Goal: Information Seeking & Learning: Learn about a topic

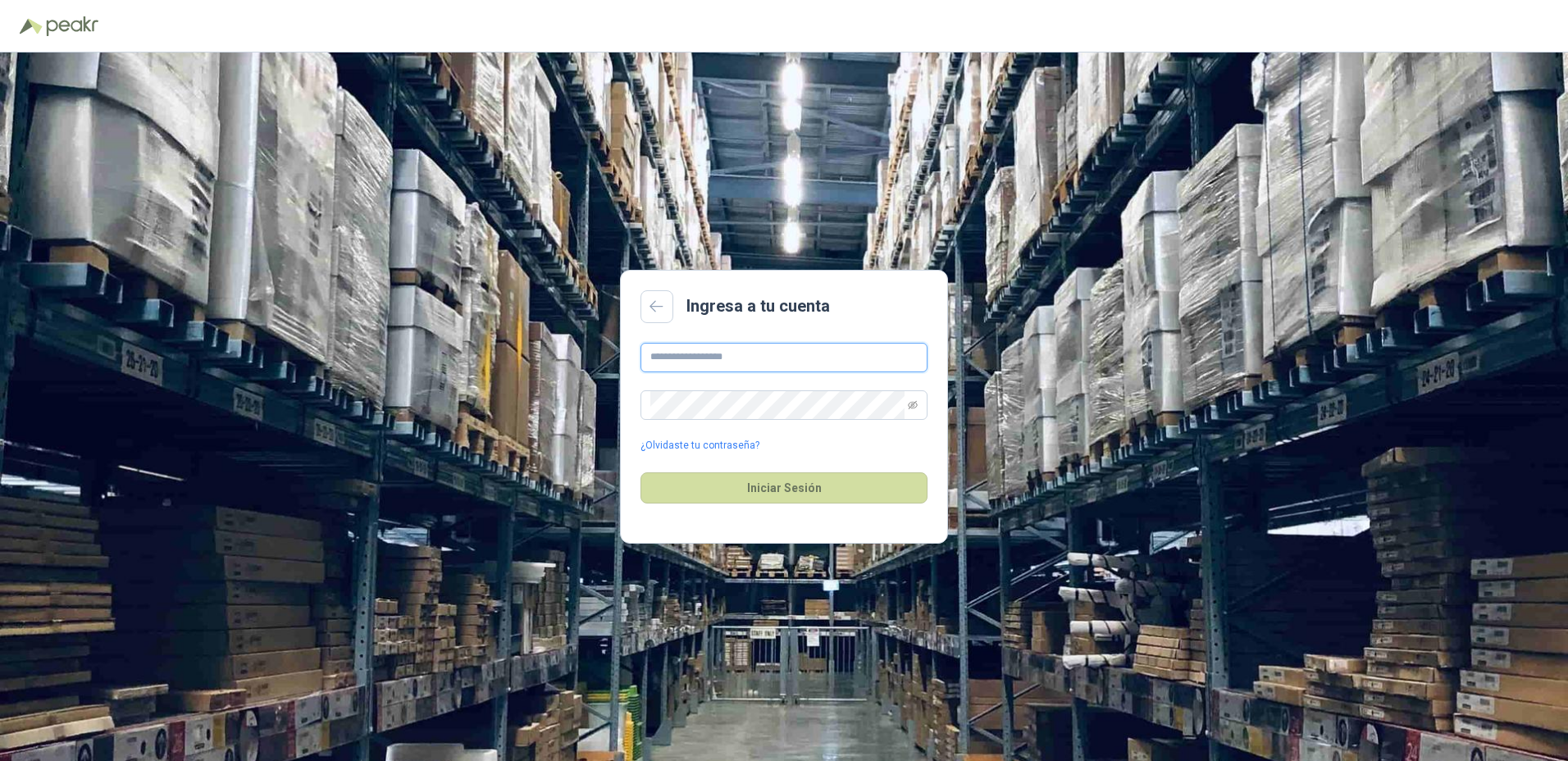
click at [676, 361] on input "text" at bounding box center [783, 357] width 287 height 30
click at [640, 472] on button "Iniciar Sesión" at bounding box center [783, 487] width 287 height 31
click at [741, 361] on input "**********" at bounding box center [783, 357] width 287 height 30
type input "**********"
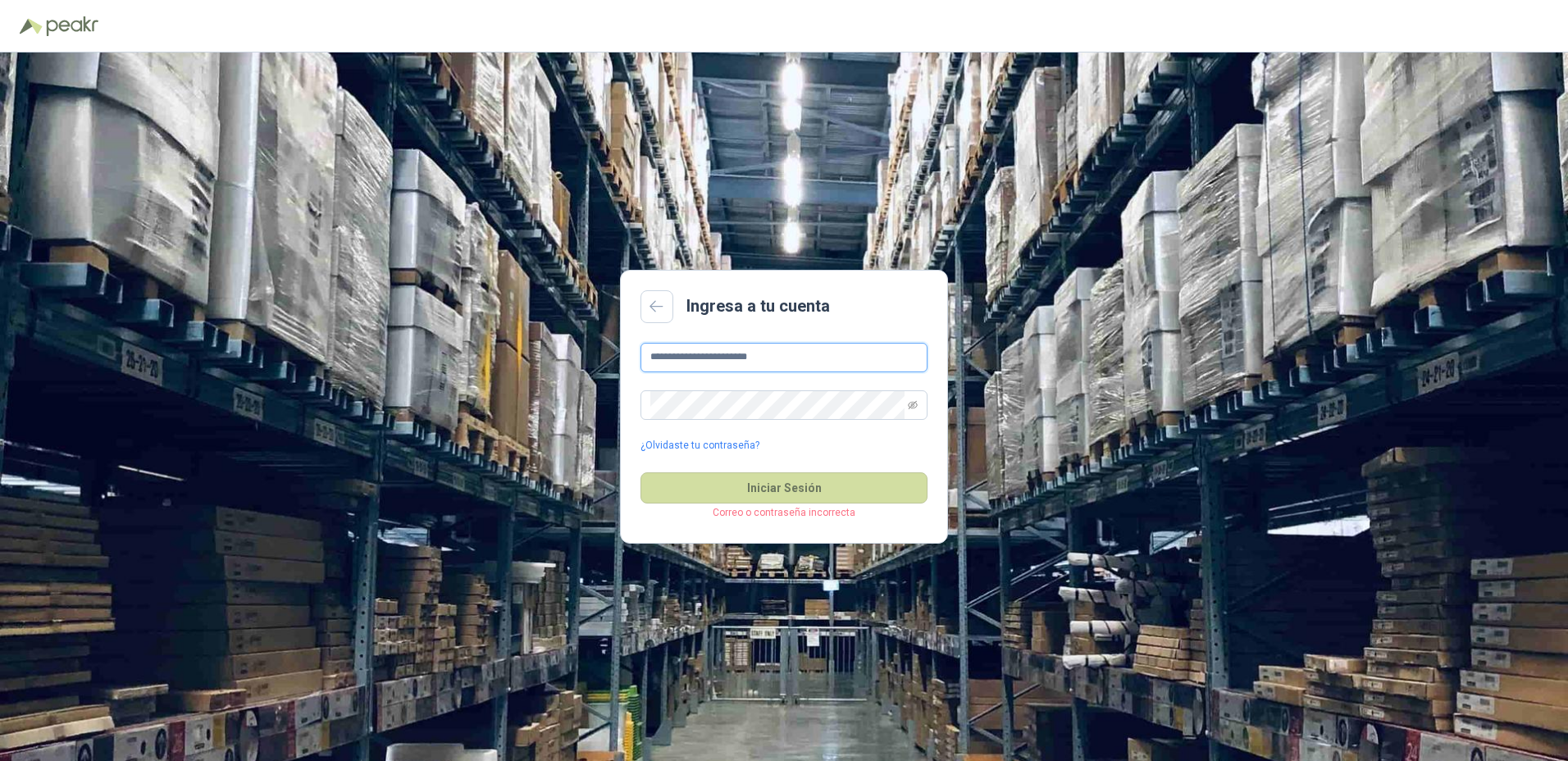
click at [640, 472] on button "Iniciar Sesión" at bounding box center [783, 487] width 287 height 31
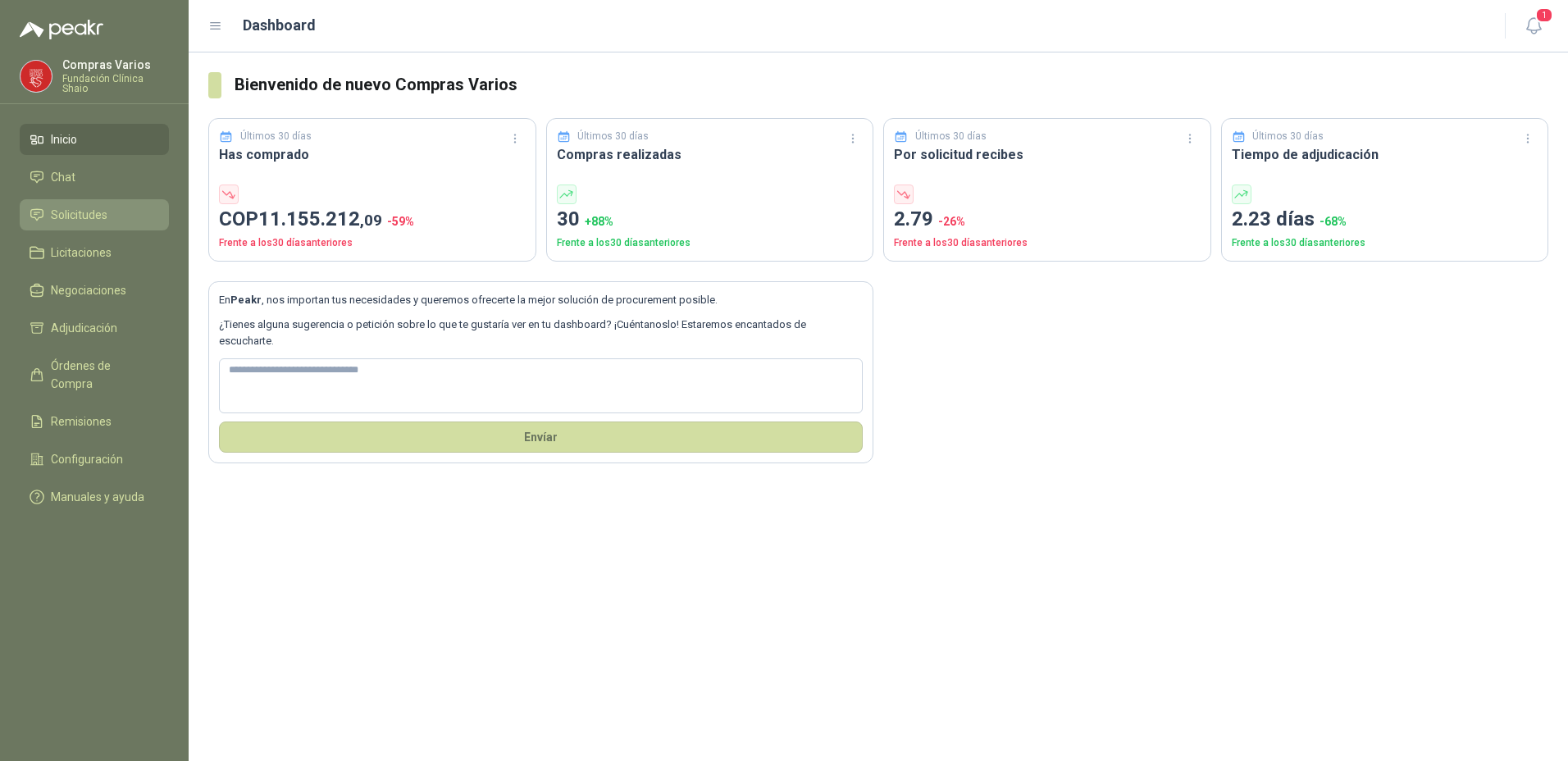
click at [84, 214] on span "Solicitudes" at bounding box center [79, 214] width 56 height 18
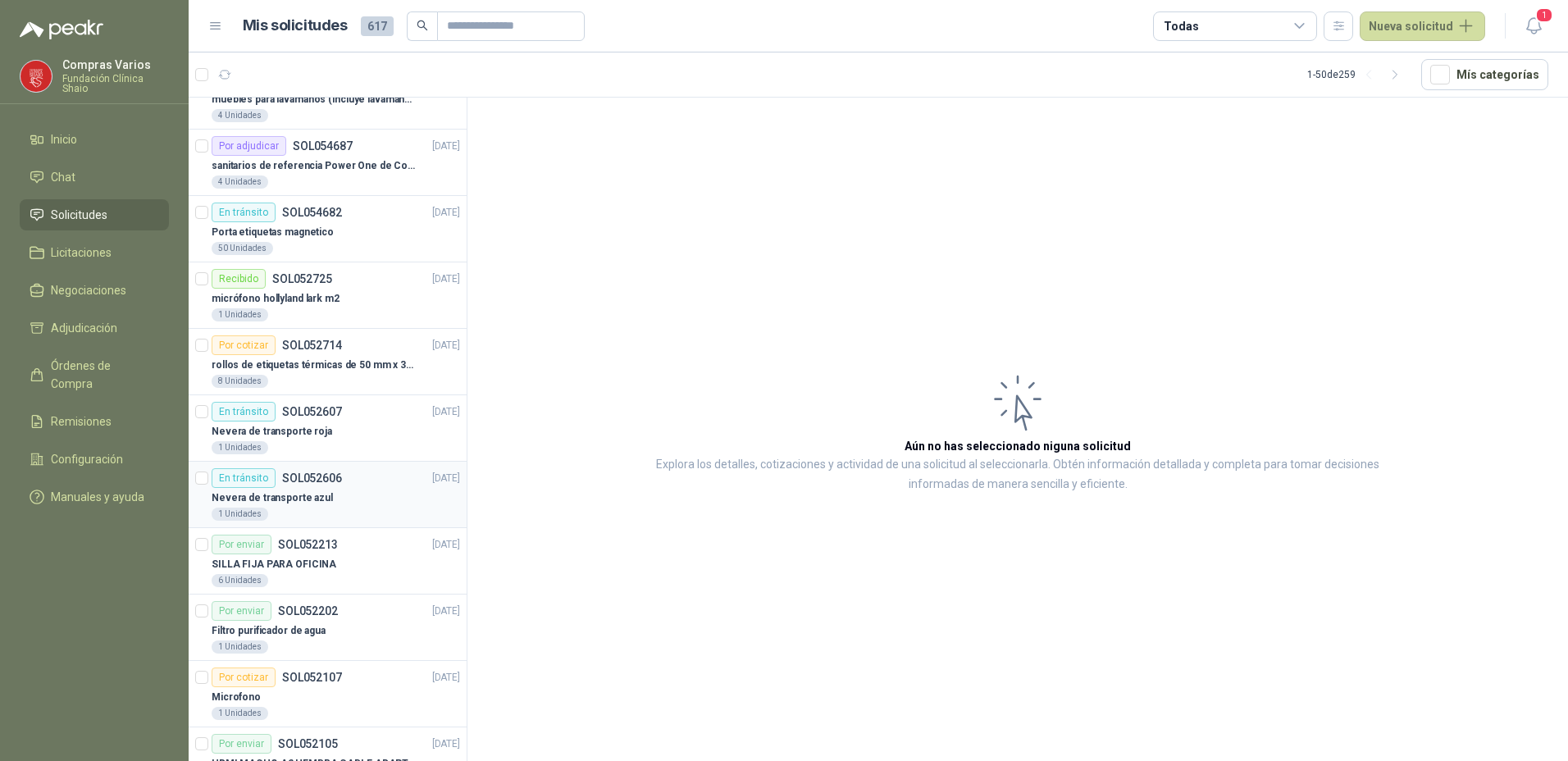
scroll to position [328, 0]
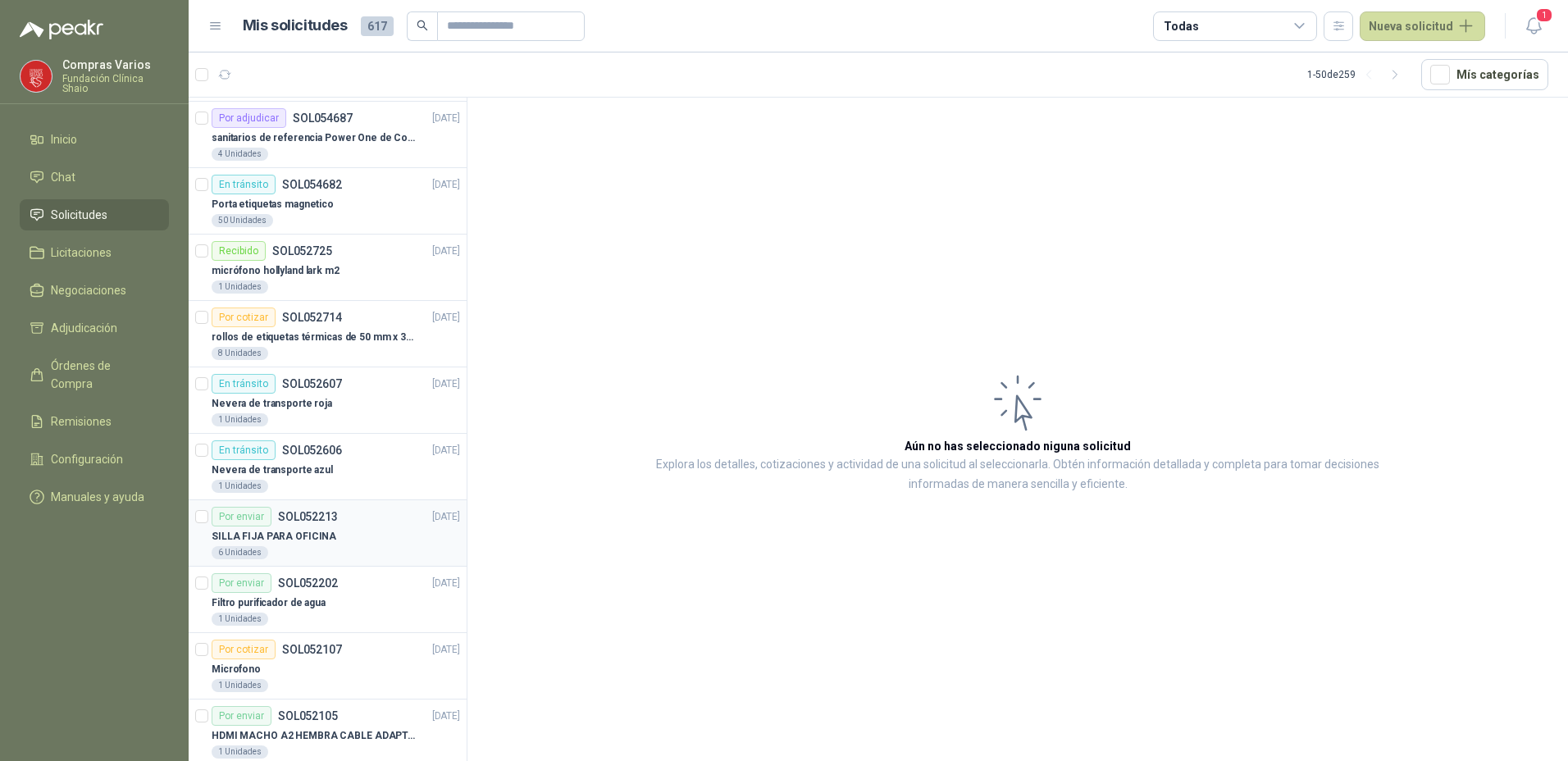
click at [320, 543] on p "SILLA FIJA PARA OFICINA" at bounding box center [274, 536] width 125 height 16
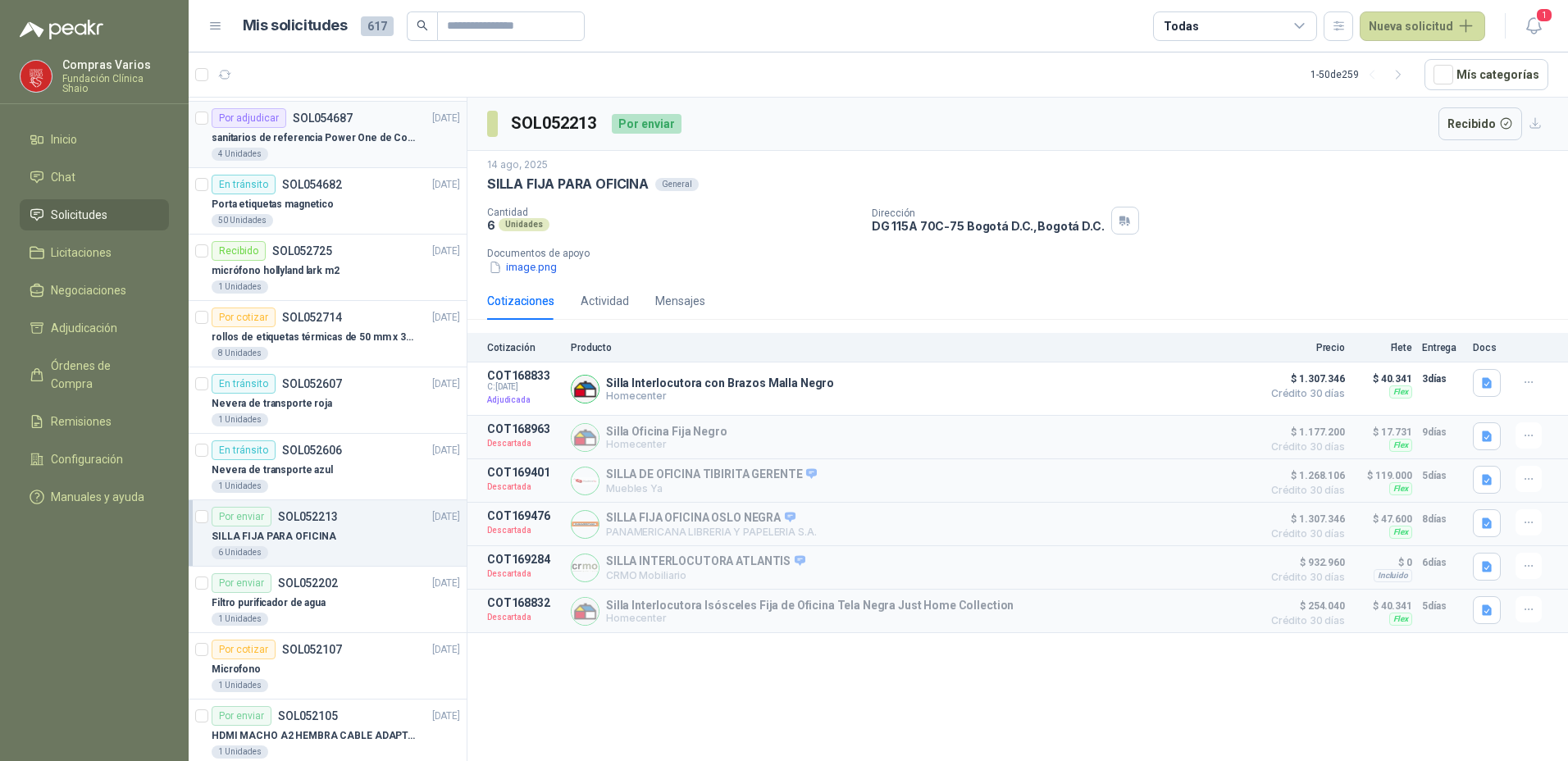
click at [281, 147] on div "sanitarios de referencia Power One de Corona" at bounding box center [335, 138] width 248 height 19
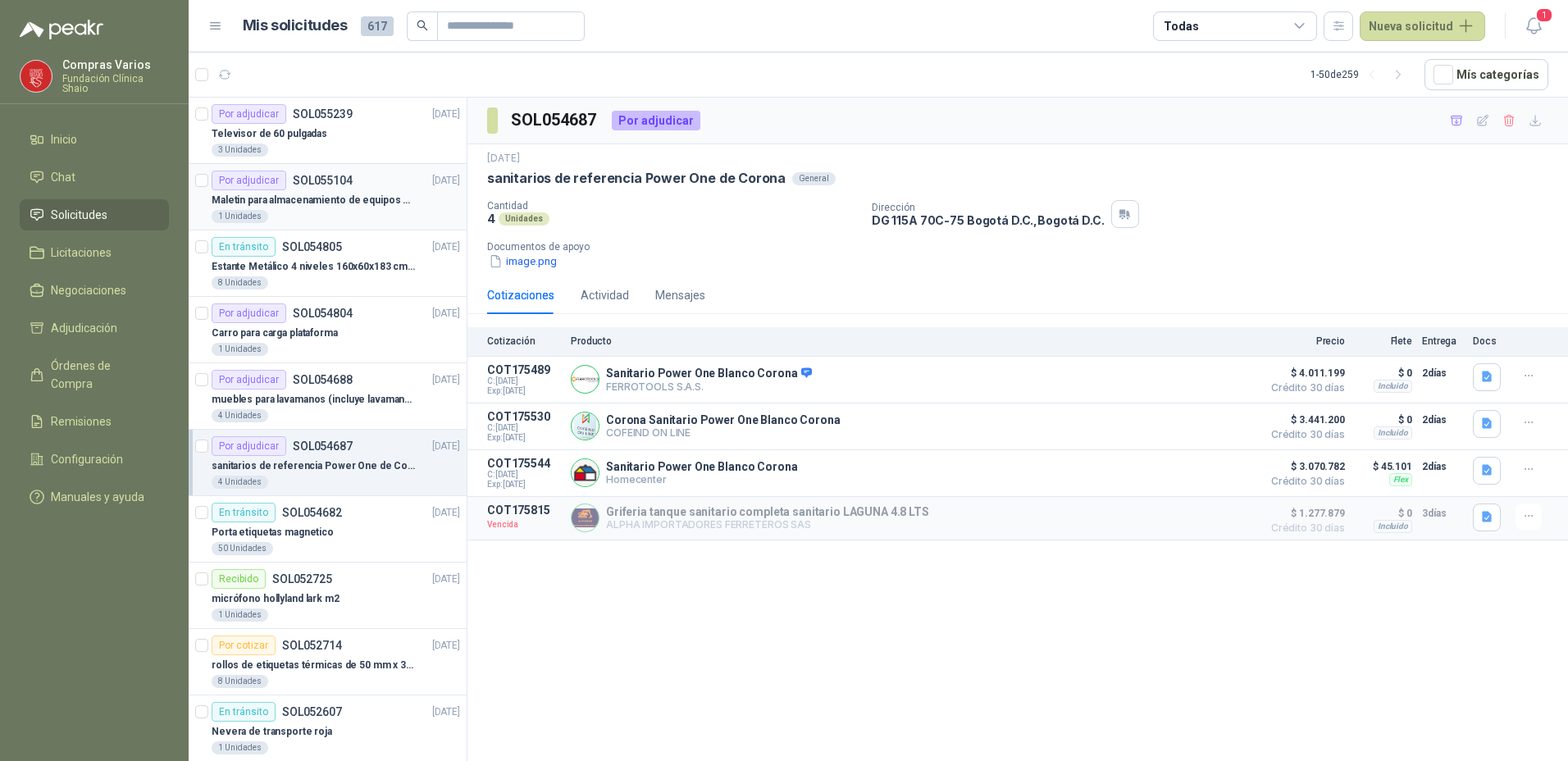
click at [273, 193] on p "Maletin para almacenamiento de equipos medicos kits de primeros auxilios" at bounding box center [313, 200] width 205 height 16
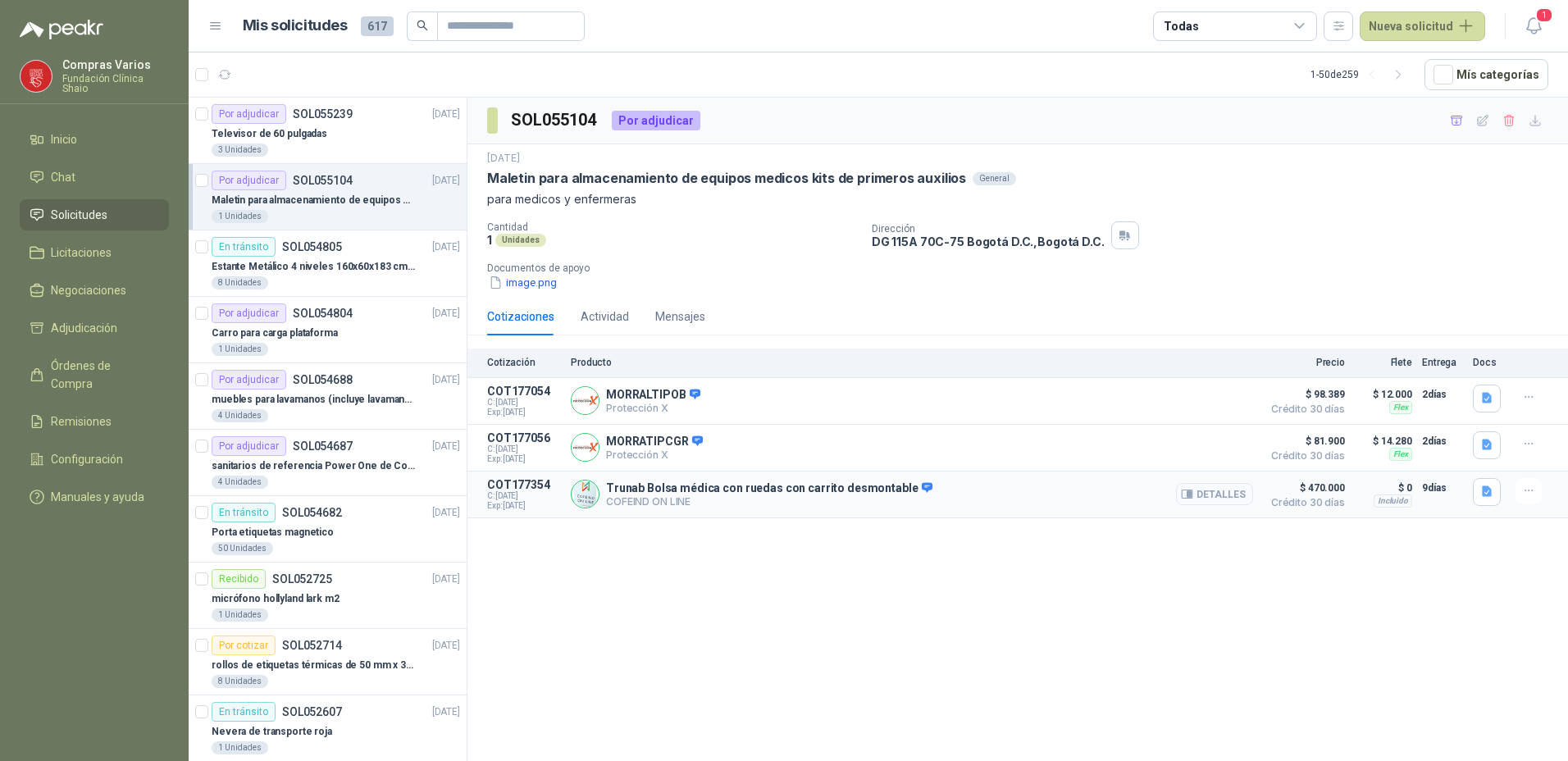
click at [1212, 503] on button "Detalles" at bounding box center [1214, 493] width 77 height 22
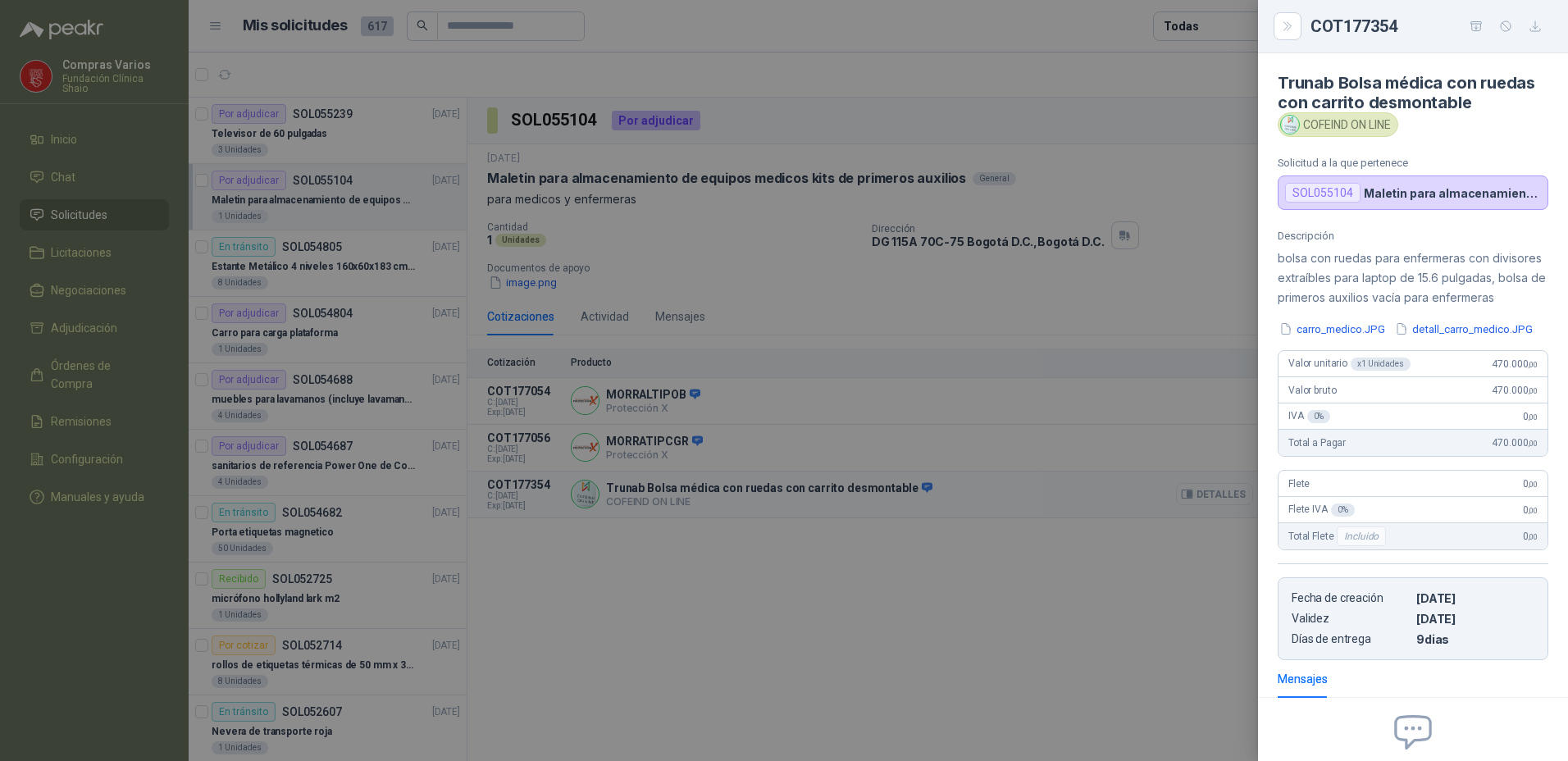
scroll to position [206, 0]
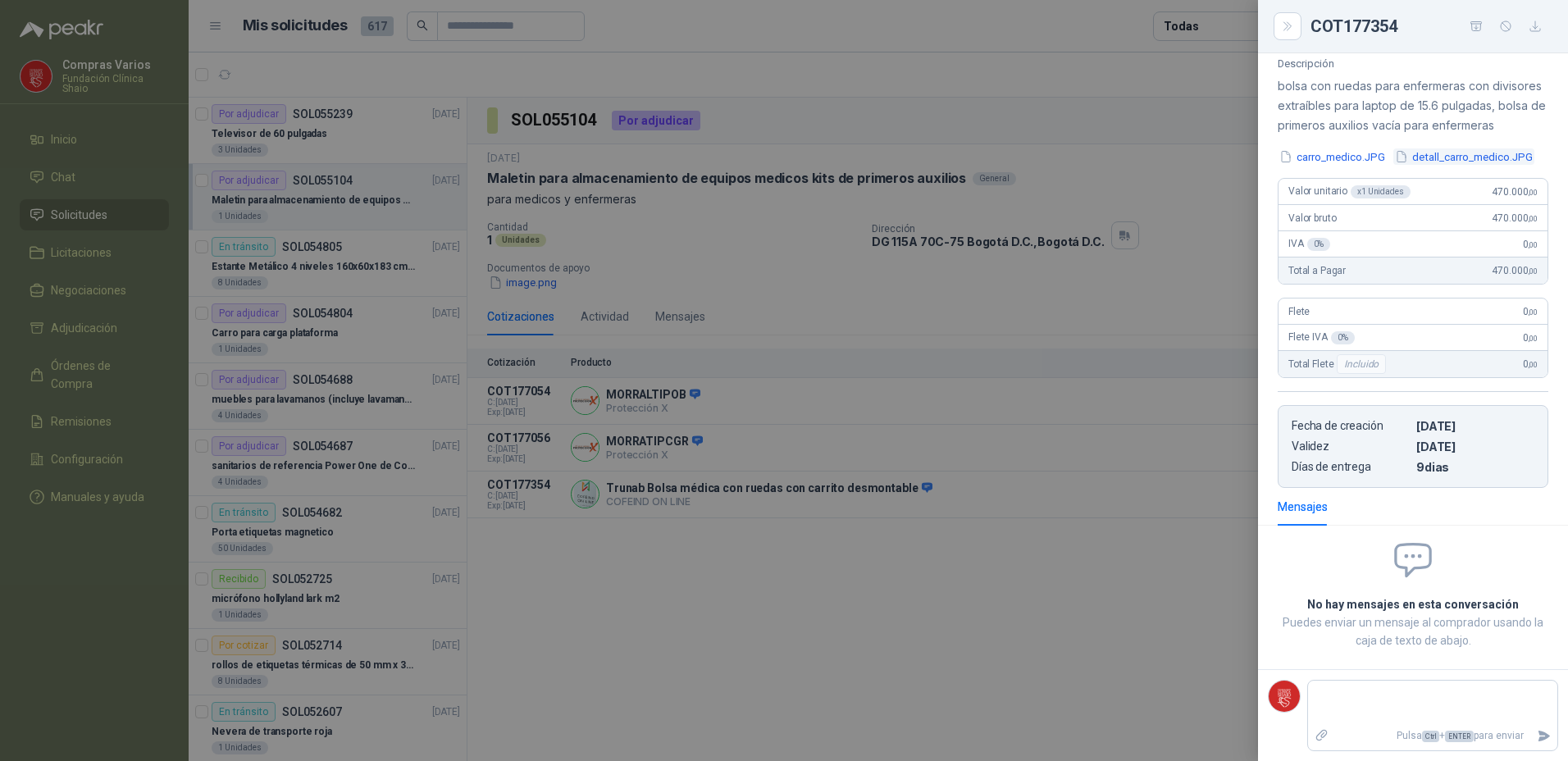
click at [1393, 166] on button "detall_carro_medico.JPG" at bounding box center [1464, 157] width 141 height 18
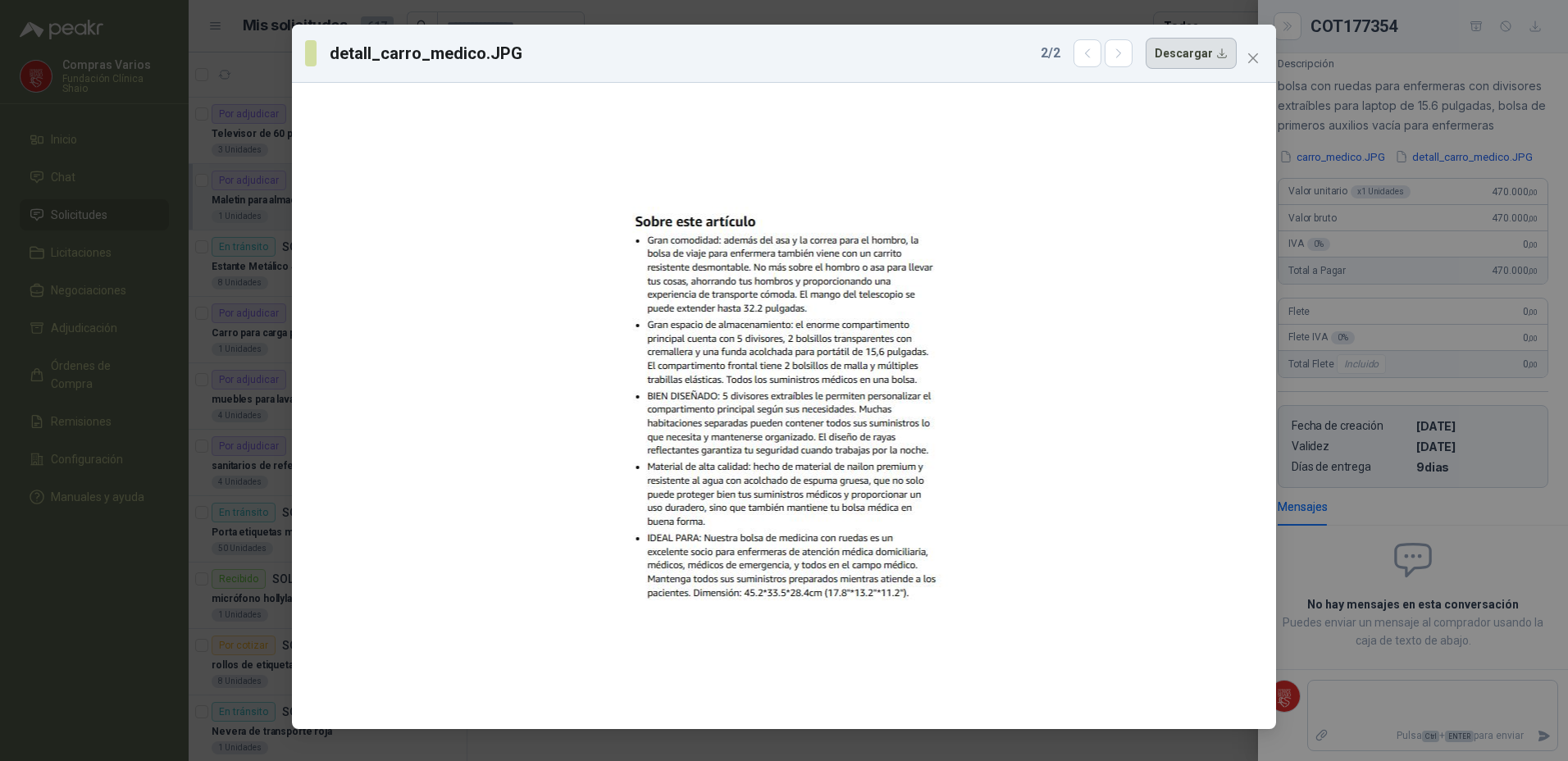
click at [1185, 61] on button "Descargar" at bounding box center [1191, 53] width 91 height 31
click at [1336, 139] on div "detall_carro_medico.JPG 2 / 2 Descargar" at bounding box center [784, 380] width 1568 height 761
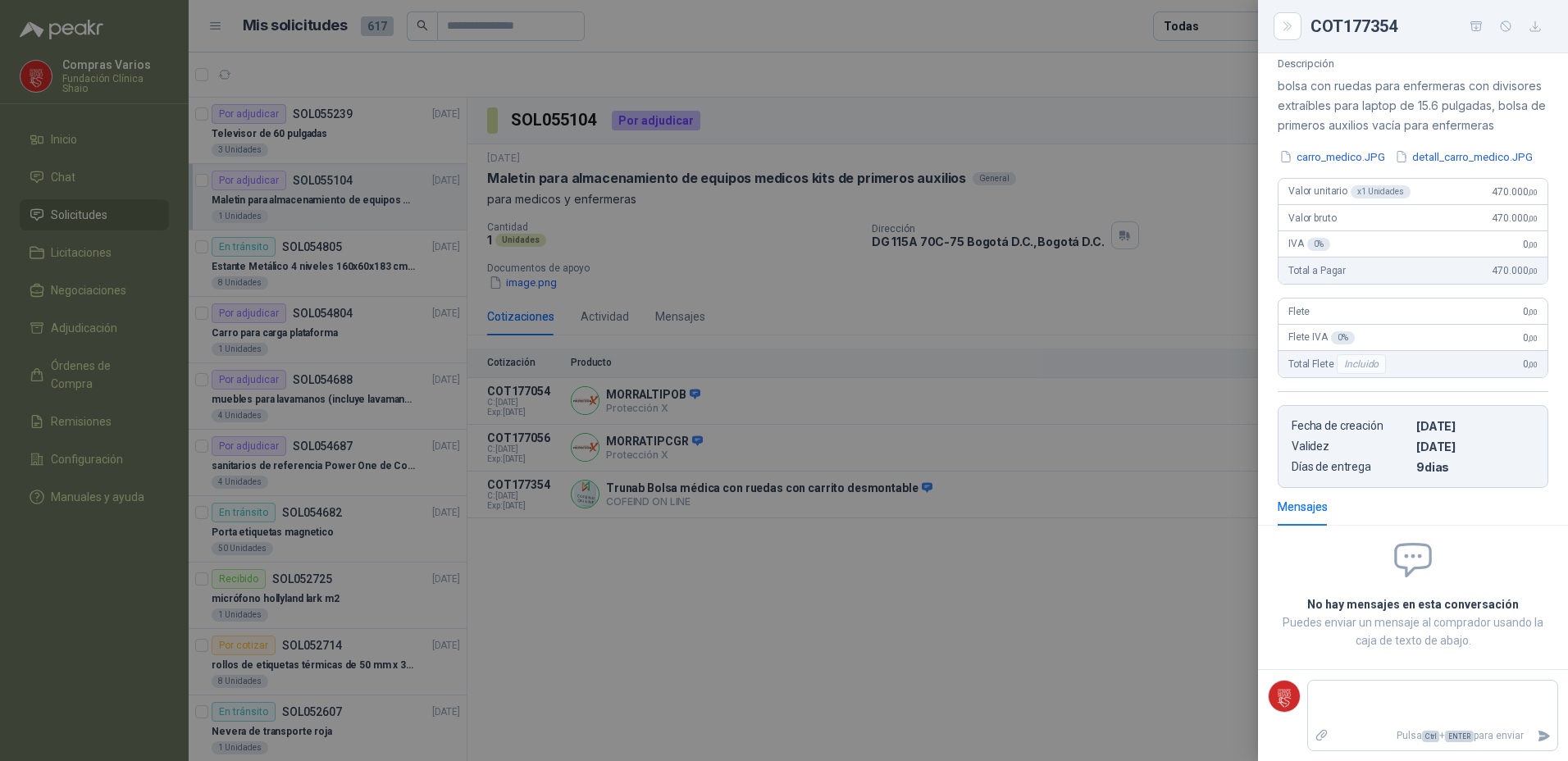
click at [1336, 148] on button "carro_medico.JPG" at bounding box center [1332, 157] width 109 height 18
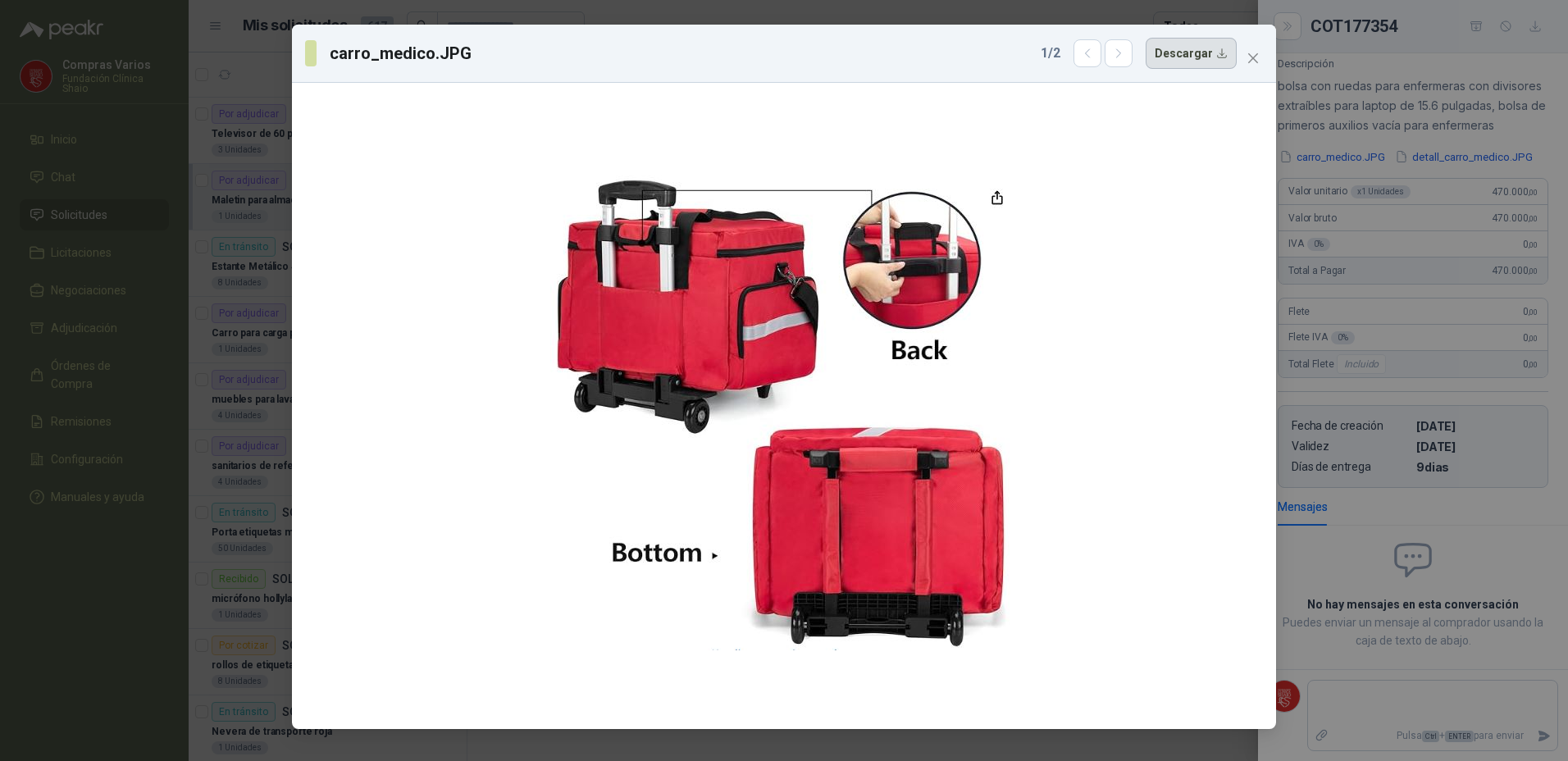
click at [1187, 58] on button "Descargar" at bounding box center [1191, 53] width 91 height 31
click at [1336, 241] on div "carro_medico.JPG 1 / 2 Descargar" at bounding box center [784, 380] width 1568 height 761
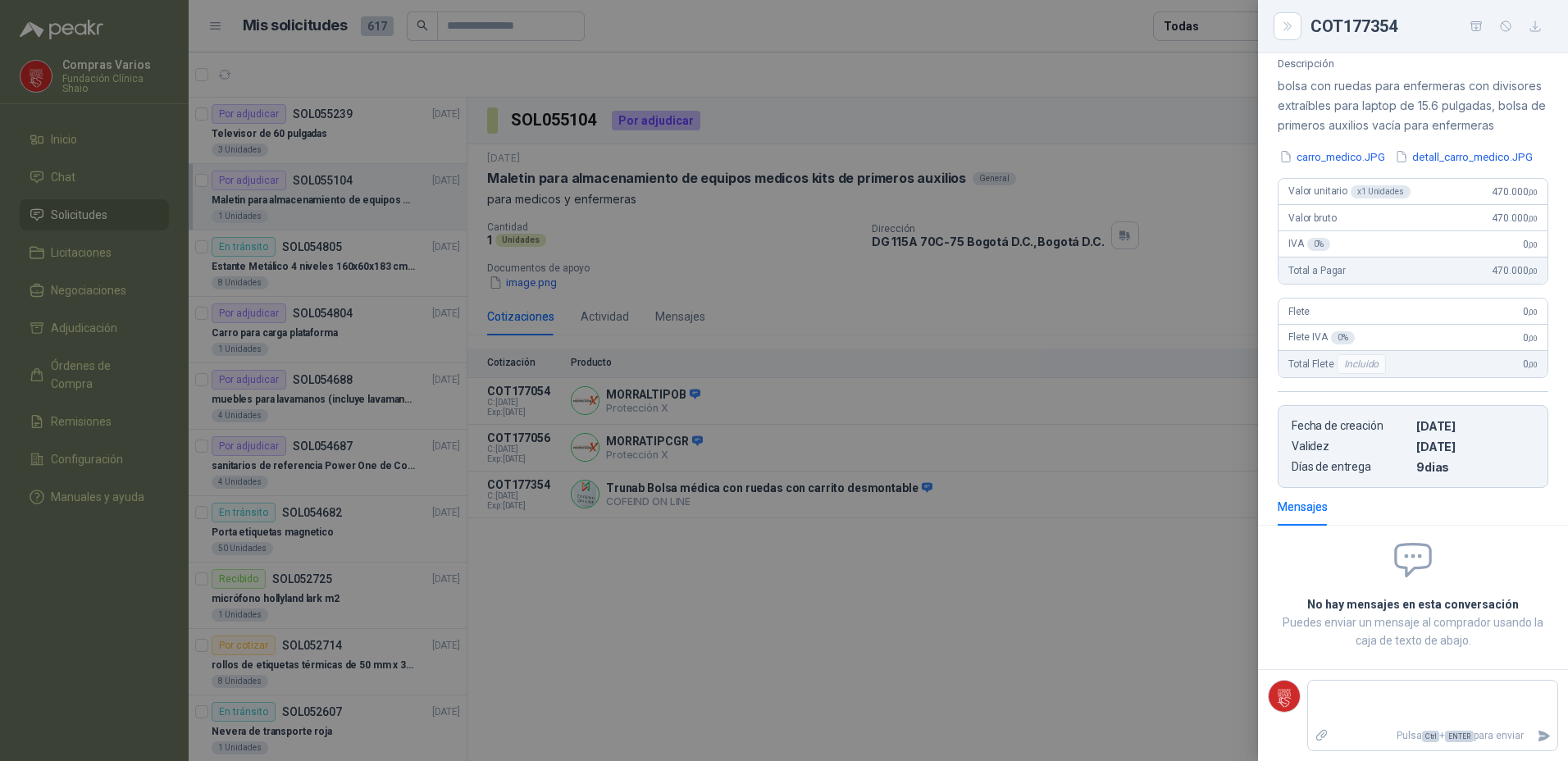
click at [700, 445] on div at bounding box center [784, 380] width 1568 height 761
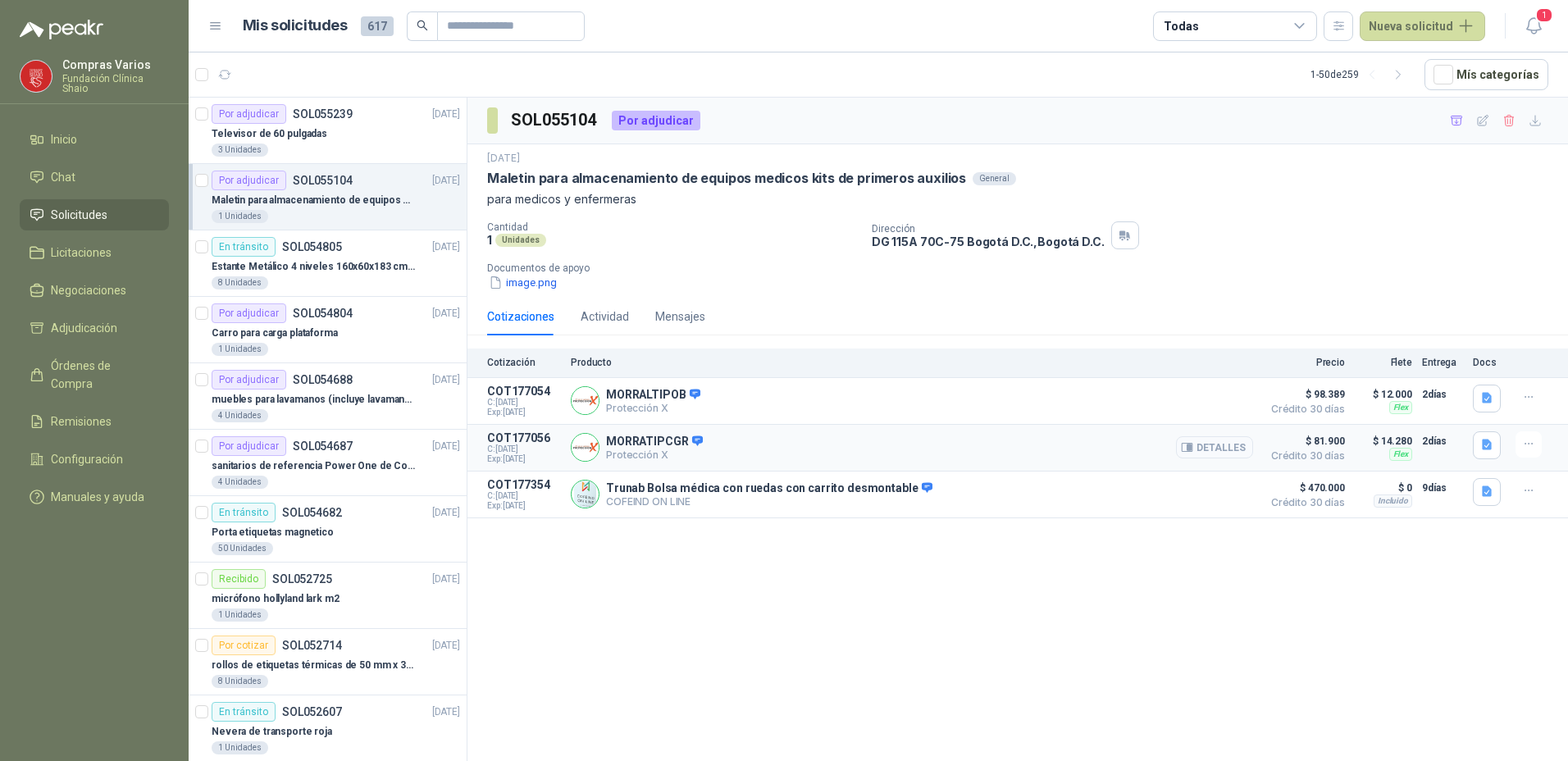
click at [1224, 443] on button "Detalles" at bounding box center [1214, 447] width 77 height 22
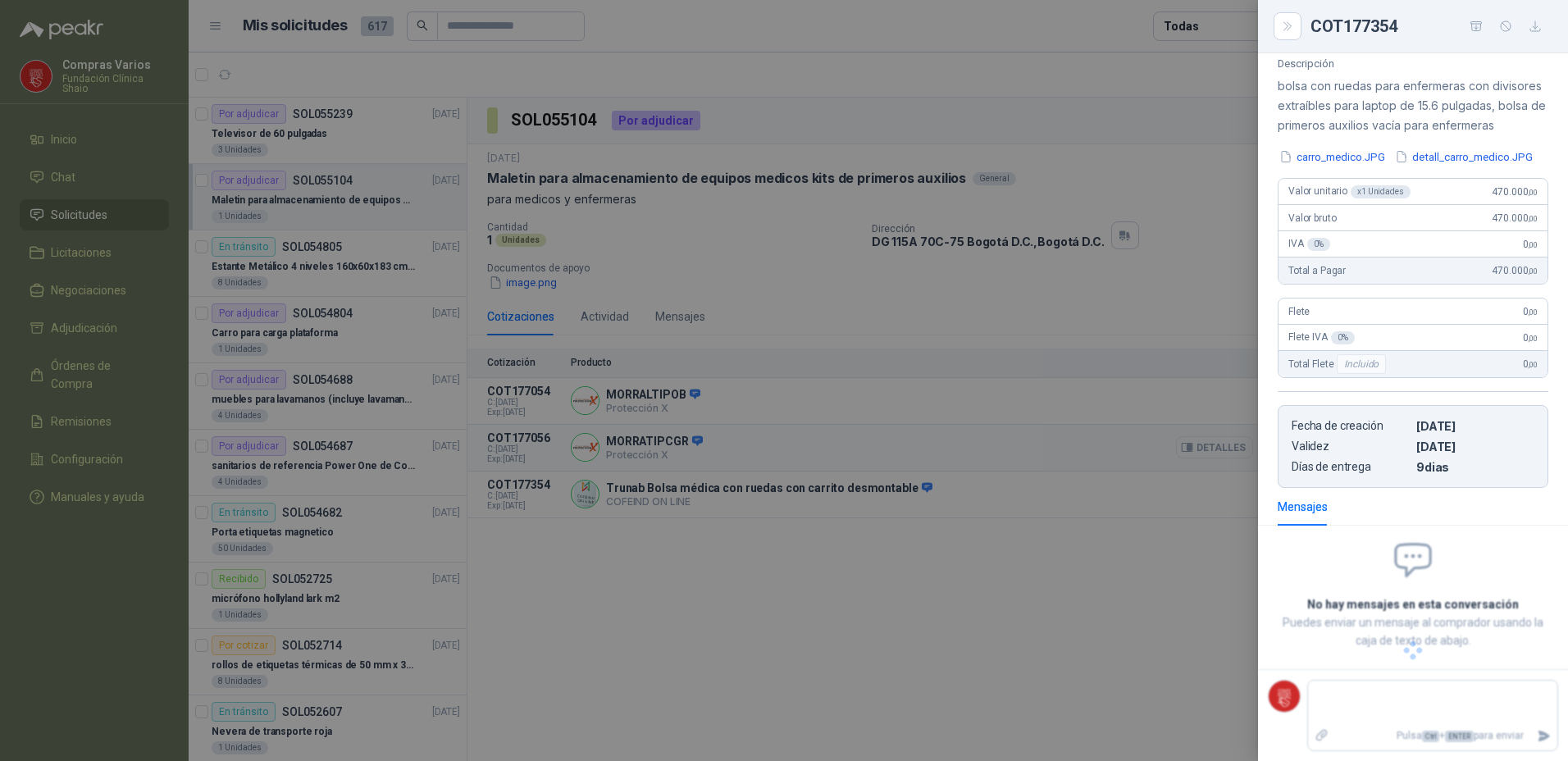
scroll to position [172, 0]
click at [1327, 148] on button "BOTIQUIN TIPO C RESOLUCIÓN_2.jpg" at bounding box center [1377, 157] width 199 height 18
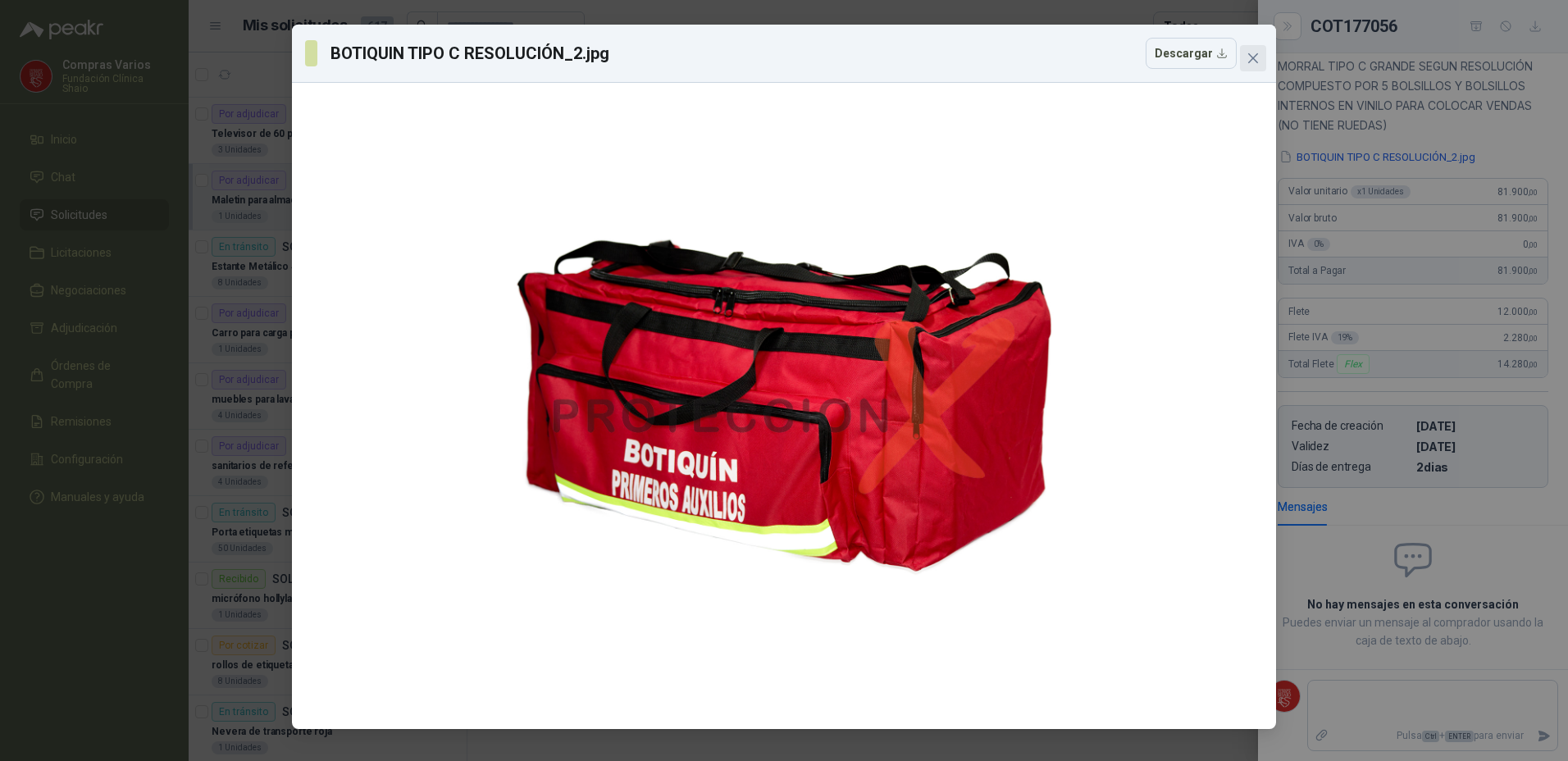
click at [1249, 56] on icon "close" at bounding box center [1253, 58] width 10 height 10
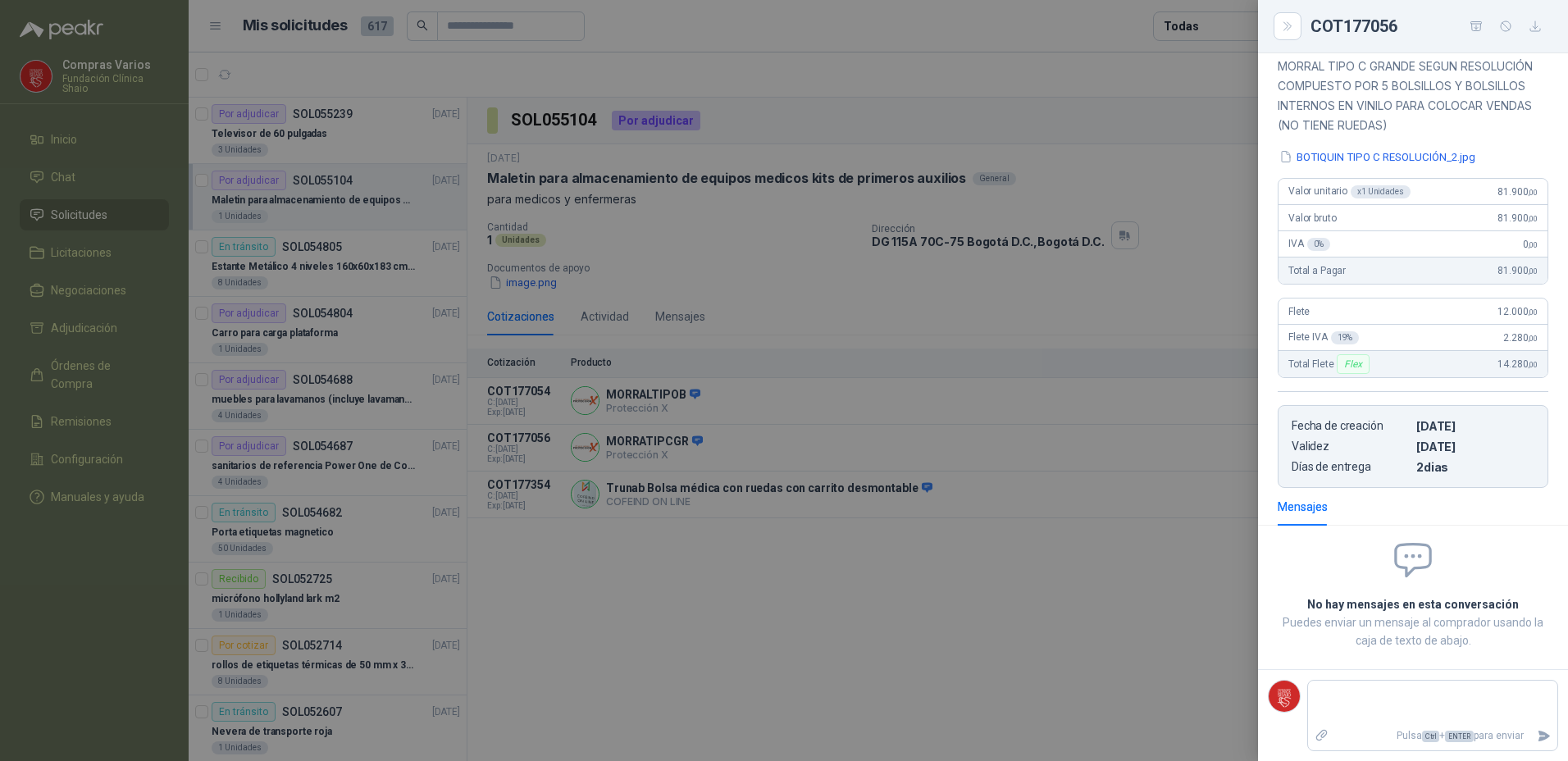
click at [1091, 384] on div at bounding box center [784, 380] width 1568 height 761
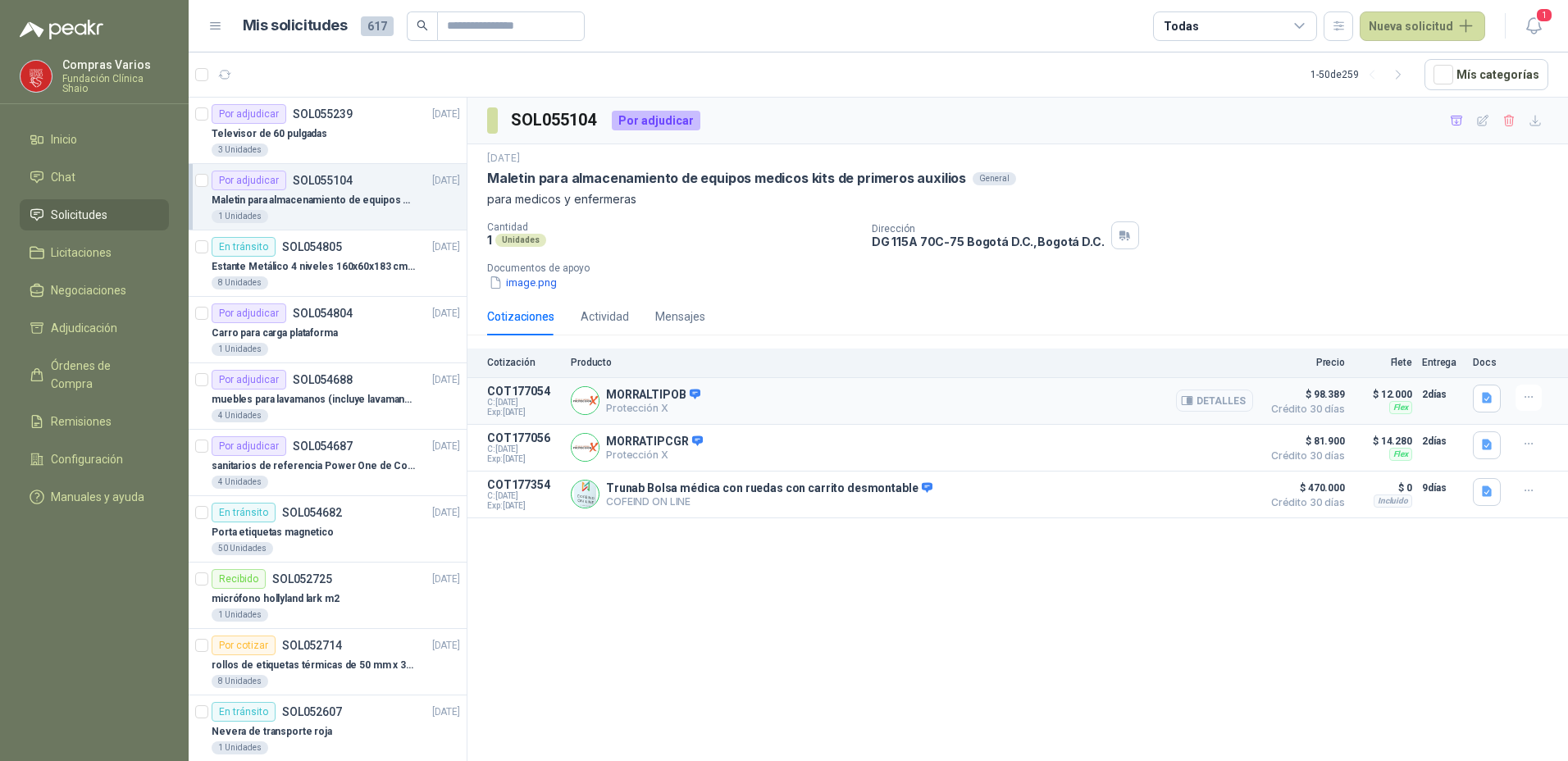
click at [1200, 404] on button "Detalles" at bounding box center [1214, 400] width 77 height 22
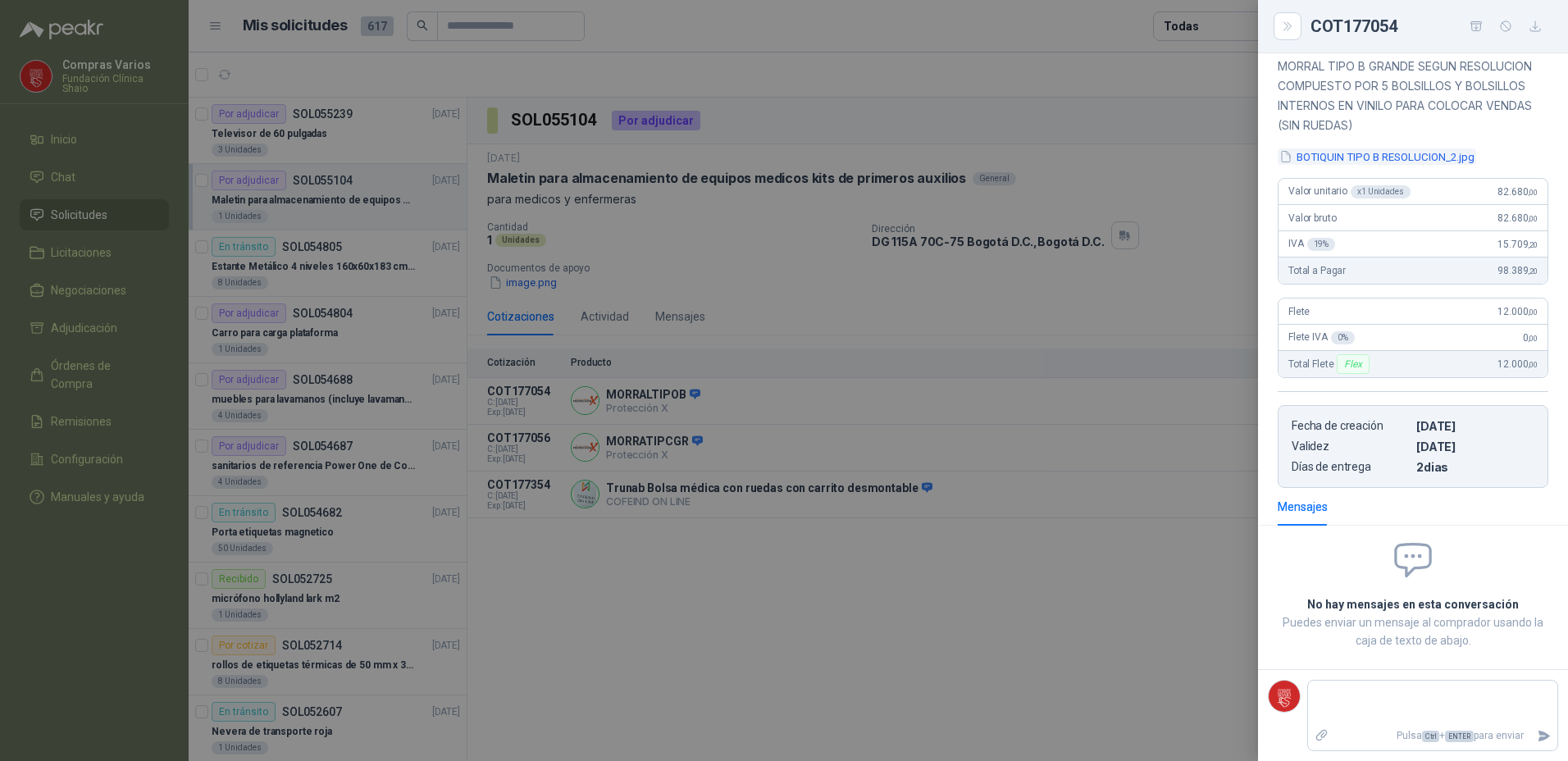
click at [1392, 162] on button "BOTIQUIN TIPO B RESOLUCION_2.jpg" at bounding box center [1377, 157] width 198 height 18
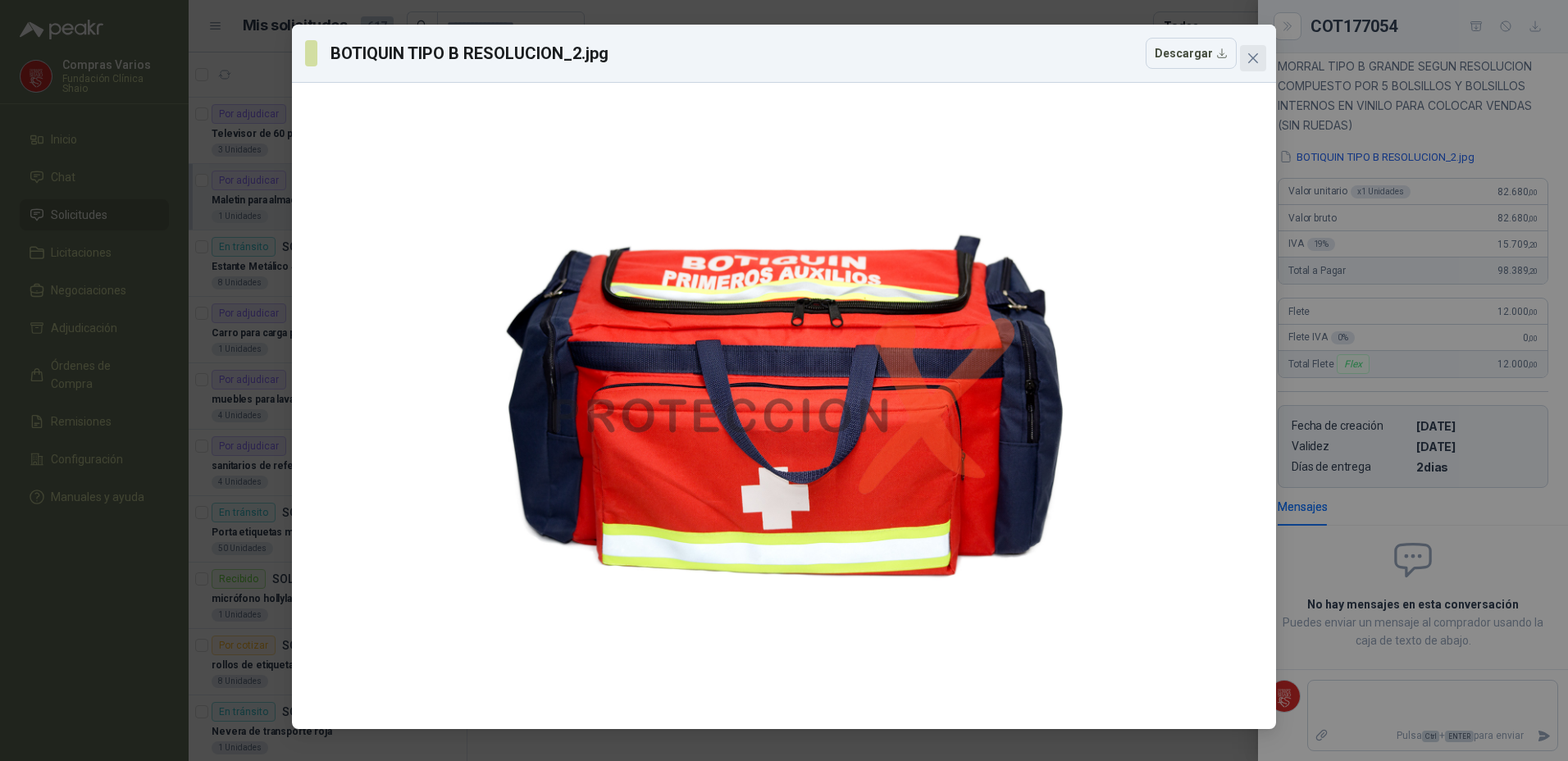
click at [1248, 62] on icon "close" at bounding box center [1253, 58] width 10 height 10
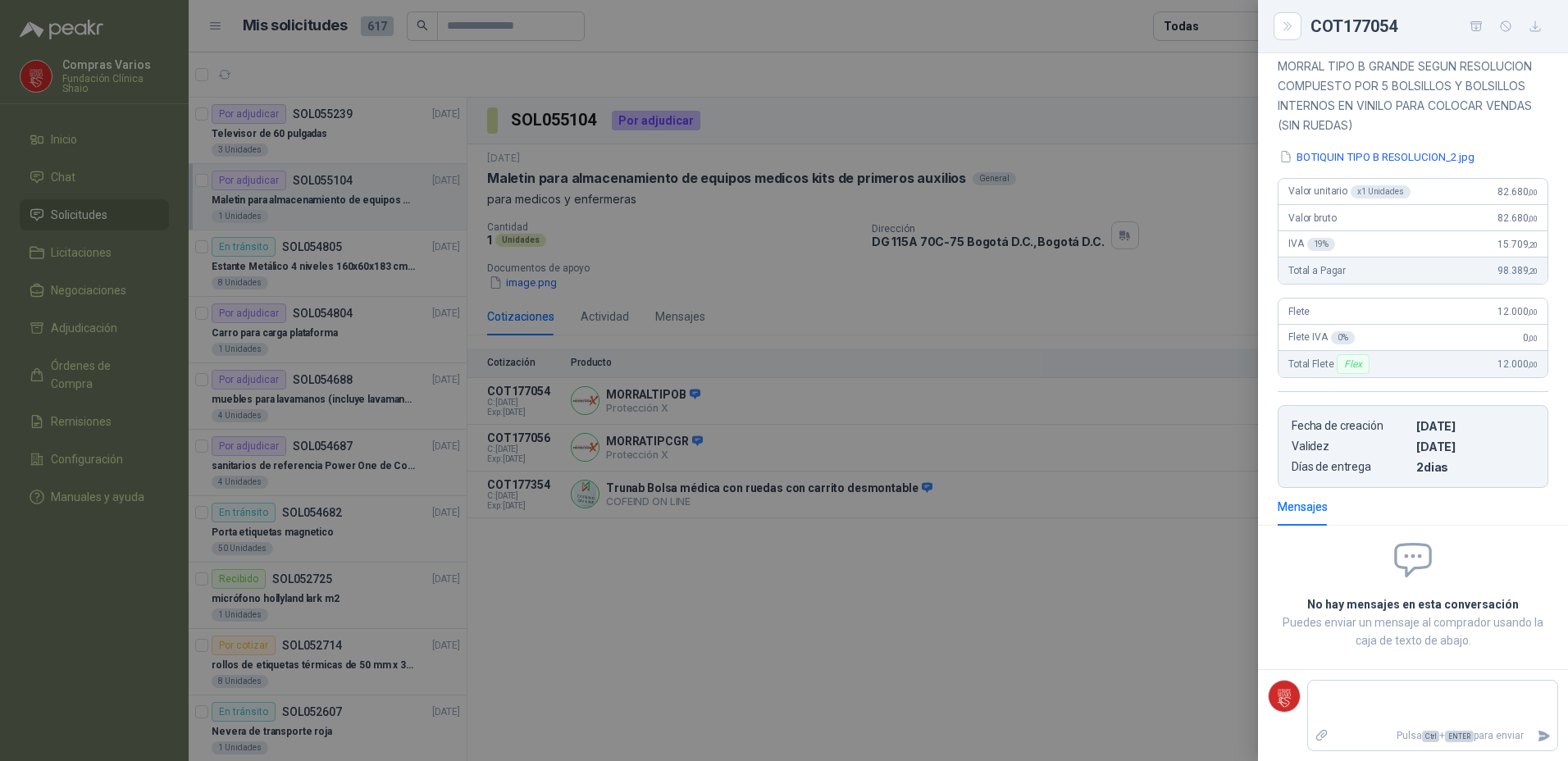
click at [1102, 443] on div at bounding box center [784, 380] width 1568 height 761
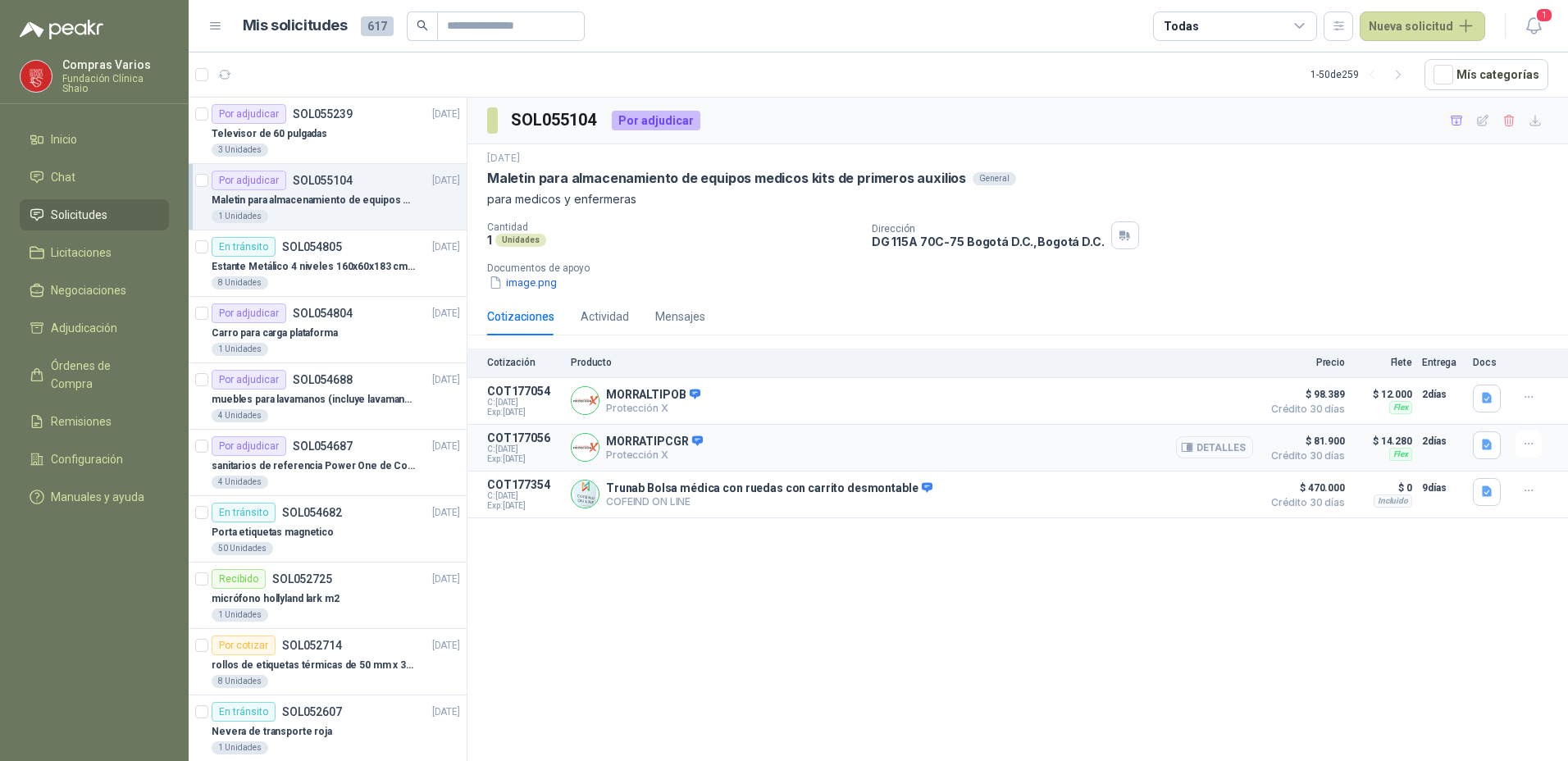
click at [1221, 451] on button "Detalles" at bounding box center [1214, 447] width 77 height 22
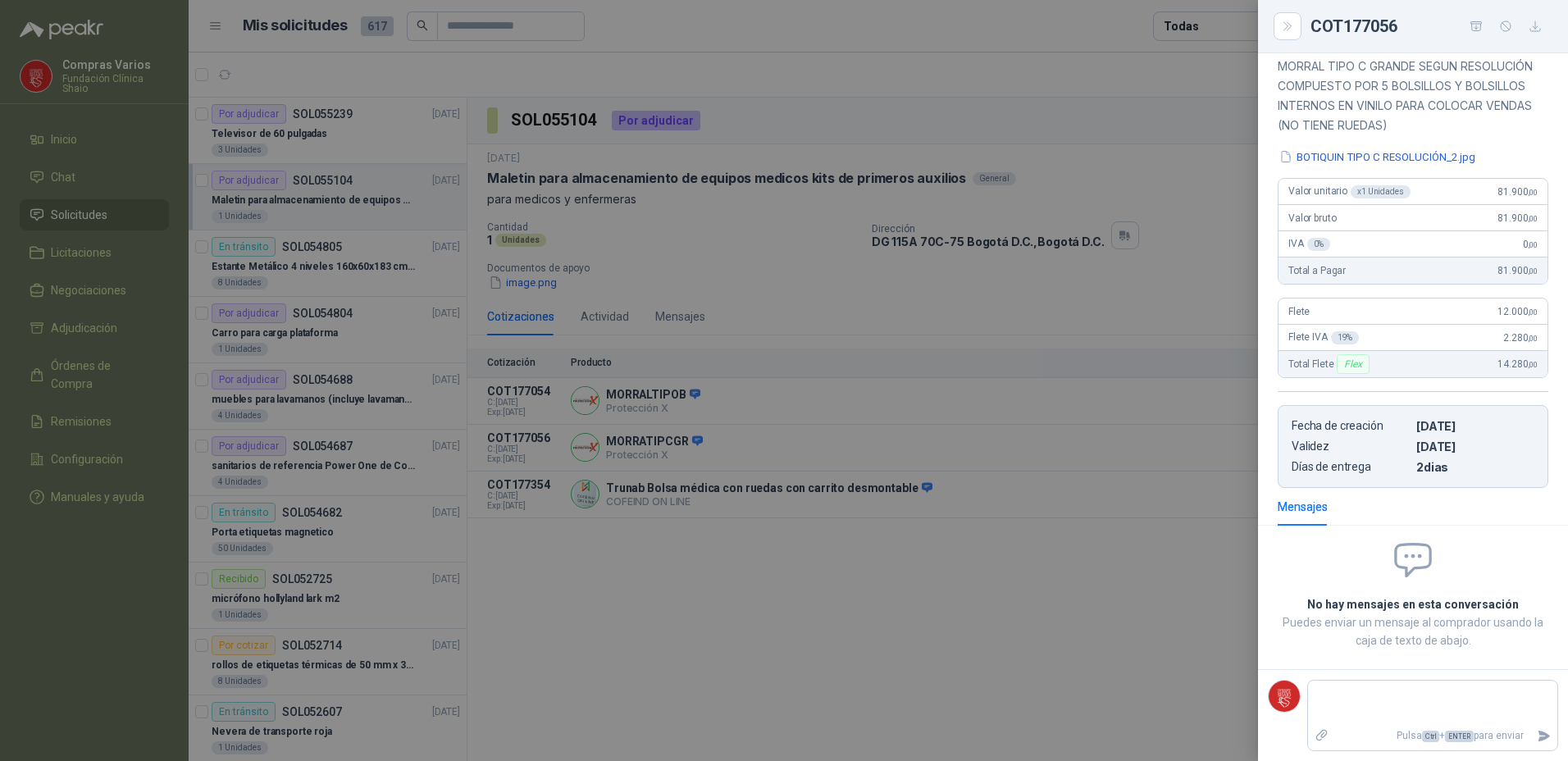
click at [1335, 155] on button "BOTIQUIN TIPO C RESOLUCIÓN_2.jpg" at bounding box center [1377, 157] width 199 height 18
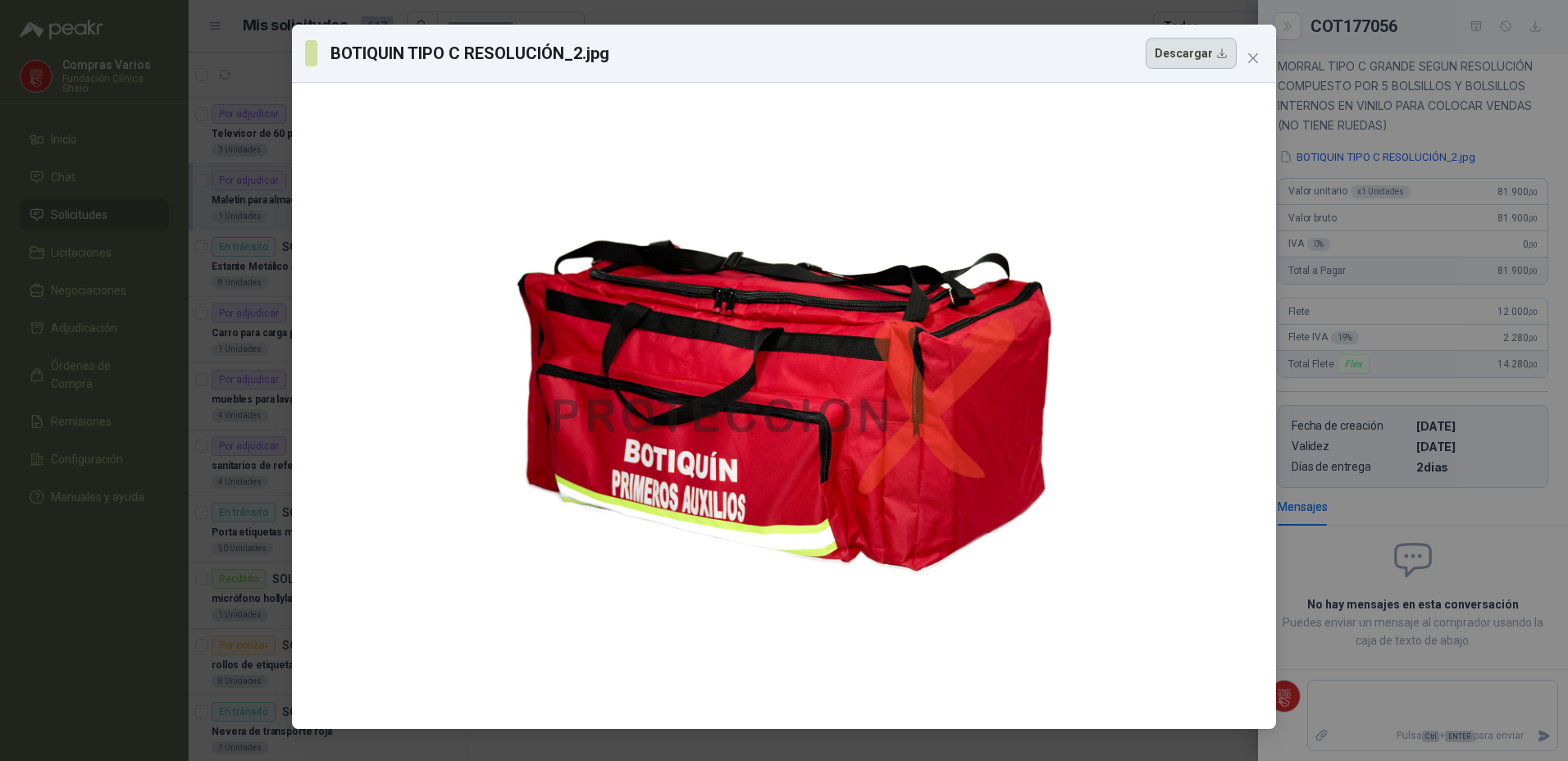
click at [1187, 56] on button "Descargar" at bounding box center [1191, 53] width 91 height 31
click at [1346, 305] on div "BOTIQUIN TIPO C RESOLUCIÓN_2.jpg Descargar" at bounding box center [784, 380] width 1568 height 761
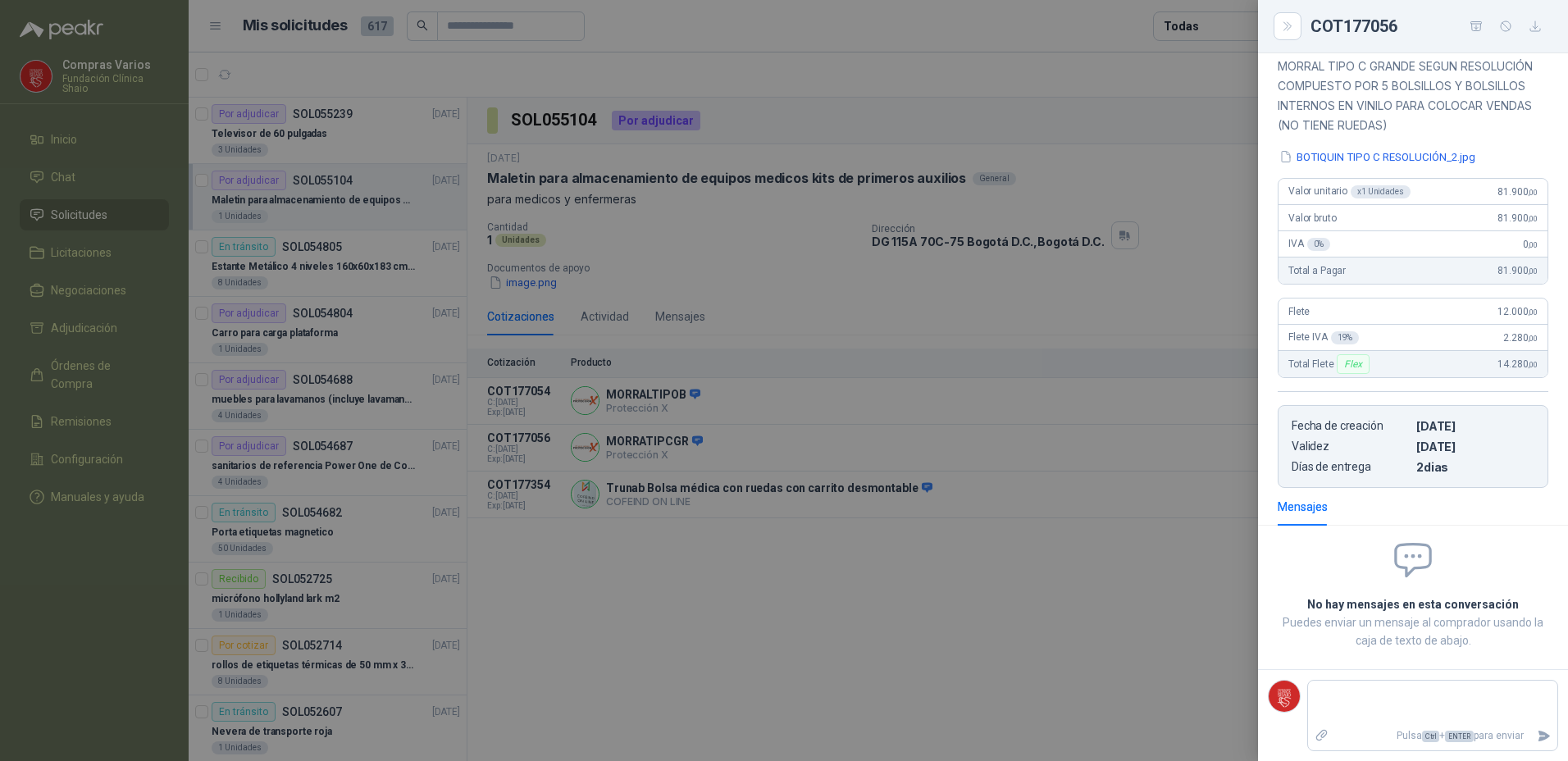
click at [1075, 404] on div at bounding box center [784, 380] width 1568 height 761
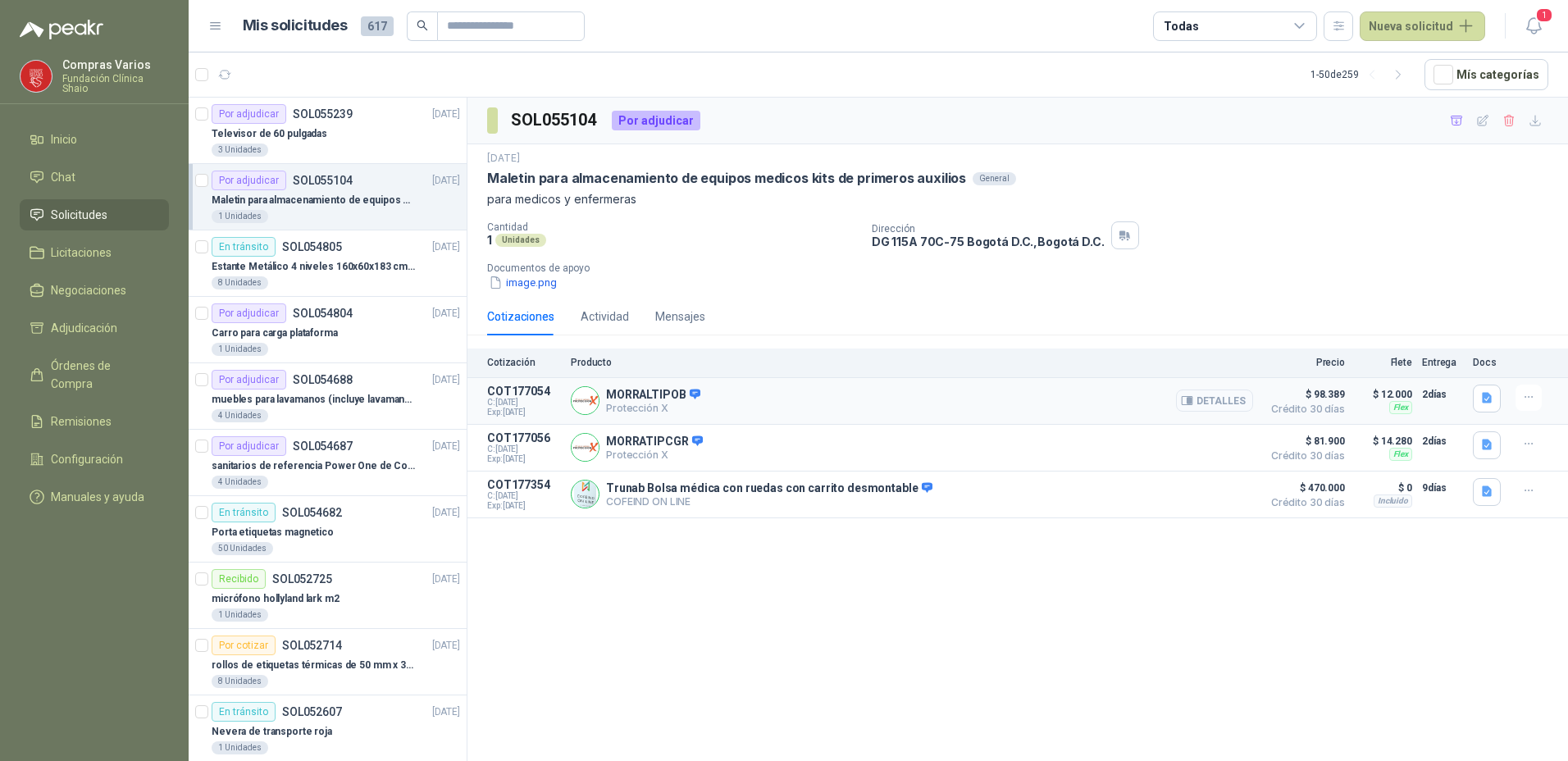
click at [1201, 405] on button "Detalles" at bounding box center [1214, 400] width 77 height 22
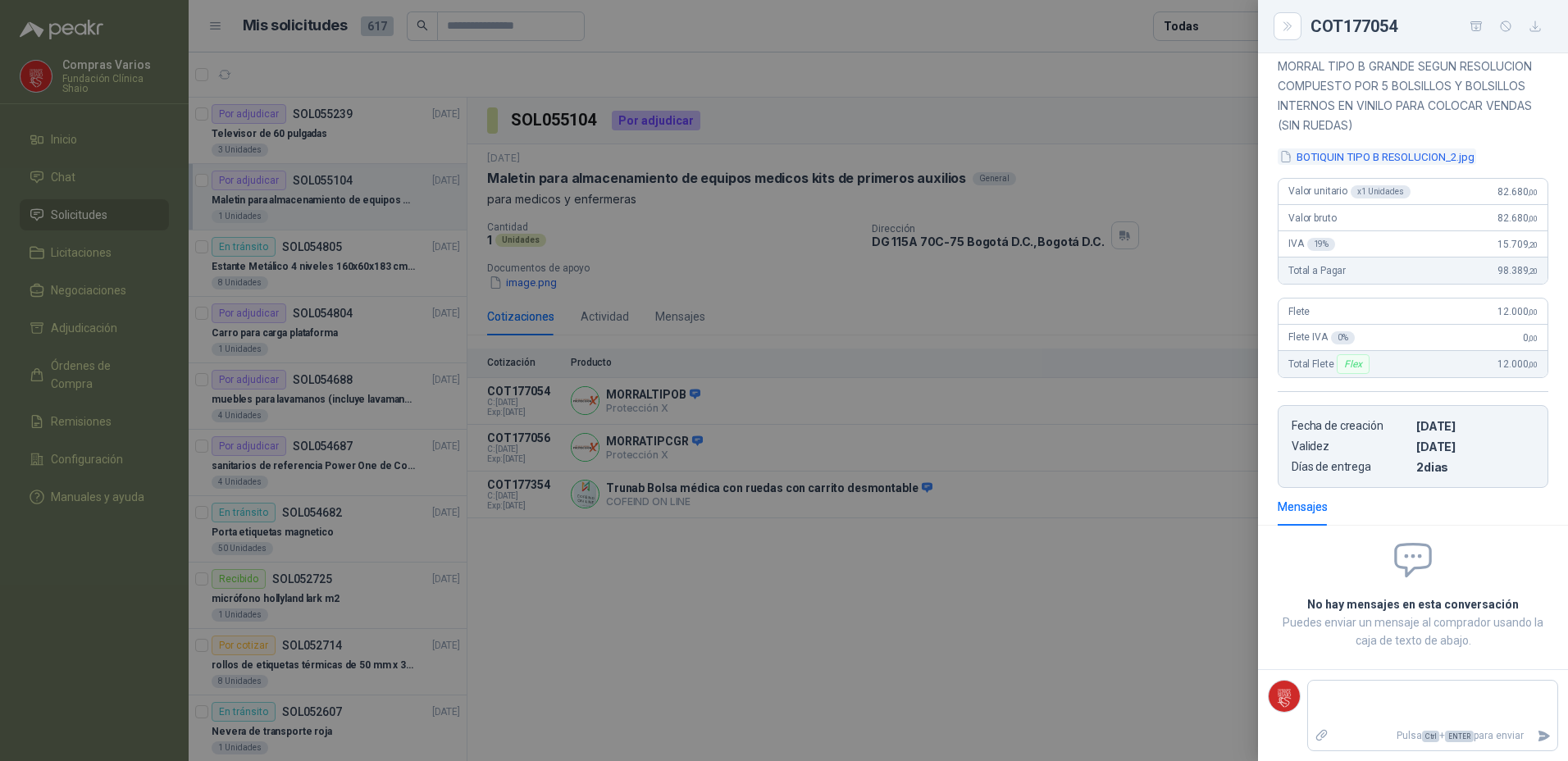
click at [1338, 155] on button "BOTIQUIN TIPO B RESOLUCION_2.jpg" at bounding box center [1377, 157] width 198 height 18
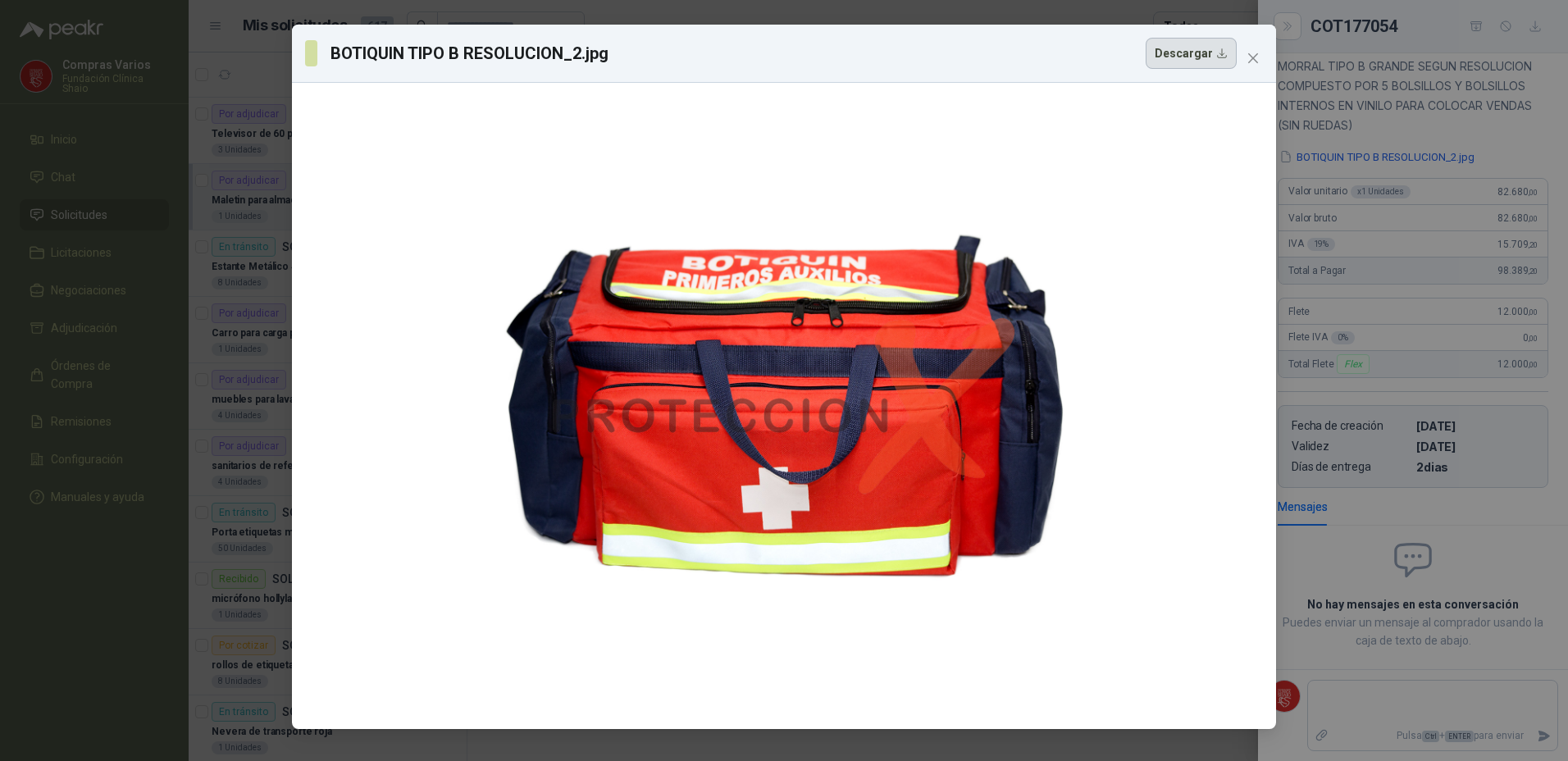
click at [1184, 58] on button "Descargar" at bounding box center [1191, 53] width 91 height 31
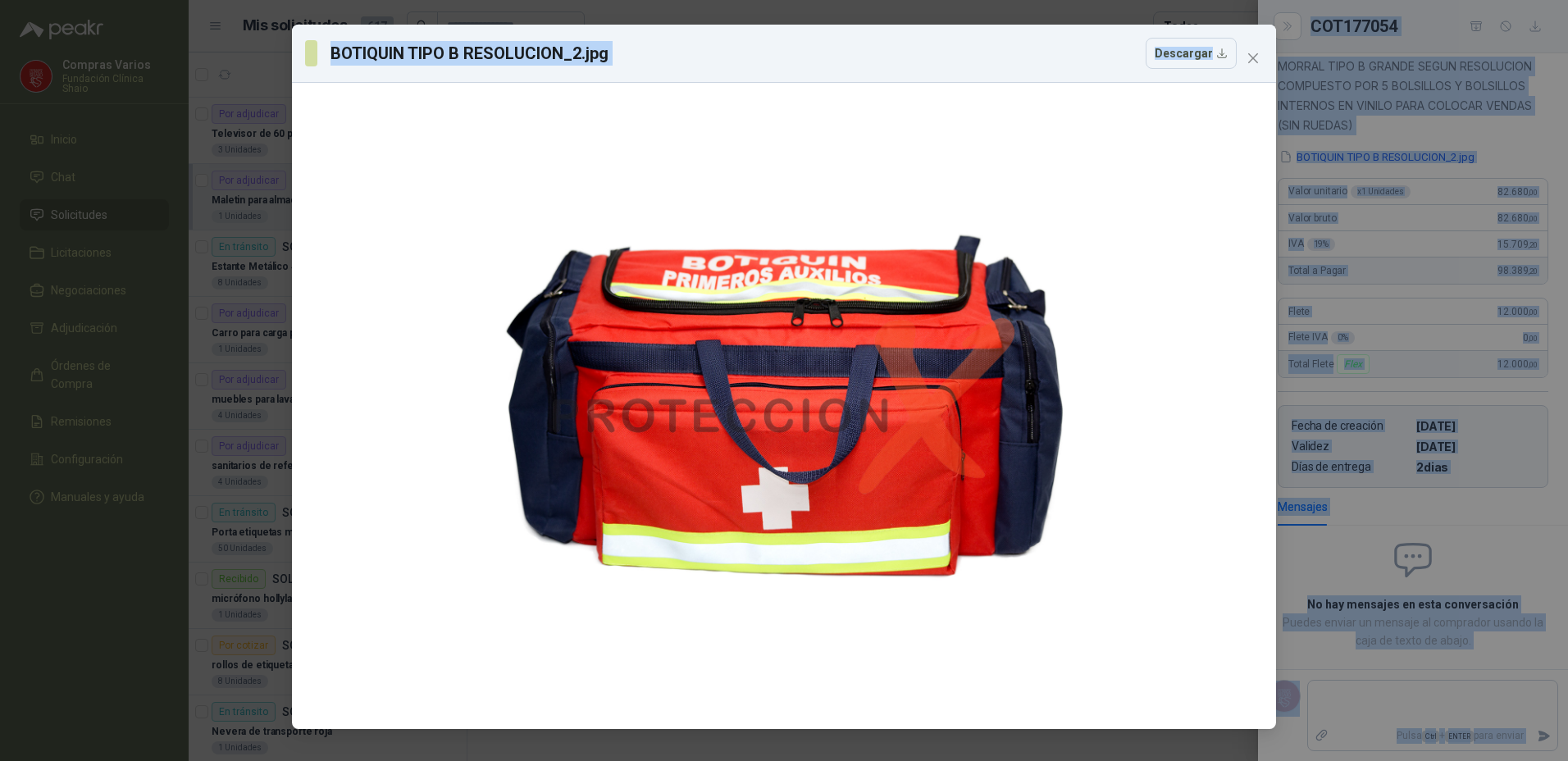
click at [1077, 760] on html "Compras Varios Fundación Clínica Shaio Inicio Chat Solicitudes Licitaciones Neg…" at bounding box center [784, 380] width 1568 height 761
click at [1249, 54] on icon "close" at bounding box center [1253, 58] width 13 height 13
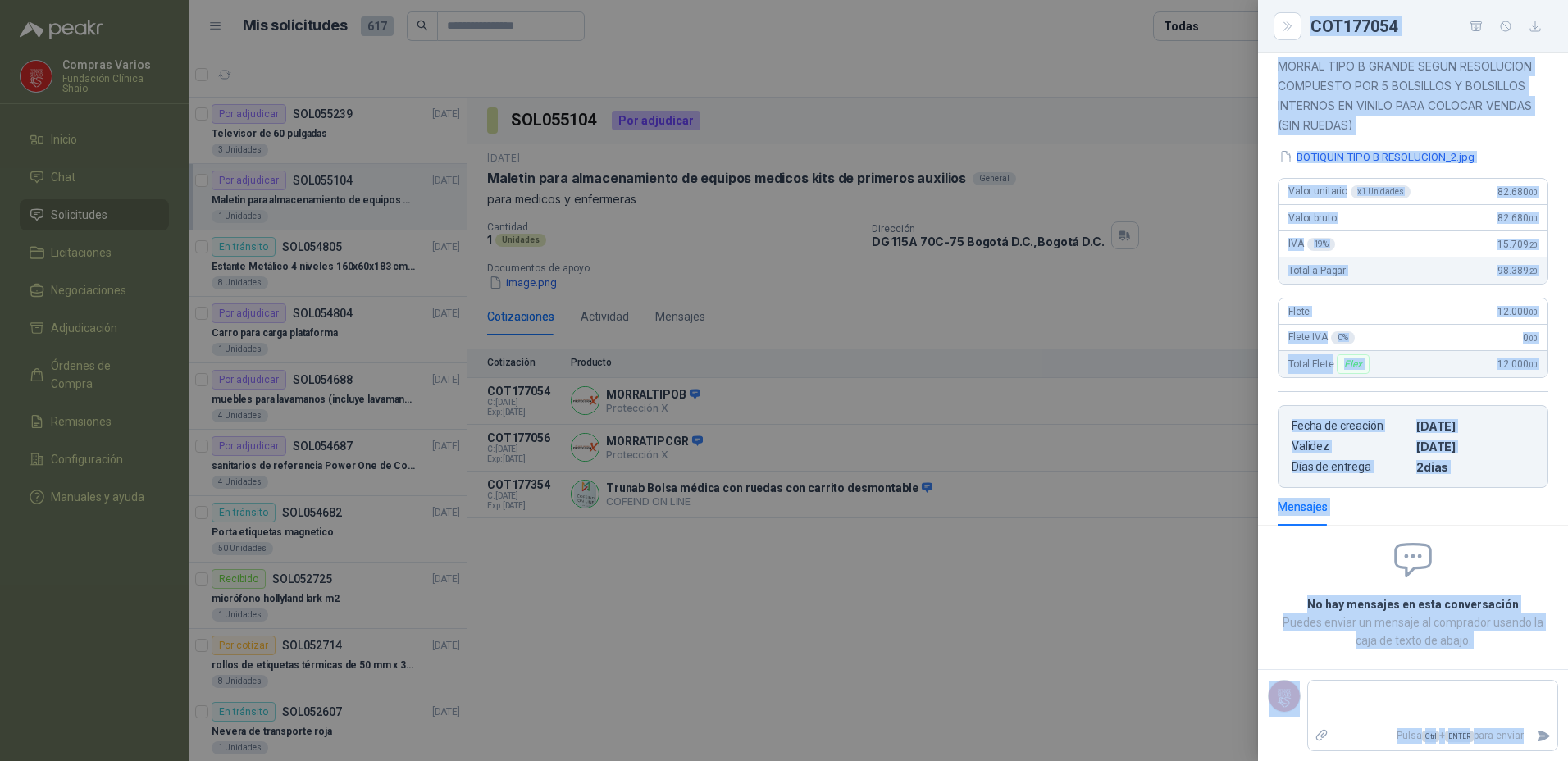
click at [1073, 267] on div at bounding box center [784, 380] width 1568 height 761
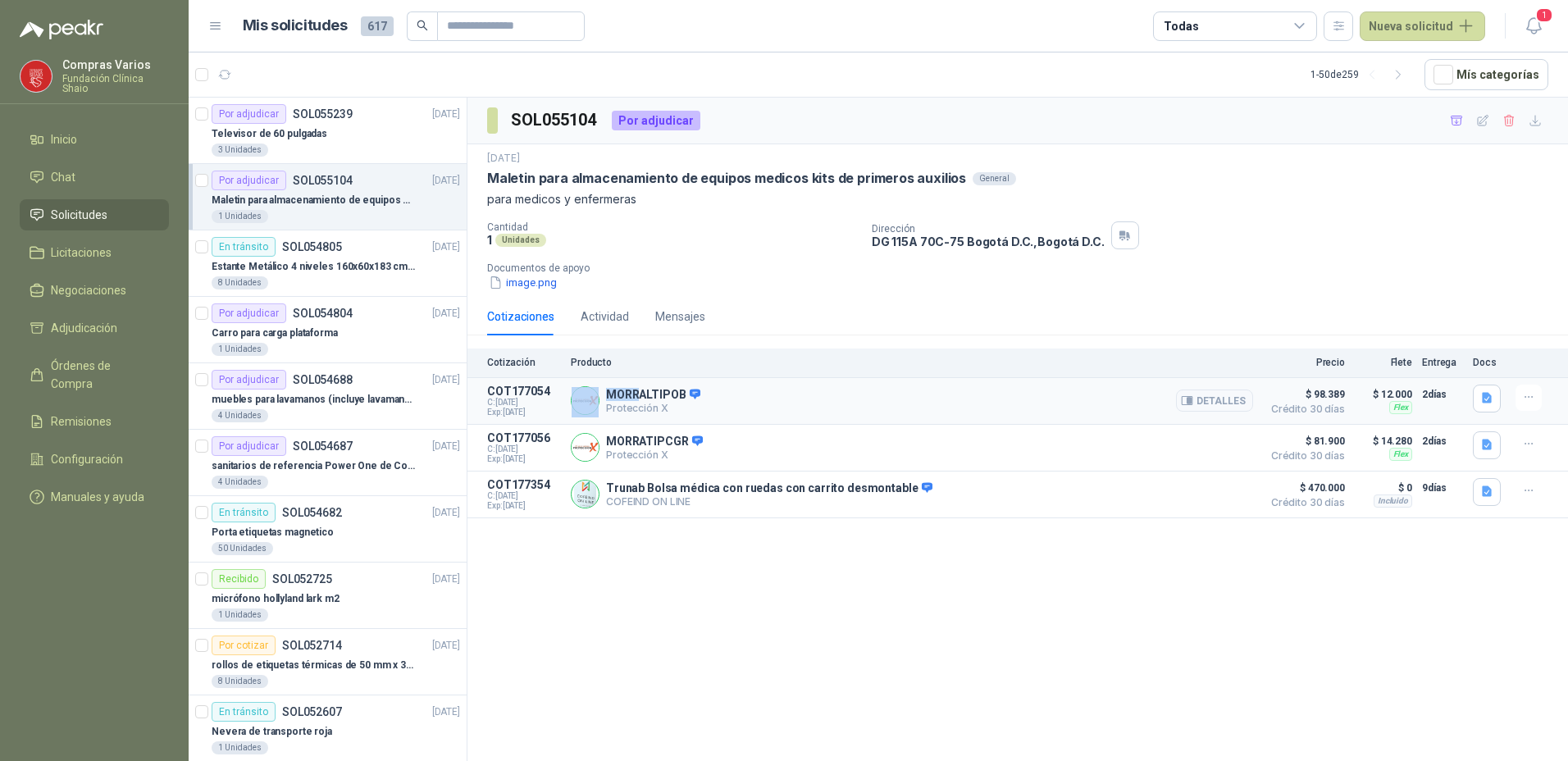
drag, startPoint x: 602, startPoint y: 391, endPoint x: 637, endPoint y: 398, distance: 35.7
click at [637, 398] on div "MORRALTIPOB Protección X Detalles" at bounding box center [911, 400] width 682 height 32
drag, startPoint x: 484, startPoint y: 176, endPoint x: 799, endPoint y: 176, distance: 315.0
click at [799, 176] on div "[DATE] Maletin para almacenamiento de equipos medicos kits de primeros auxilios…" at bounding box center [1017, 220] width 1100 height 154
copy p "Maletin para almacenamiento de equipos medicos"
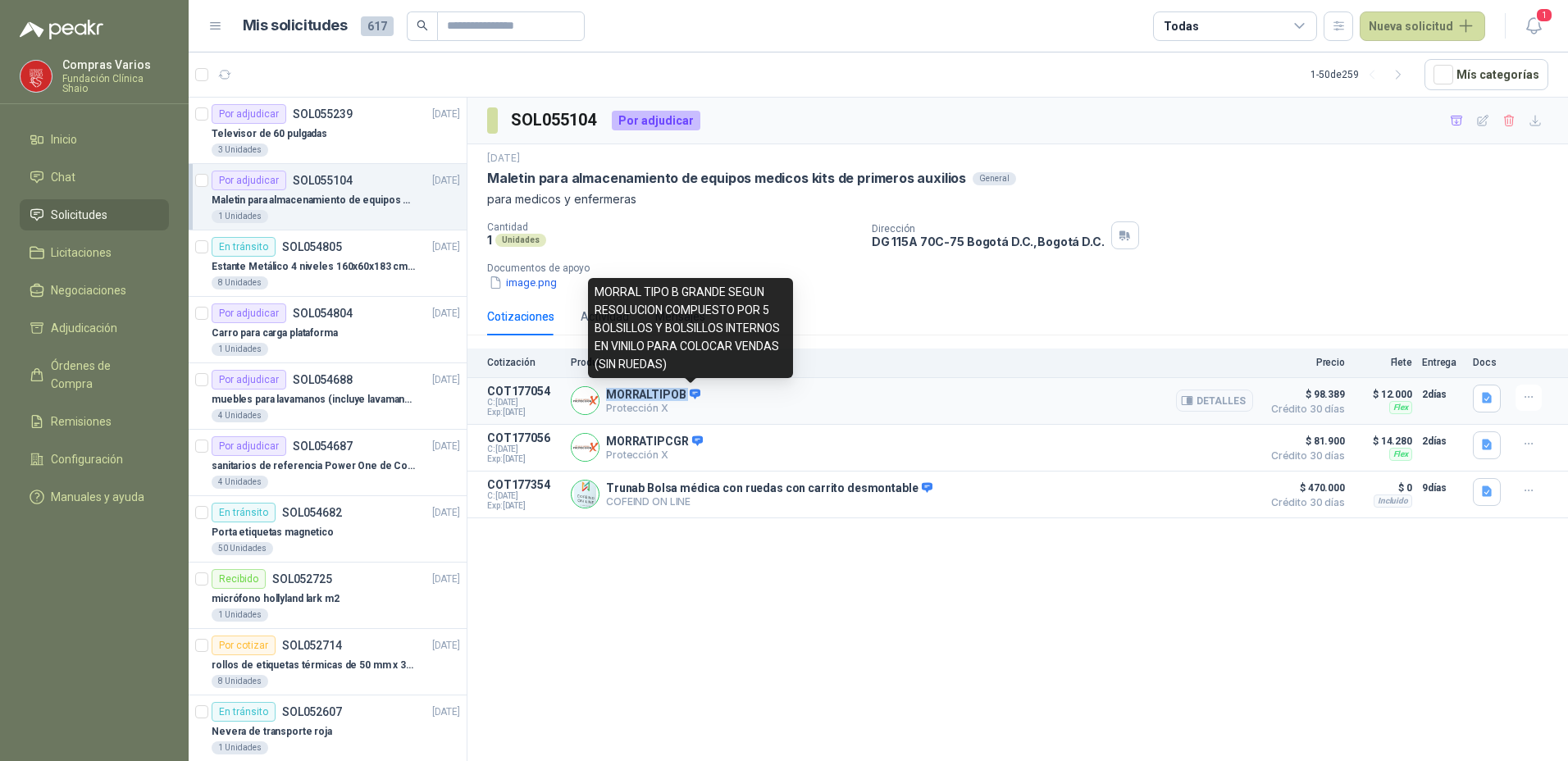
drag, startPoint x: 603, startPoint y: 386, endPoint x: 687, endPoint y: 396, distance: 84.6
click at [687, 396] on div "MORRALTIPOB Protección X Detalles" at bounding box center [911, 400] width 682 height 32
copy p "MORRALTIPOB"
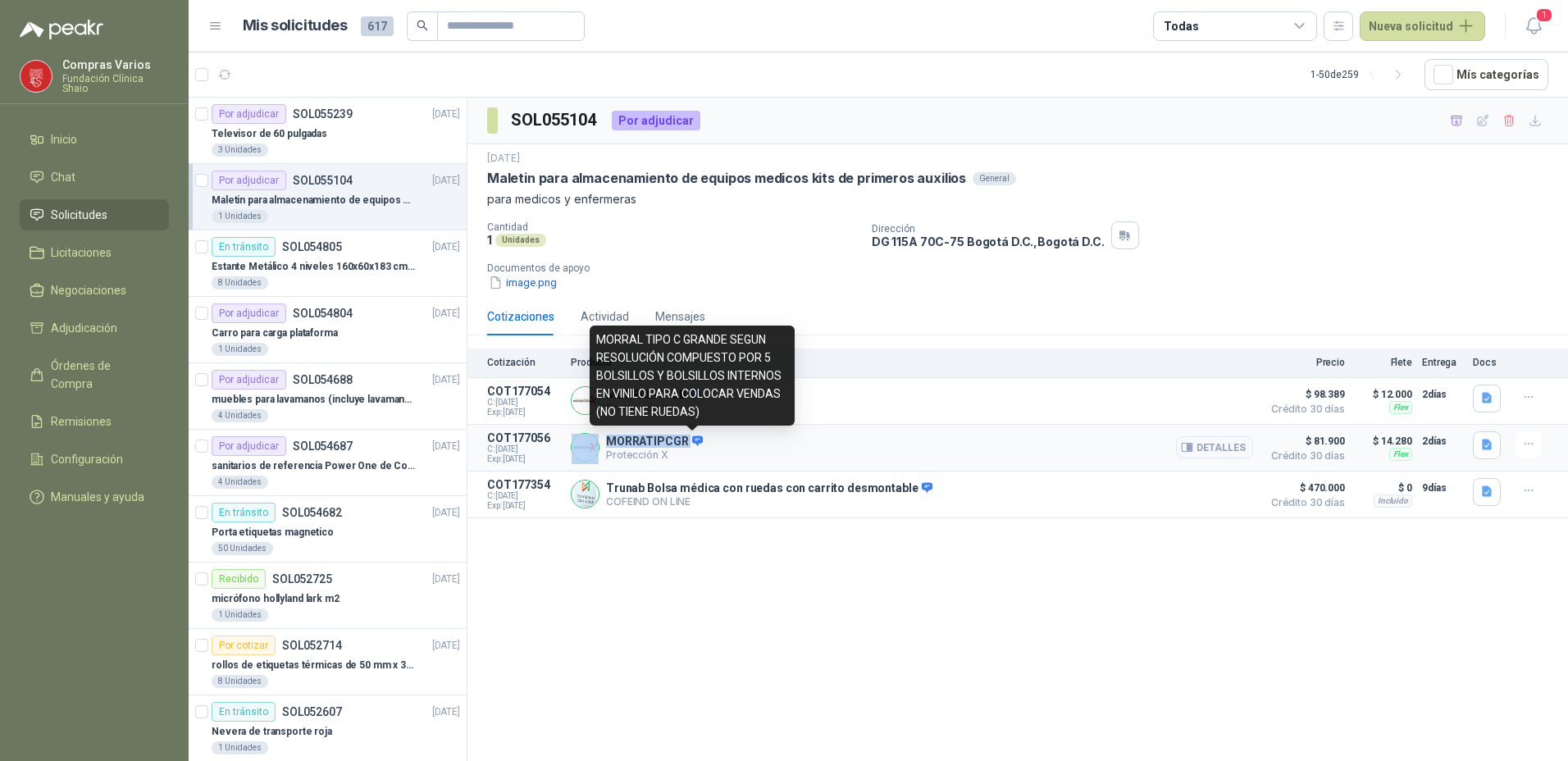
drag, startPoint x: 600, startPoint y: 435, endPoint x: 687, endPoint y: 445, distance: 87.6
click at [687, 445] on div "MORRATIPCGR Protección X Detalles" at bounding box center [911, 447] width 682 height 32
copy div "MORRATIPCGR"
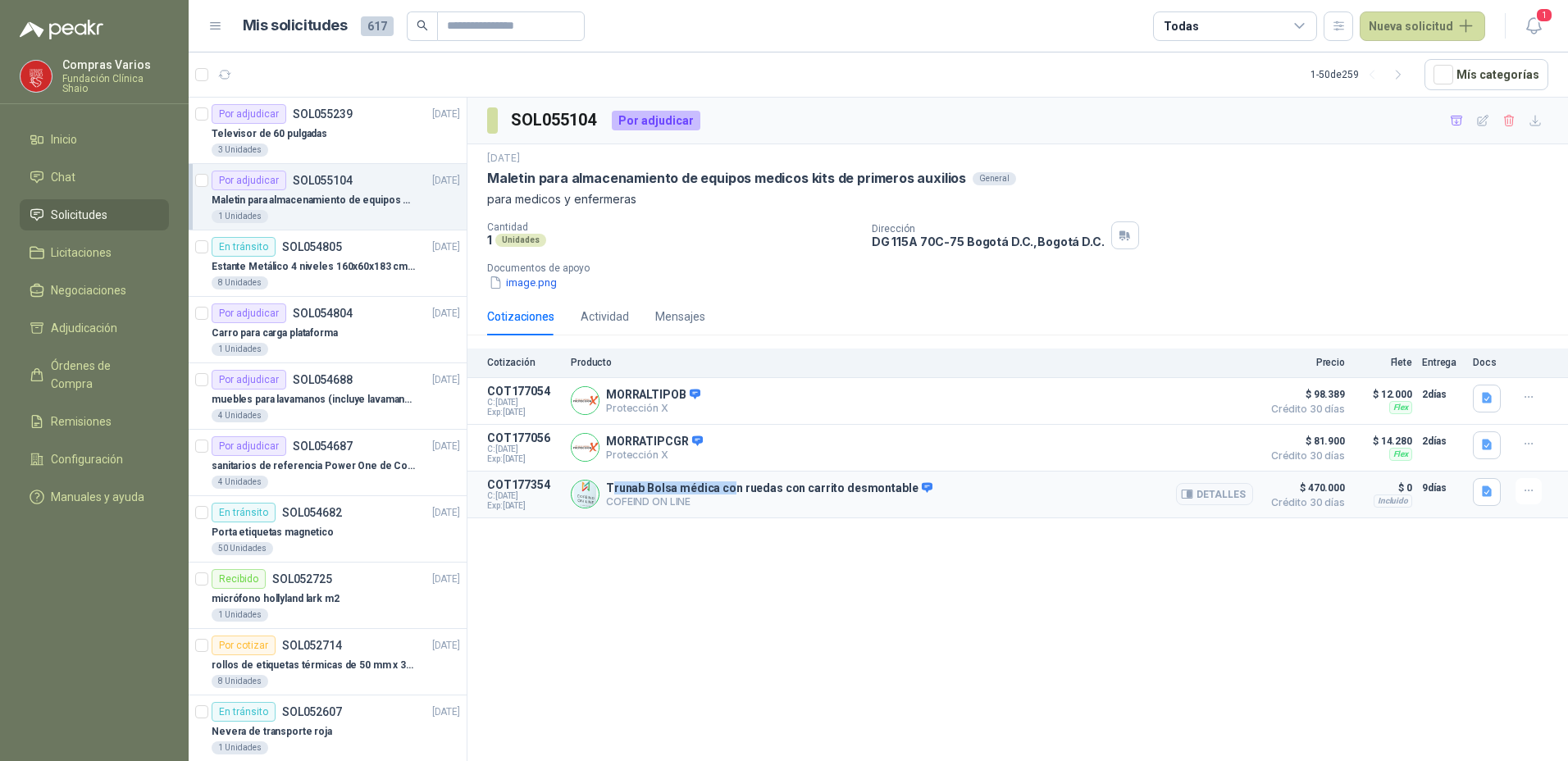
drag, startPoint x: 615, startPoint y: 492, endPoint x: 726, endPoint y: 476, distance: 112.1
click at [726, 476] on article "COT177354 C: [DATE] Exp: [DATE] Trunab Bolsa médica con ruedas con carrito desm…" at bounding box center [1017, 494] width 1100 height 47
drag, startPoint x: 726, startPoint y: 476, endPoint x: 651, endPoint y: 479, distance: 75.1
click at [651, 479] on div "Trunab Bolsa médica con ruedas con carrito desmontable COFEIND ON LINE Detalles" at bounding box center [911, 494] width 682 height 32
drag, startPoint x: 605, startPoint y: 485, endPoint x: 900, endPoint y: 489, distance: 295.0
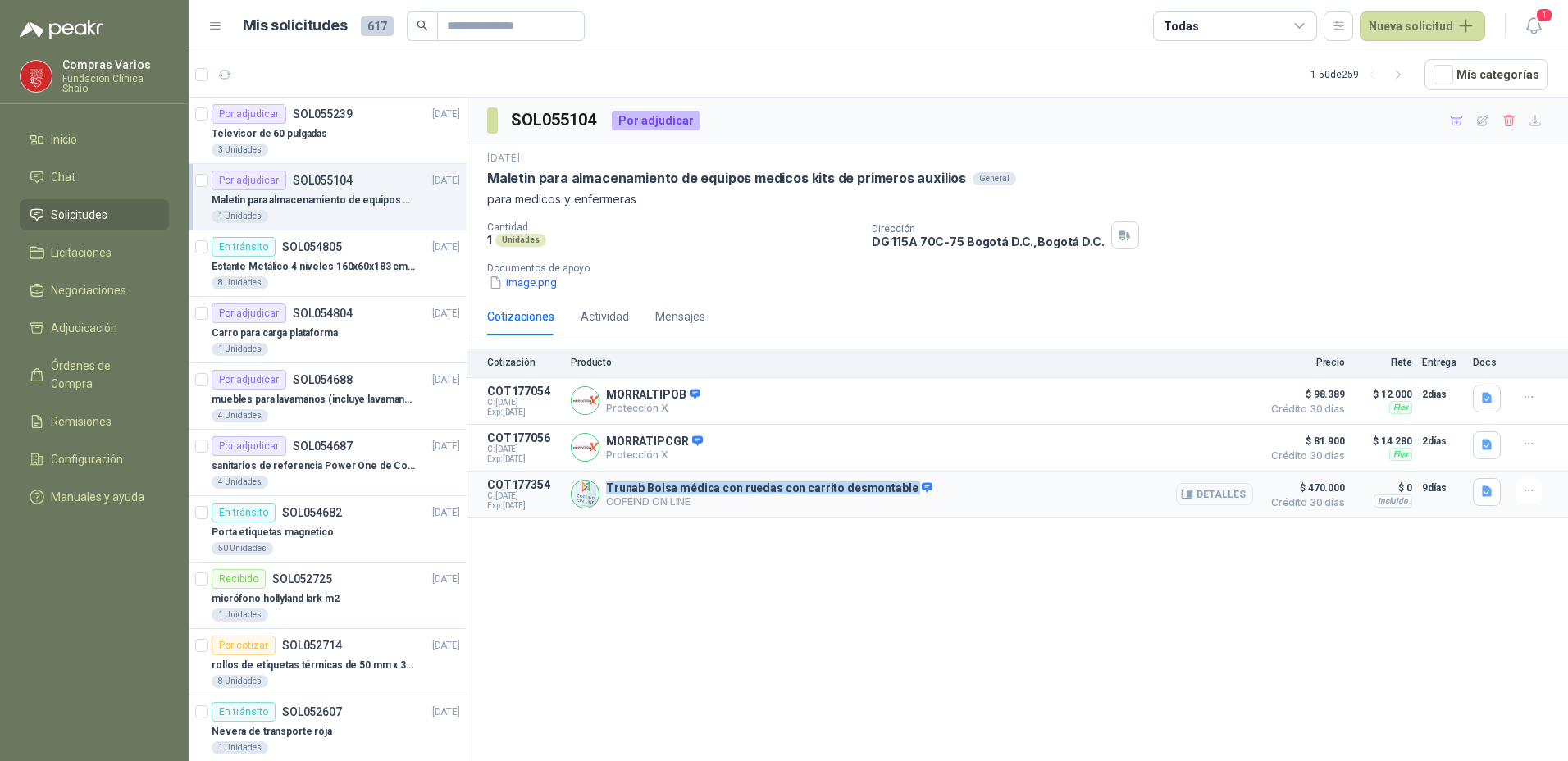
click at [900, 489] on div "Trunab Bolsa médica con ruedas con carrito desmontable COFEIND ON LINE Detalles" at bounding box center [911, 494] width 682 height 32
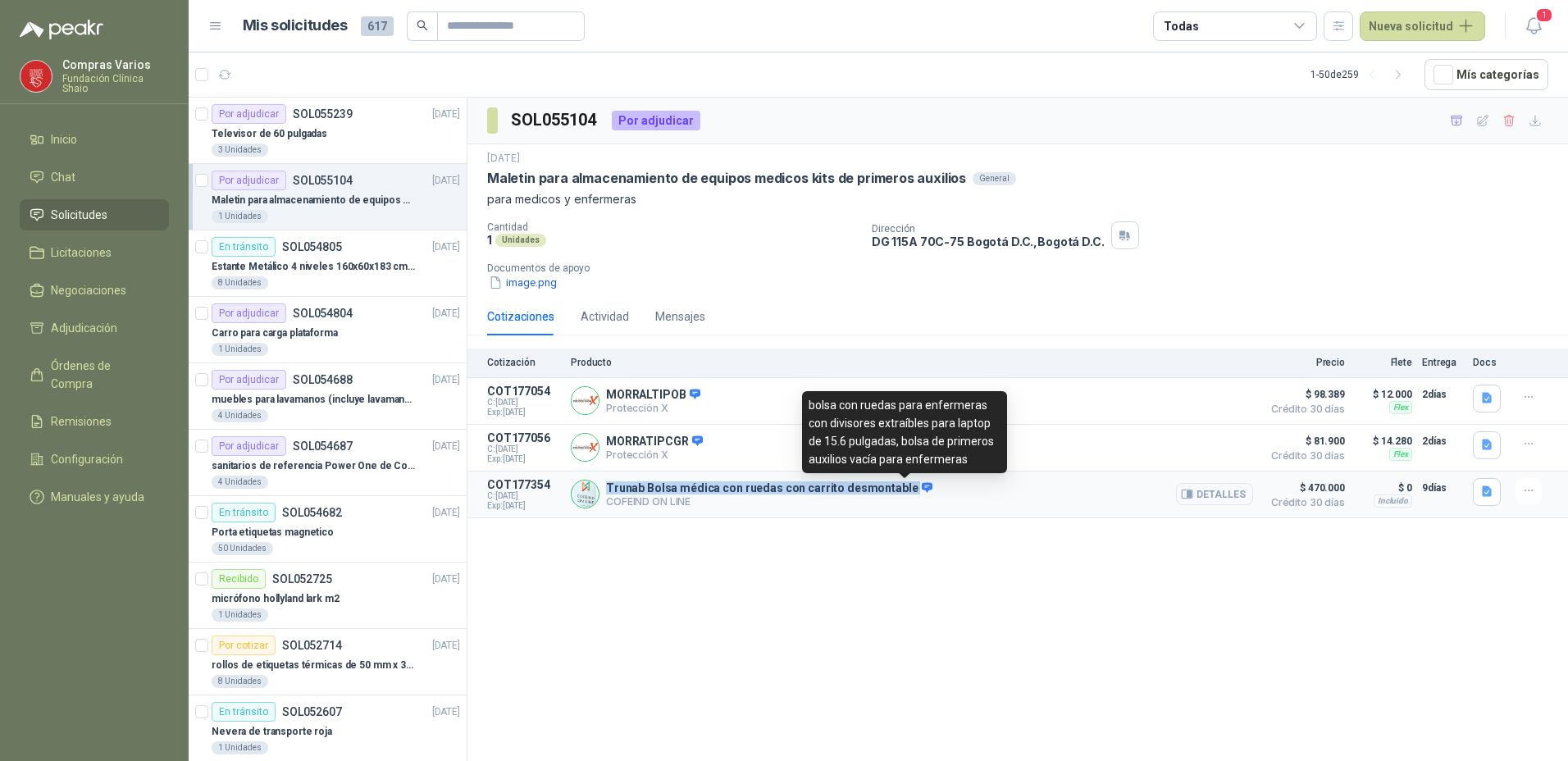
copy p "Trunab Bolsa médica con ruedas con carrito desmontable"
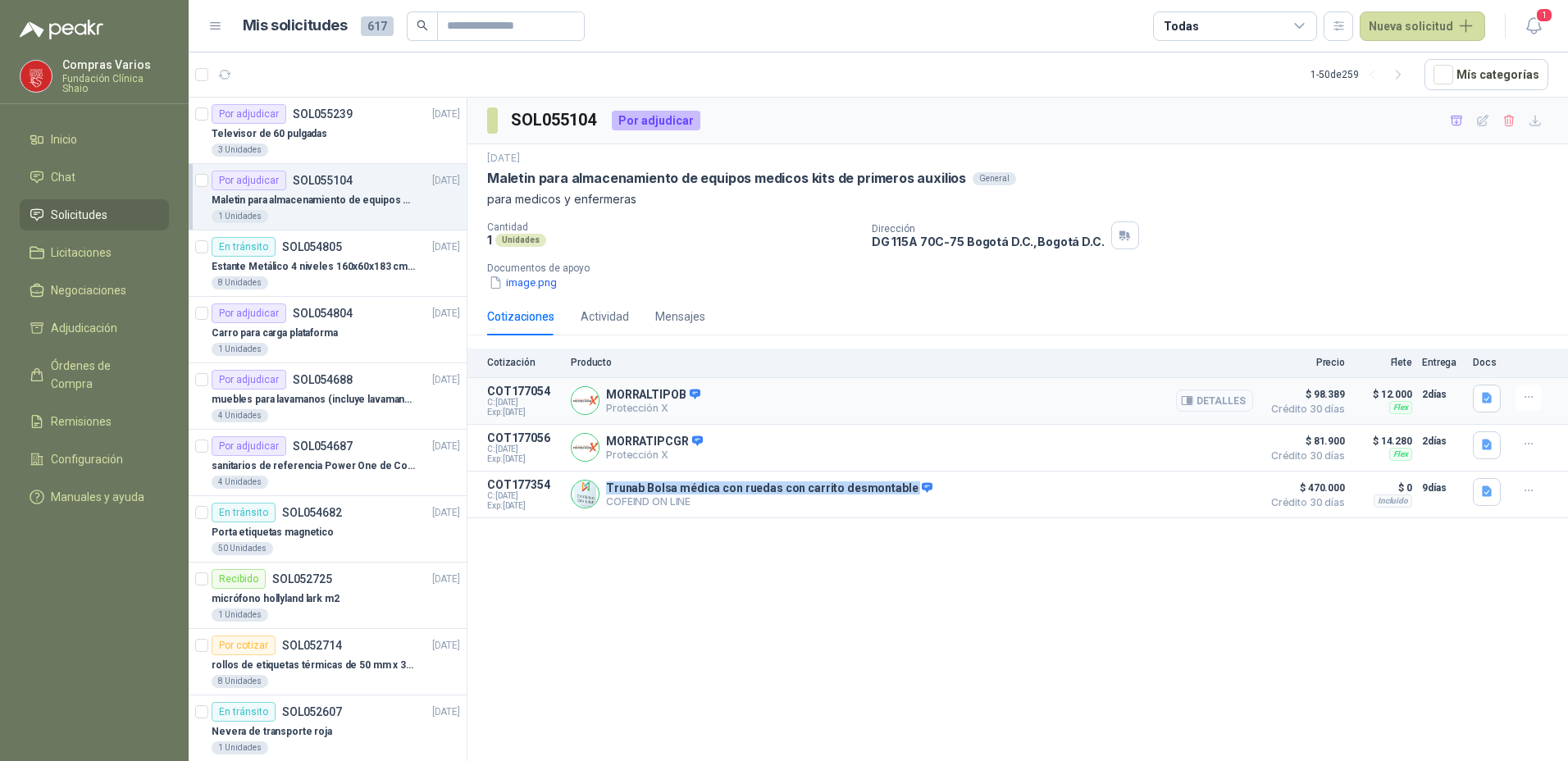
click at [1232, 401] on button "Detalles" at bounding box center [1214, 400] width 77 height 22
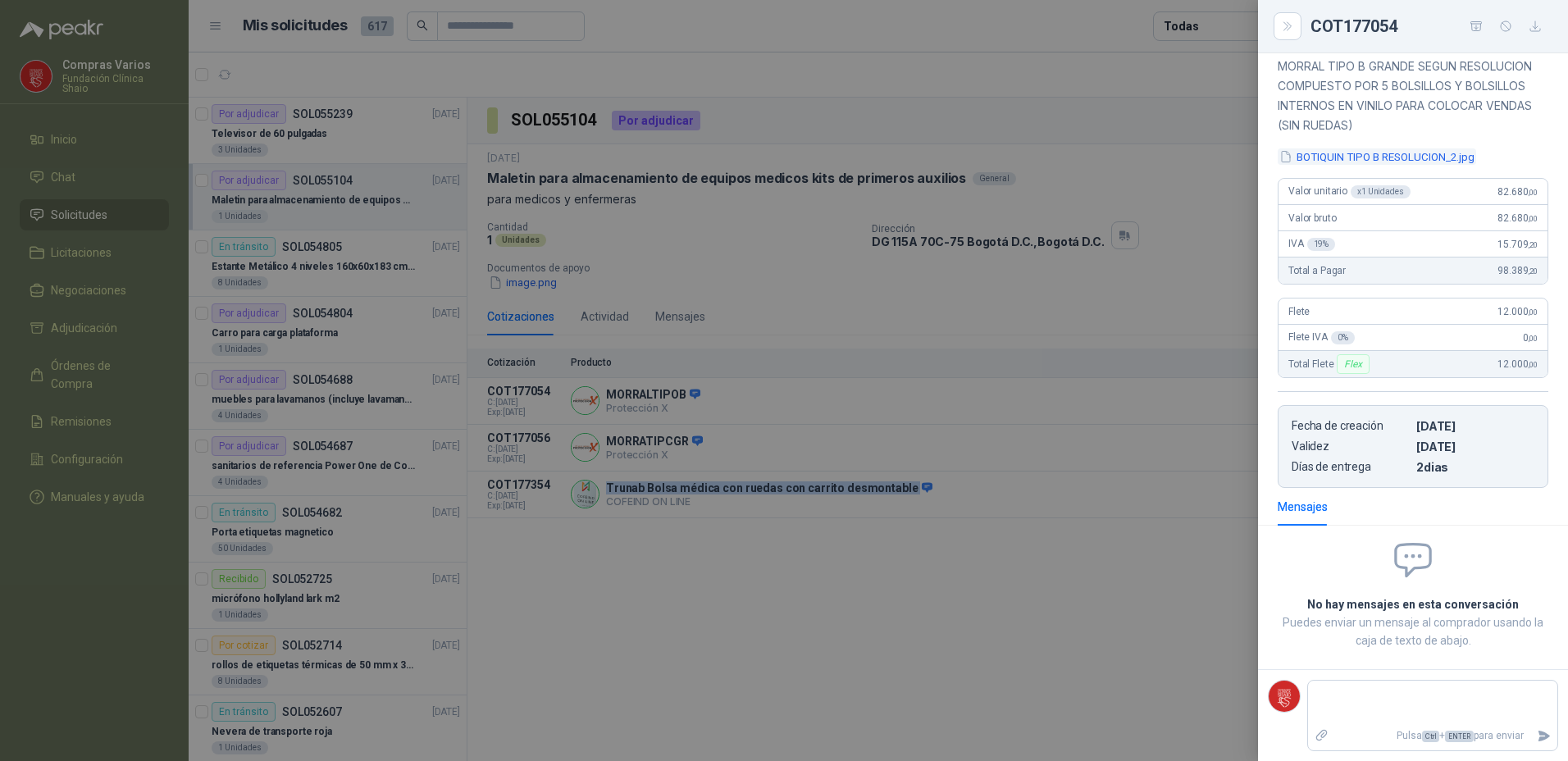
click at [1330, 162] on button "BOTIQUIN TIPO B RESOLUCION_2.jpg" at bounding box center [1377, 157] width 198 height 18
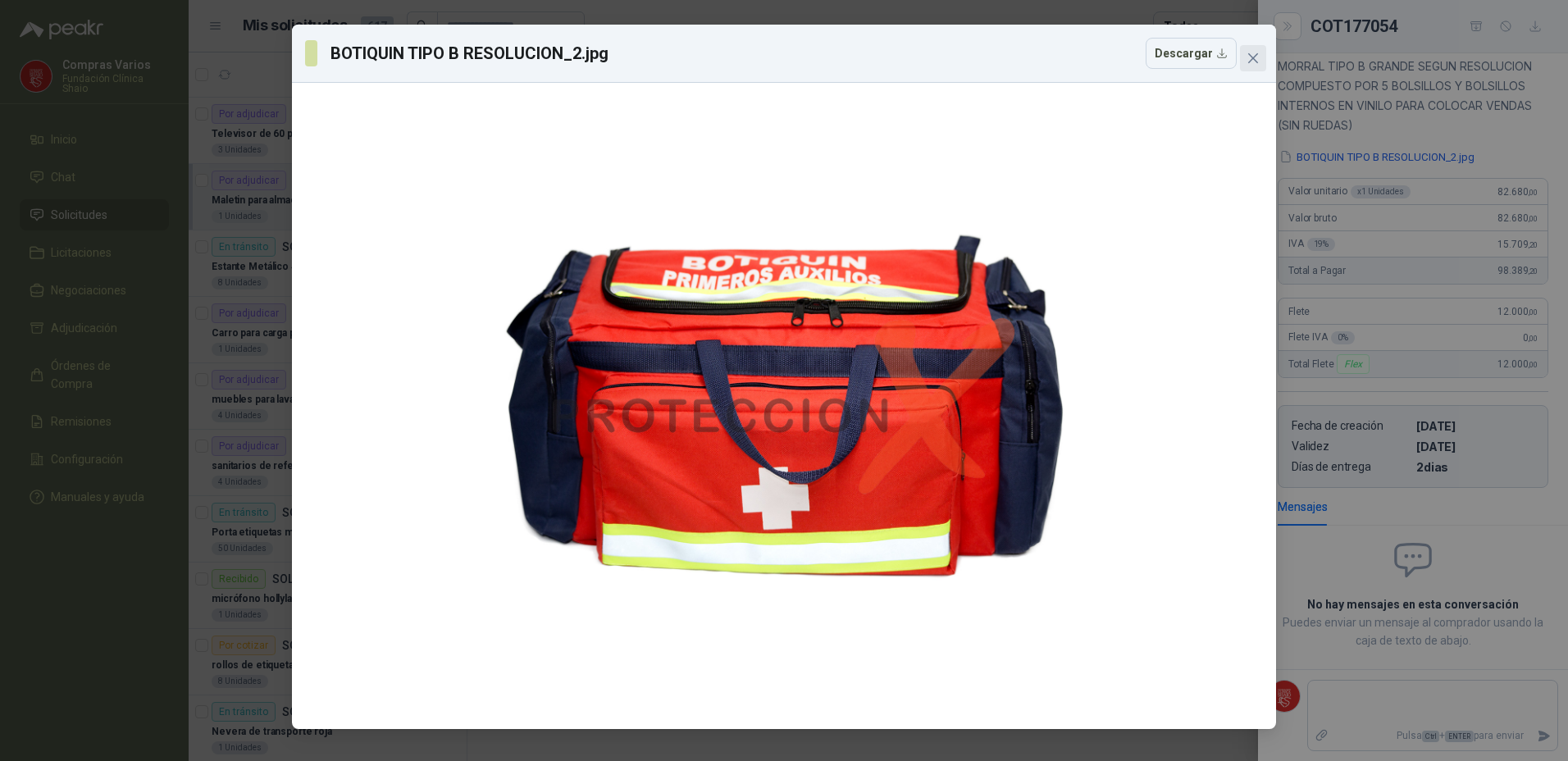
click at [1254, 56] on icon "close" at bounding box center [1253, 58] width 13 height 13
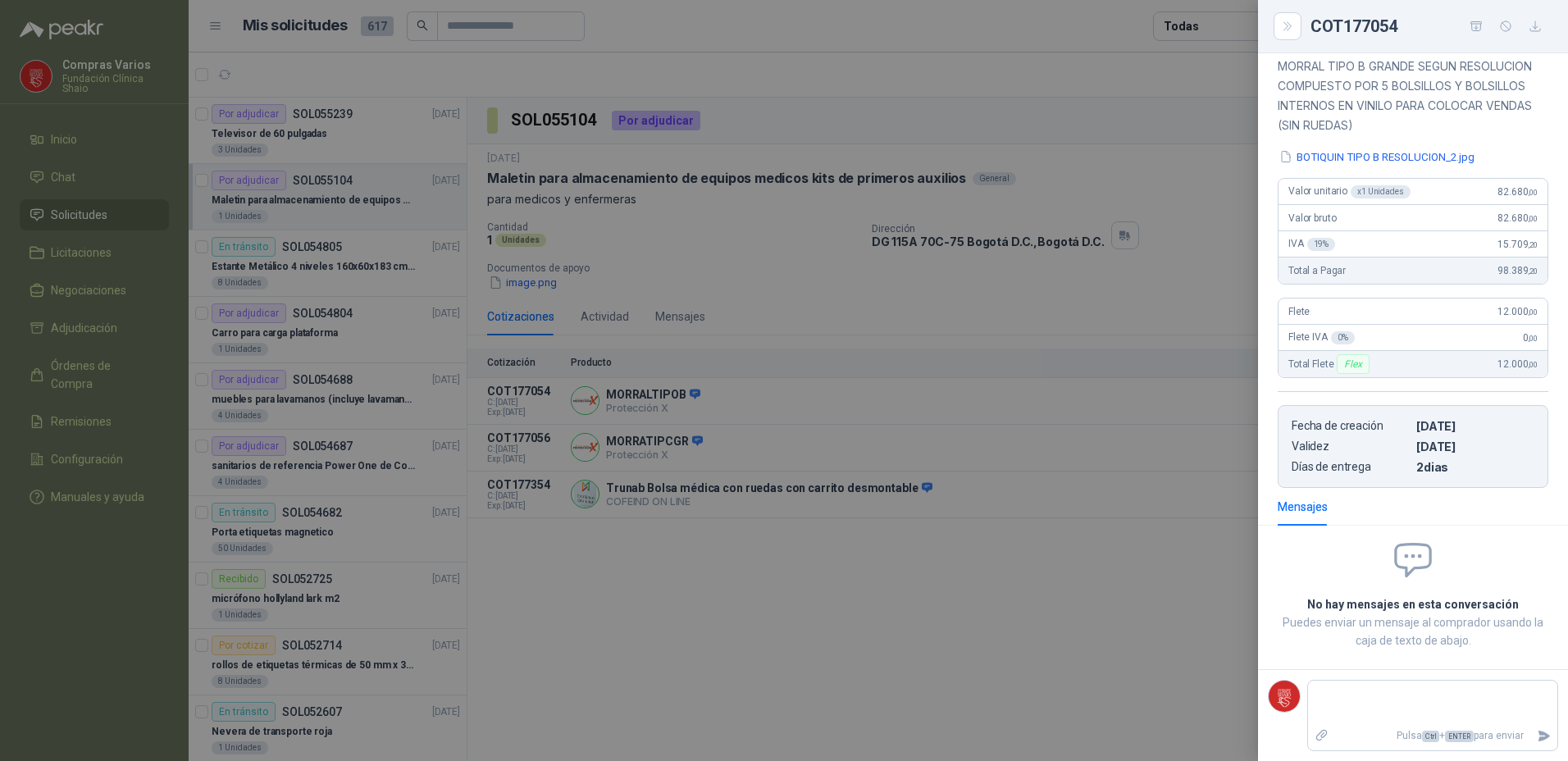
click at [1005, 544] on div at bounding box center [784, 380] width 1568 height 761
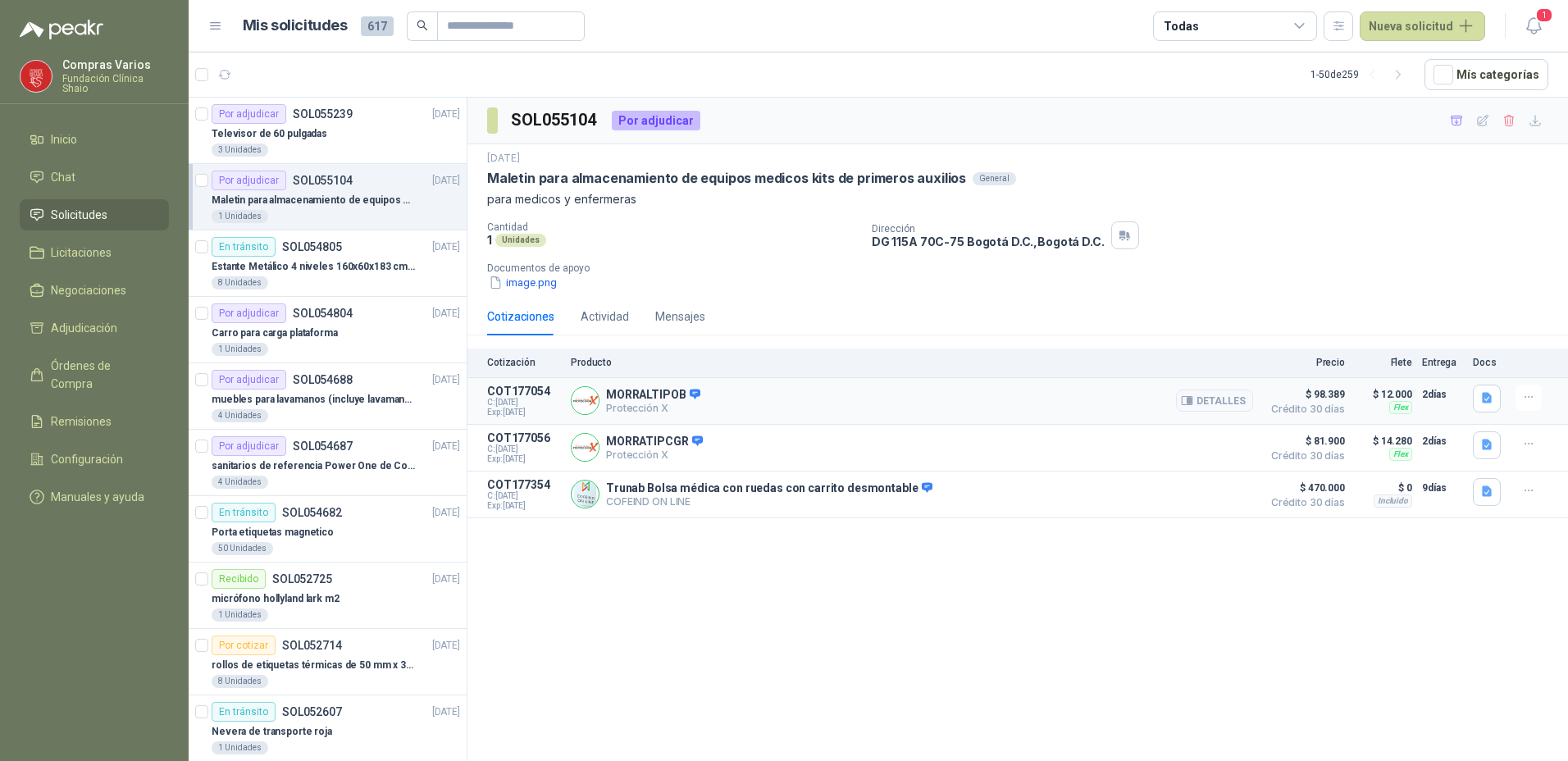
click at [1054, 389] on div "MORRALTIPOB Protección X Detalles" at bounding box center [911, 400] width 682 height 32
click at [1205, 403] on button "Detalles" at bounding box center [1214, 400] width 77 height 22
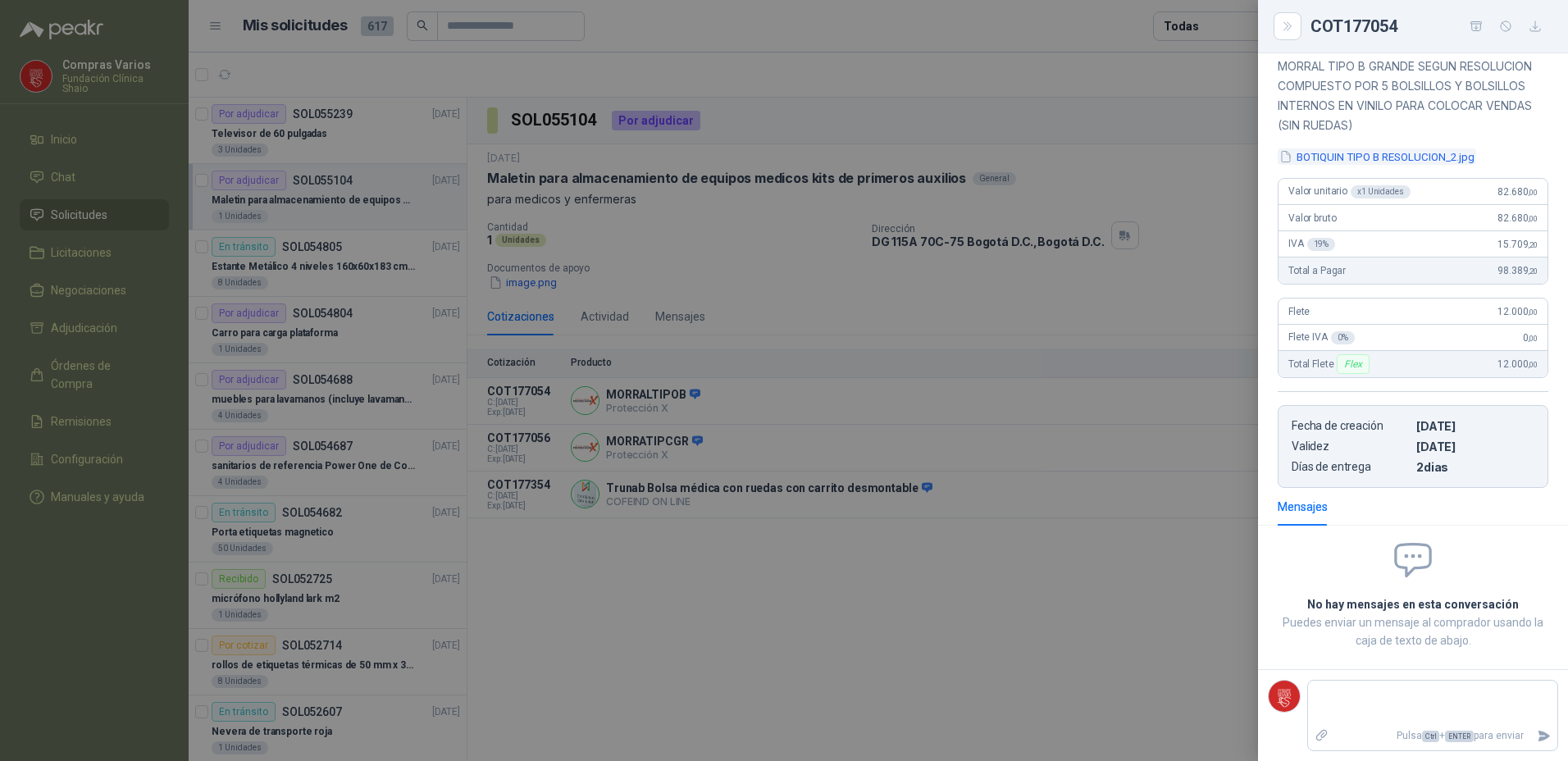
click at [1309, 162] on button "BOTIQUIN TIPO B RESOLUCION_2.jpg" at bounding box center [1377, 157] width 198 height 18
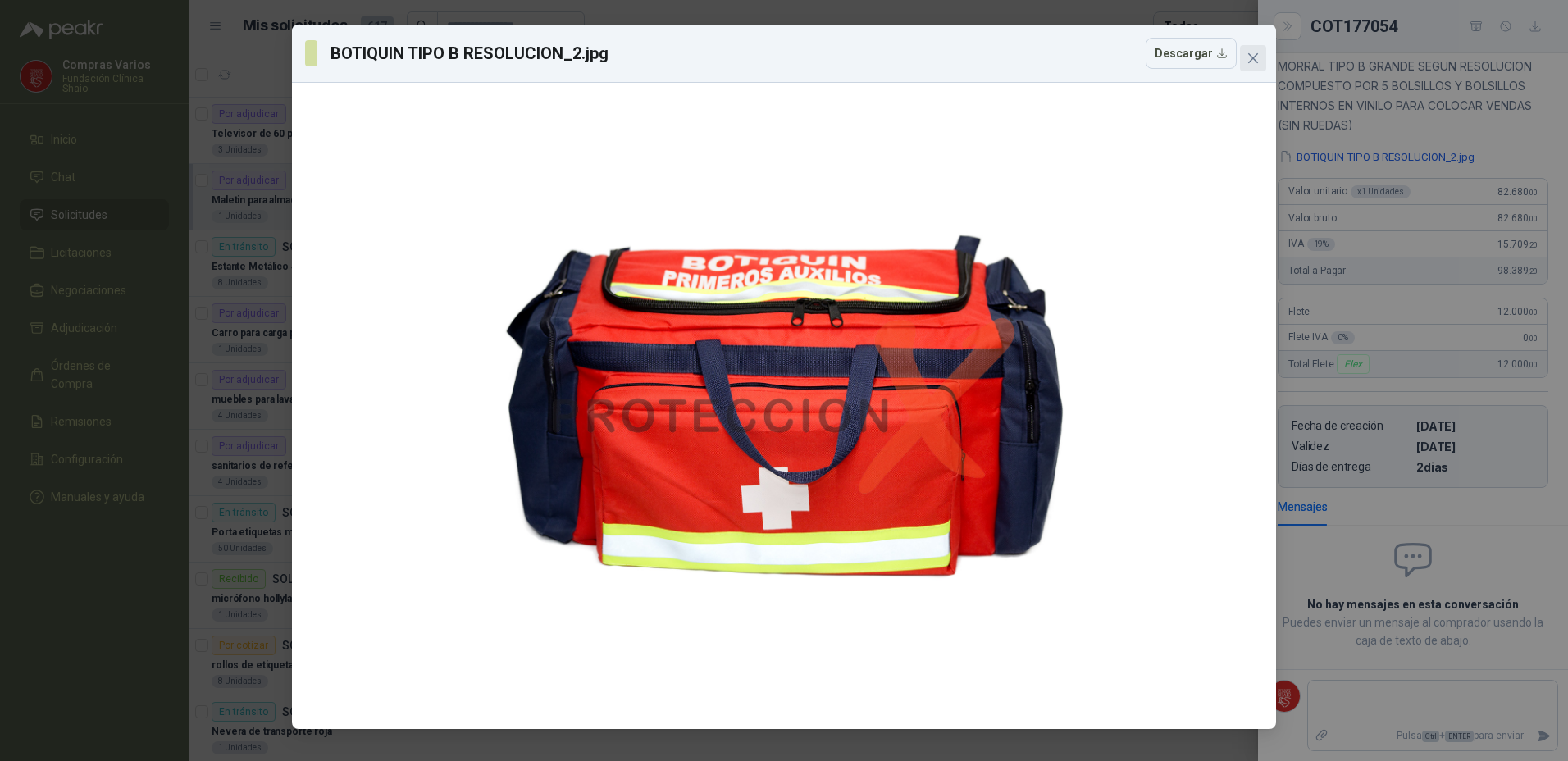
click at [1247, 60] on icon "close" at bounding box center [1253, 58] width 13 height 13
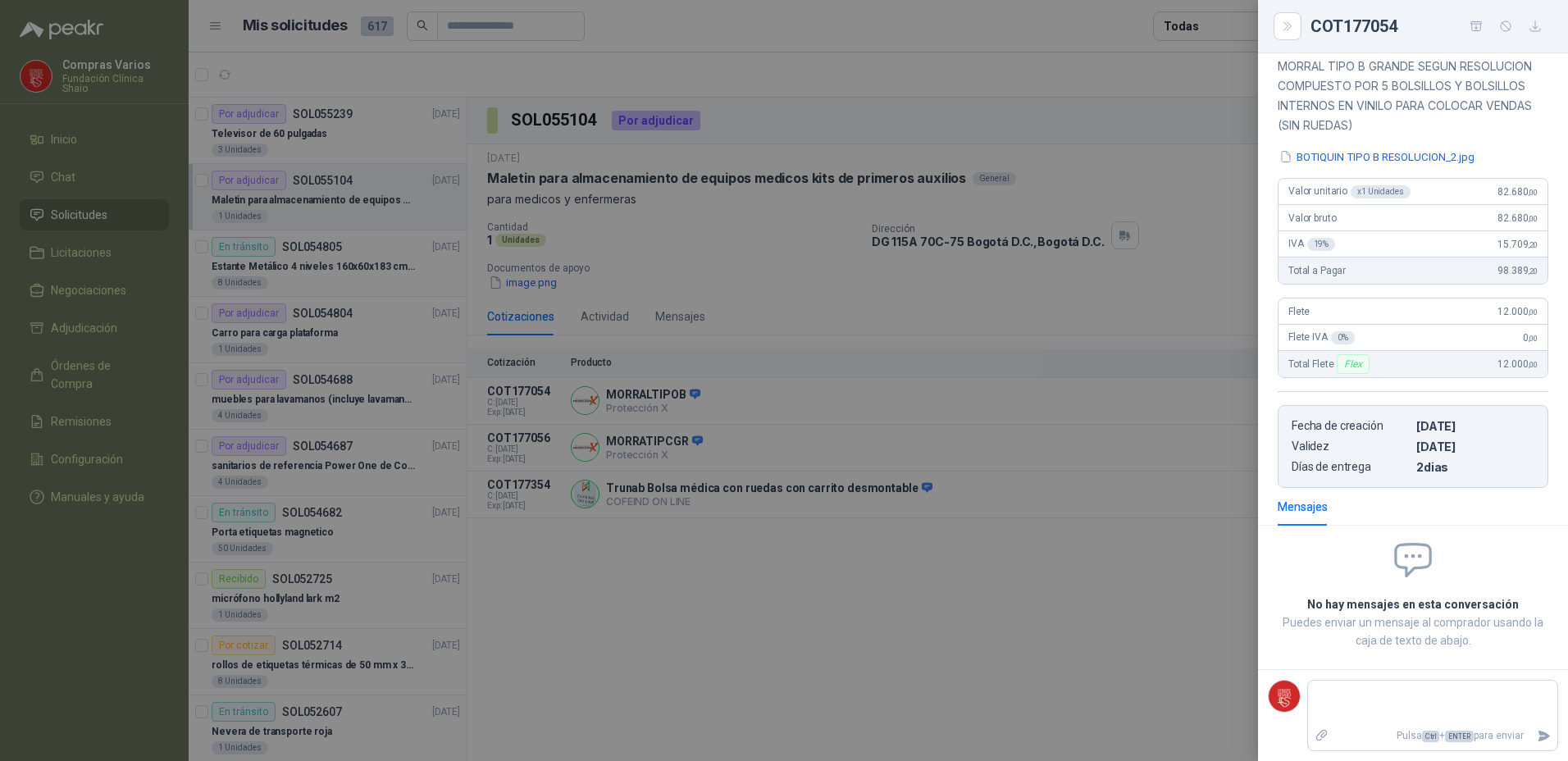
click at [978, 478] on div at bounding box center [784, 380] width 1568 height 761
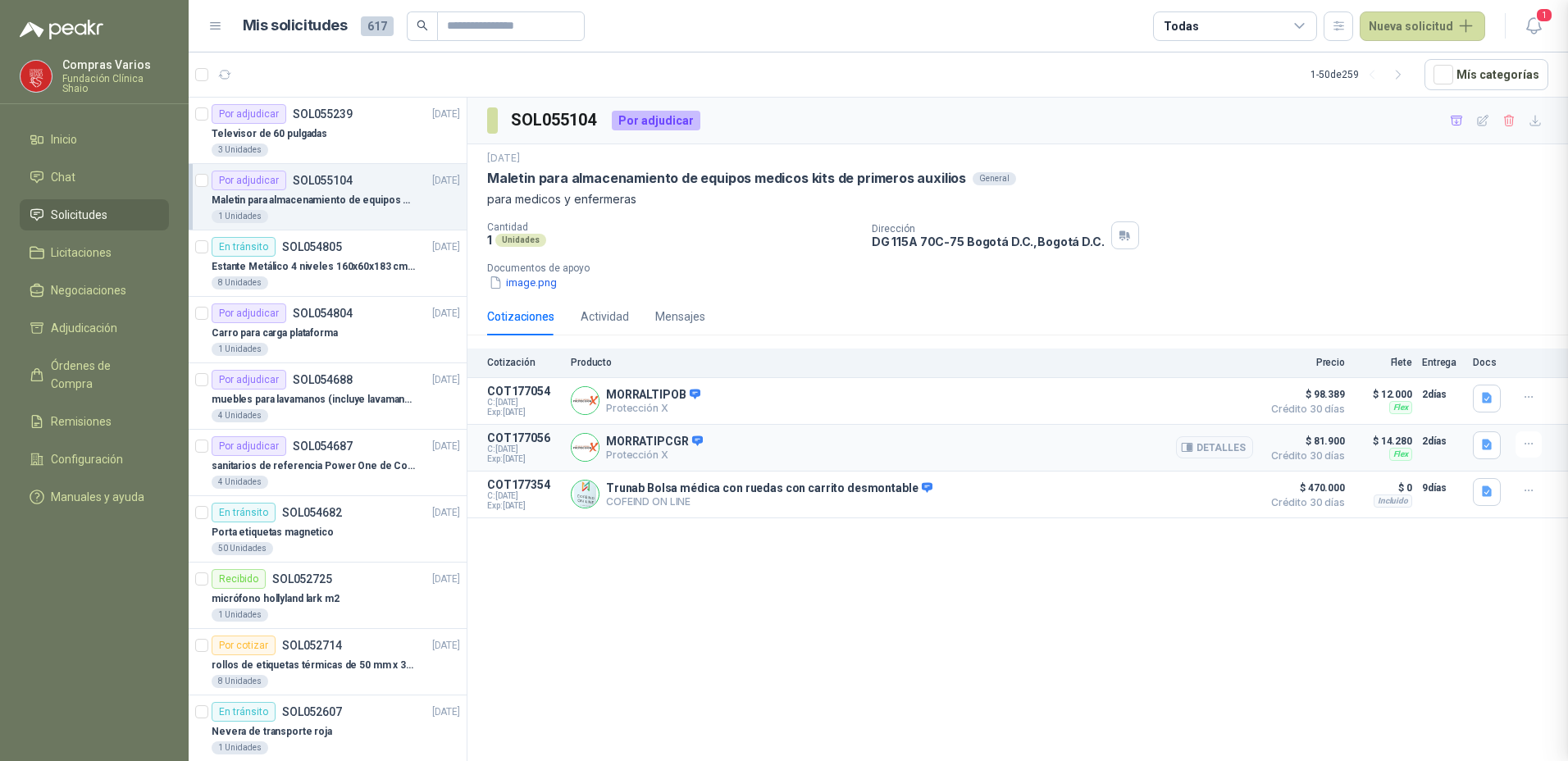
drag, startPoint x: 1007, startPoint y: 451, endPoint x: 1028, endPoint y: 446, distance: 21.6
click at [1206, 440] on button "Detalles" at bounding box center [1214, 447] width 77 height 22
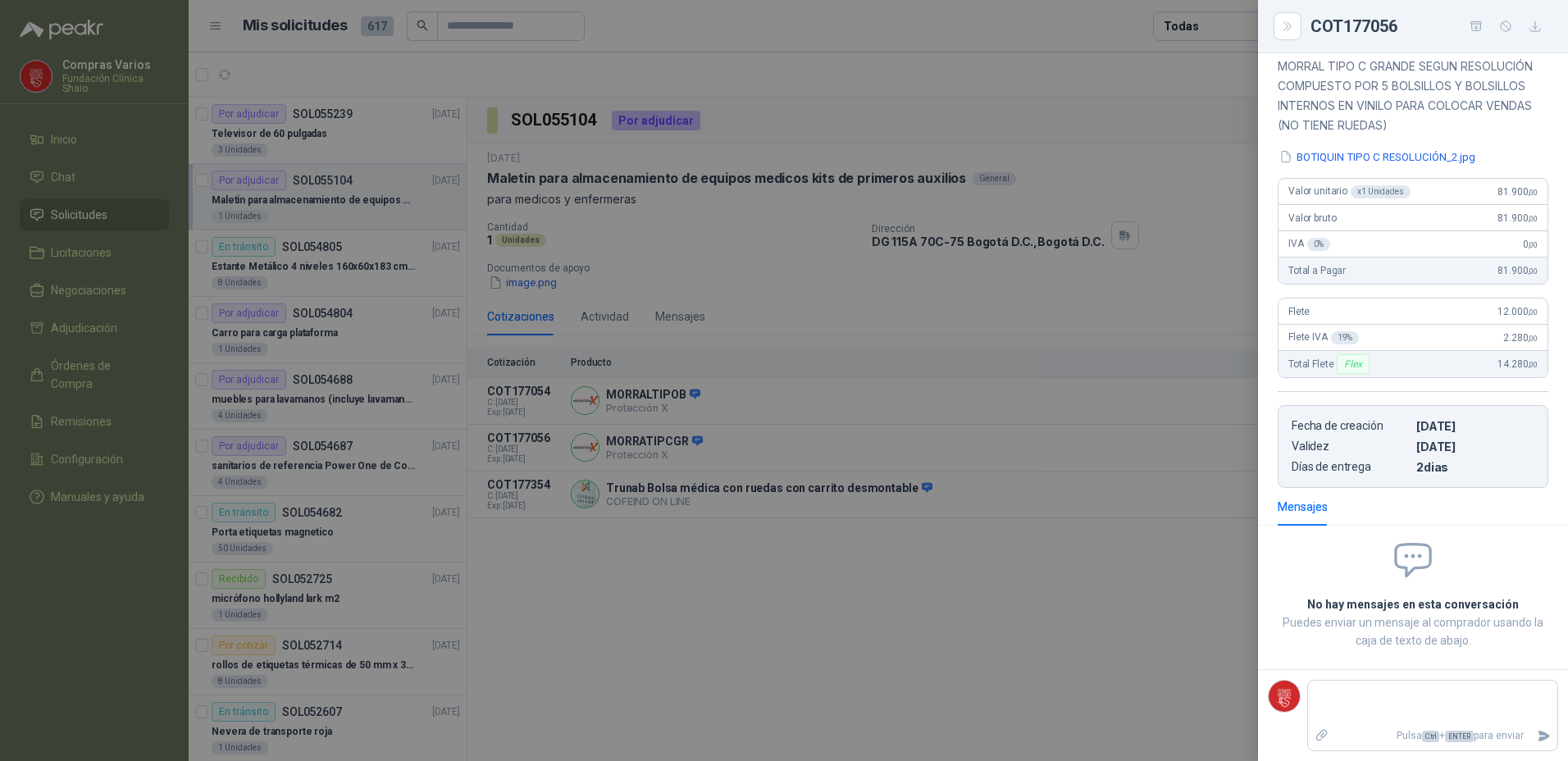
click at [1312, 147] on div "Descripción MORRAL TIPO C GRANDE SEGUN RESOLUCIÓN COMPUESTO POR 5 BOLSILLOS Y B…" at bounding box center [1413, 262] width 310 height 450
click at [1330, 153] on button "BOTIQUIN TIPO C RESOLUCIÓN_2.jpg" at bounding box center [1377, 157] width 199 height 18
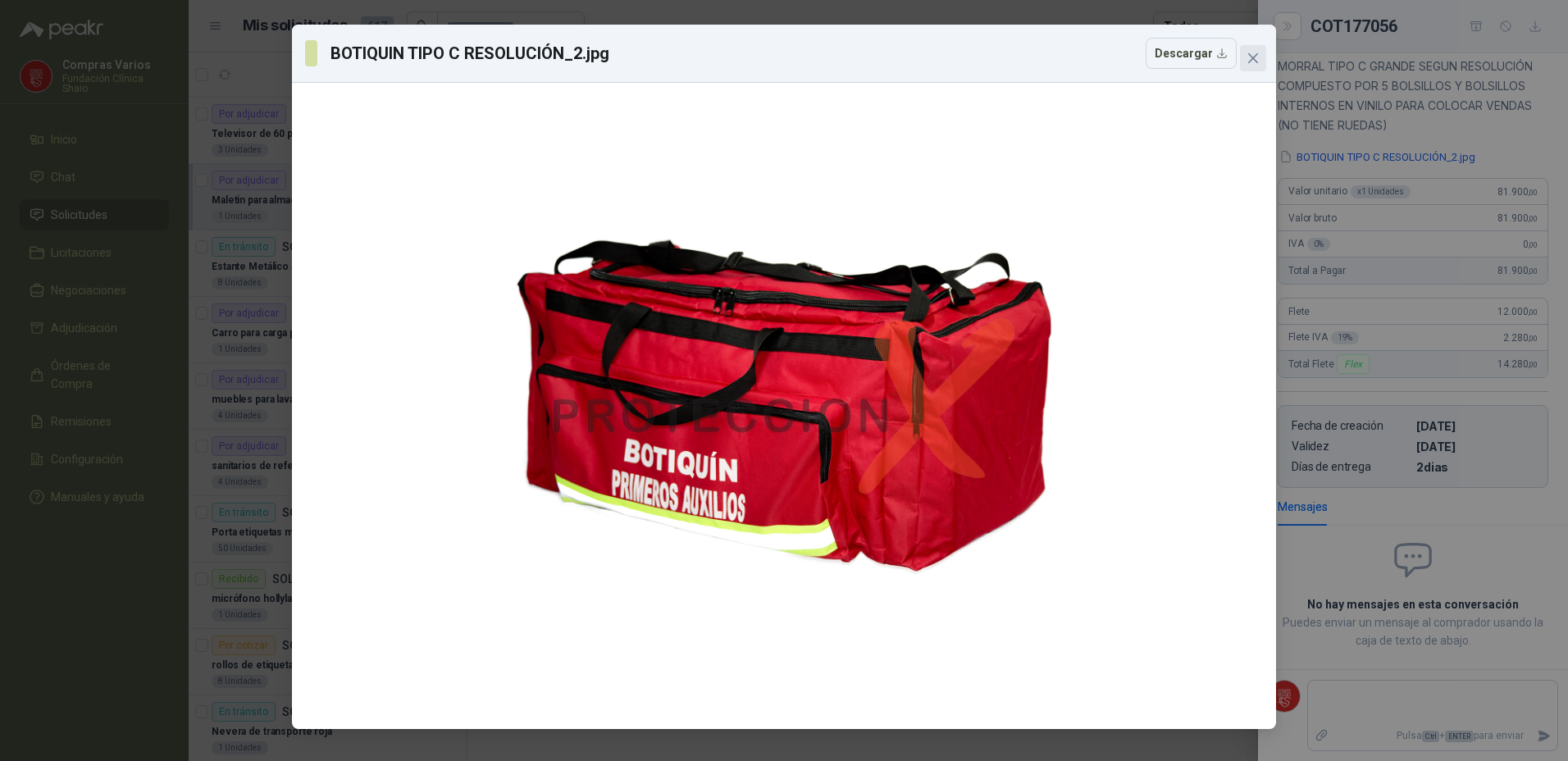
click at [1254, 56] on icon "close" at bounding box center [1253, 58] width 13 height 13
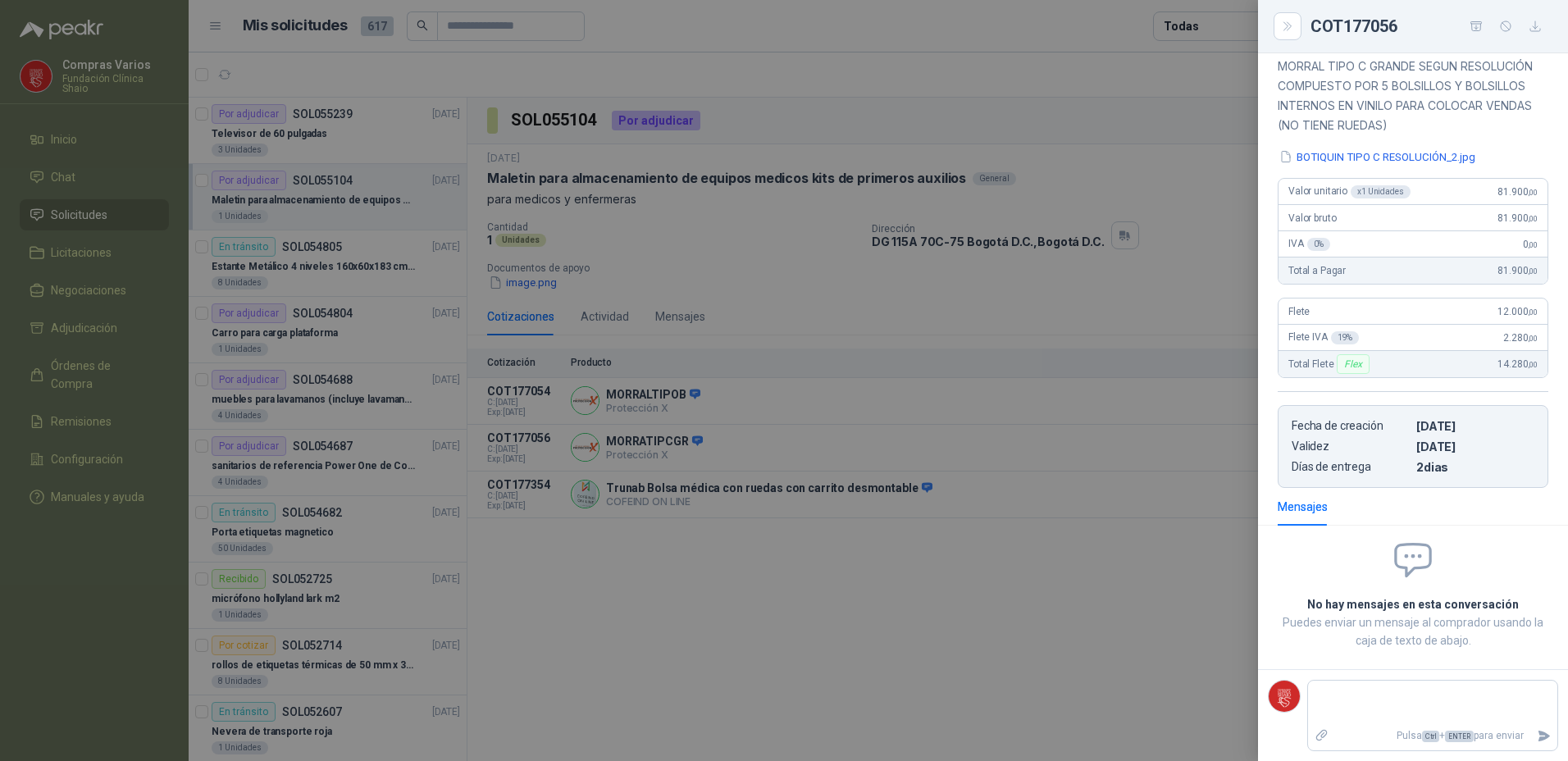
click at [987, 657] on div at bounding box center [784, 380] width 1568 height 761
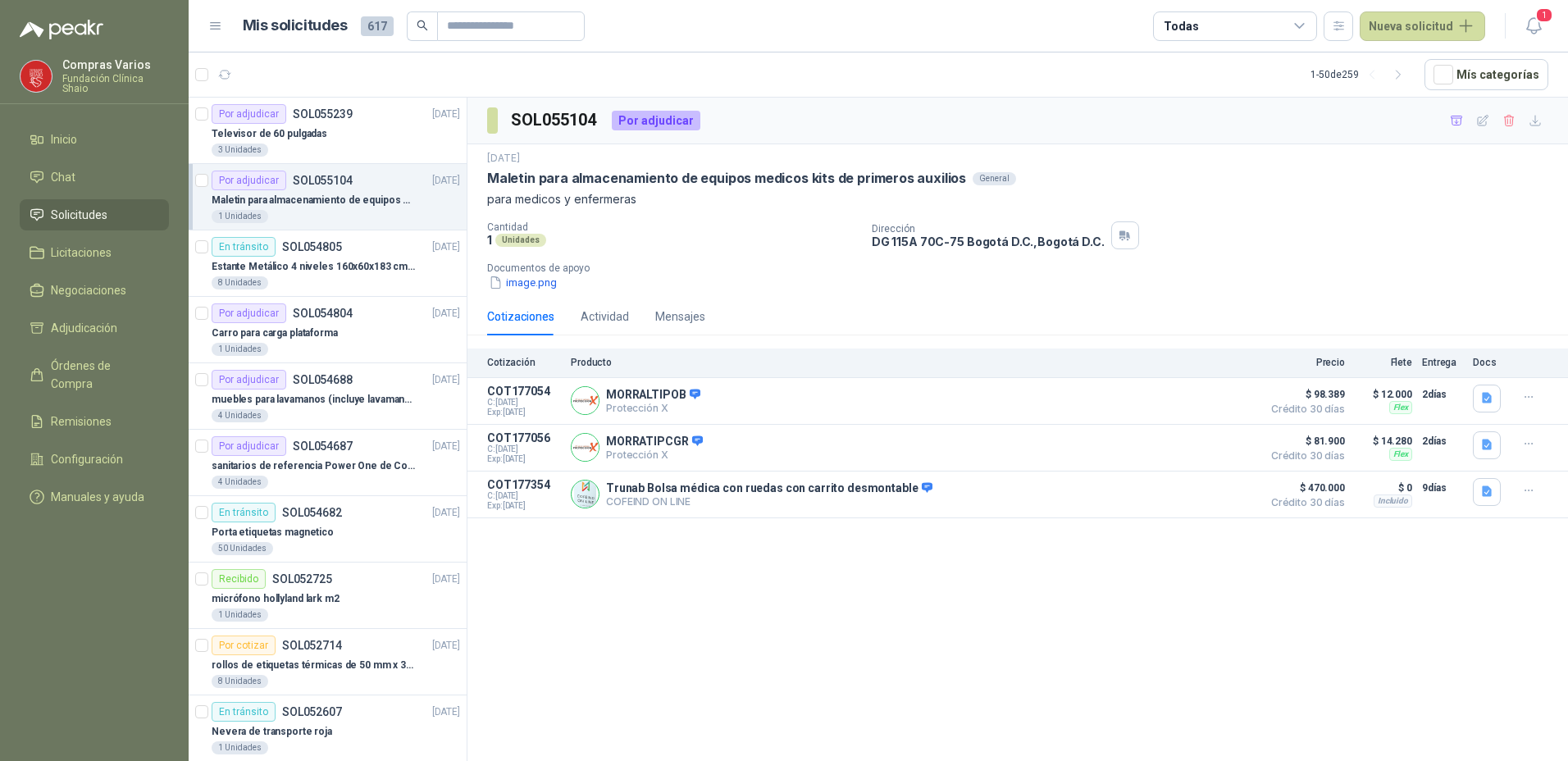
click at [1193, 299] on div "Cotizaciones Actividad Mensajes" at bounding box center [1018, 316] width 1061 height 38
click at [1199, 501] on button "Detalles" at bounding box center [1214, 493] width 77 height 22
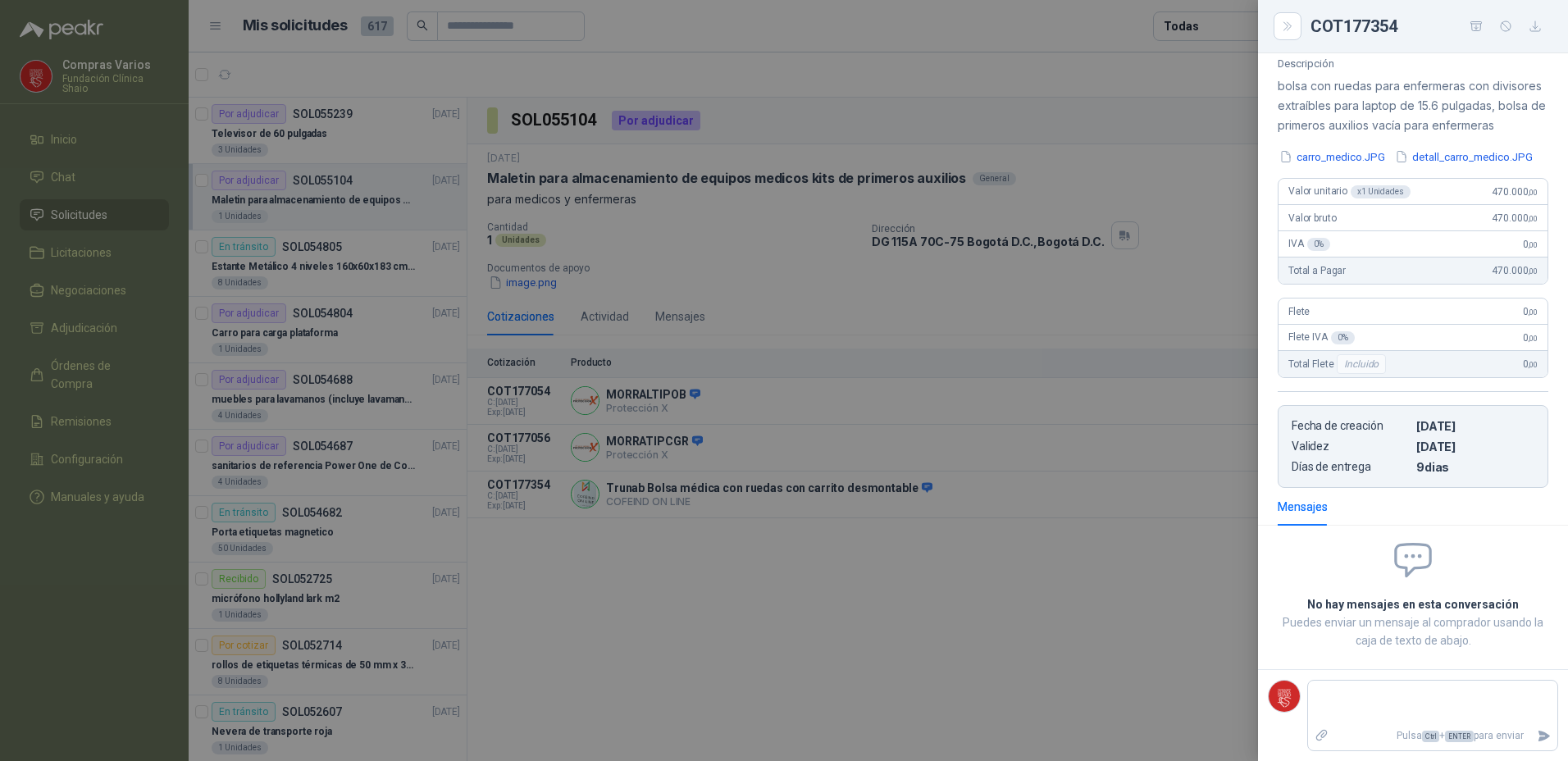
scroll to position [192, 0]
click at [1393, 166] on button "detall_carro_medico.JPG" at bounding box center [1464, 157] width 141 height 18
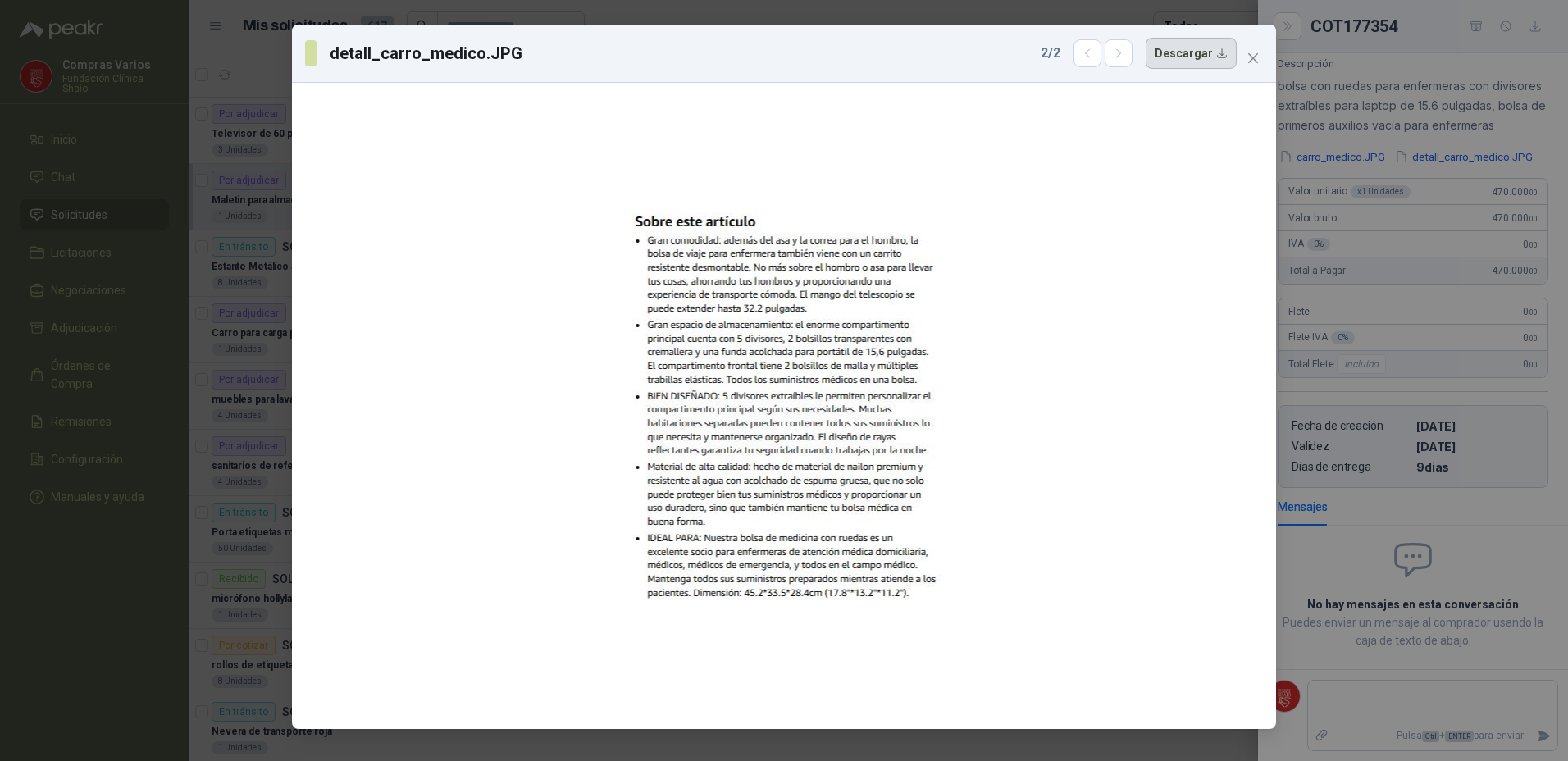
click at [1190, 46] on button "Descargar" at bounding box center [1191, 53] width 91 height 31
click at [1435, 321] on div "detall_carro_medico.JPG 2 / 2 Descargar" at bounding box center [784, 380] width 1568 height 761
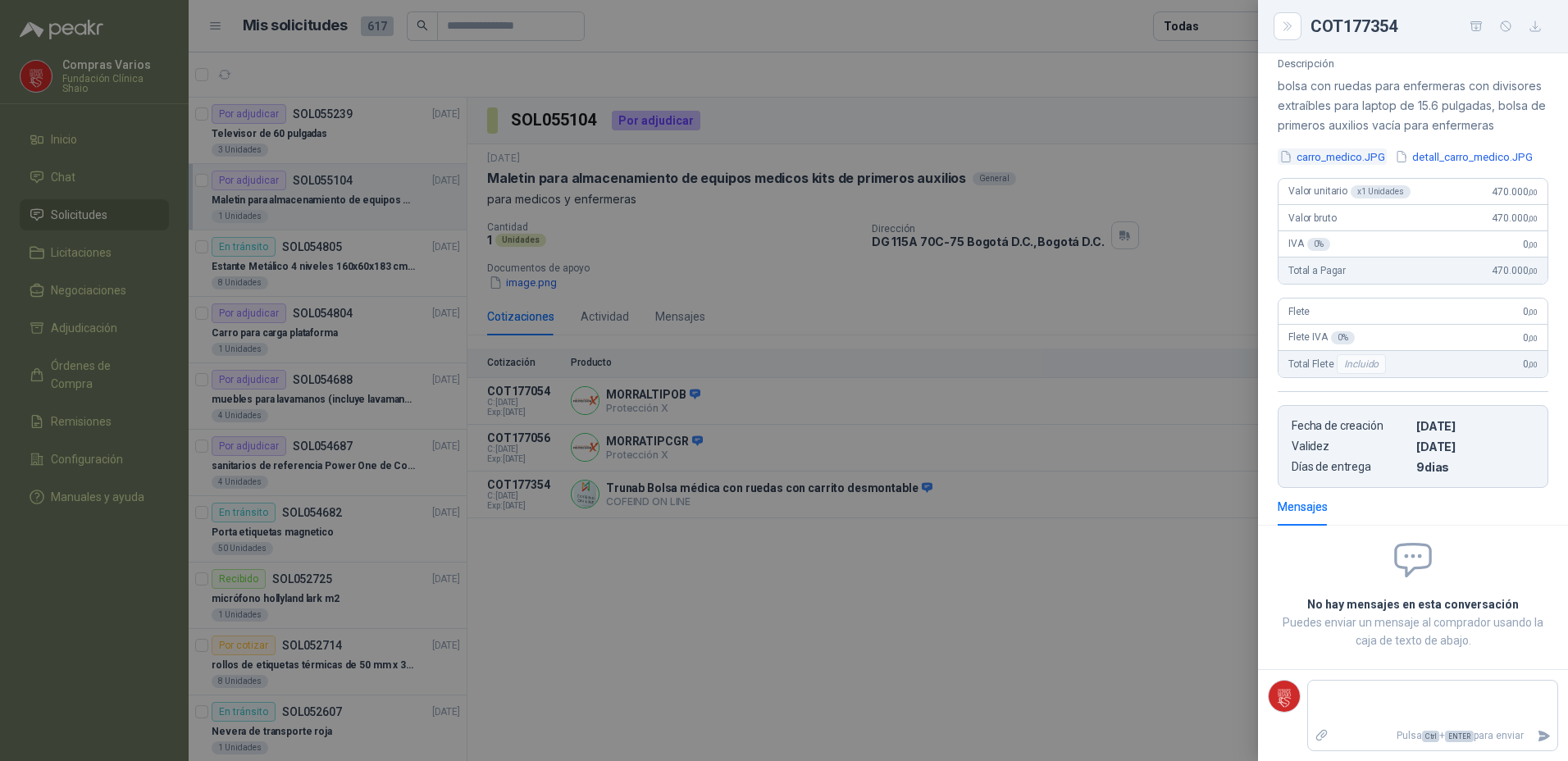
click at [1322, 158] on button "carro_medico.JPG" at bounding box center [1332, 157] width 109 height 18
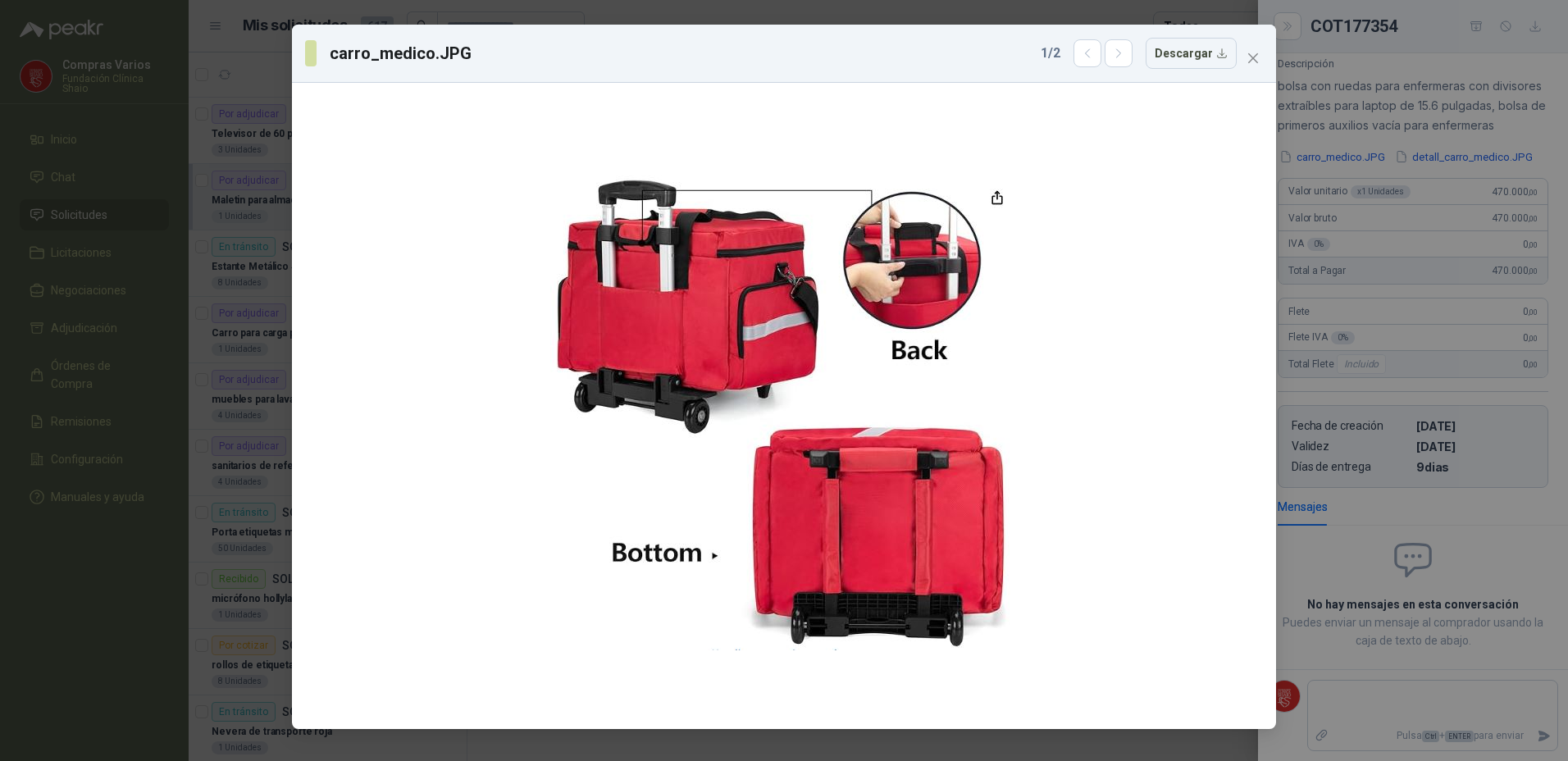
click at [1252, 63] on icon "close" at bounding box center [1253, 58] width 13 height 13
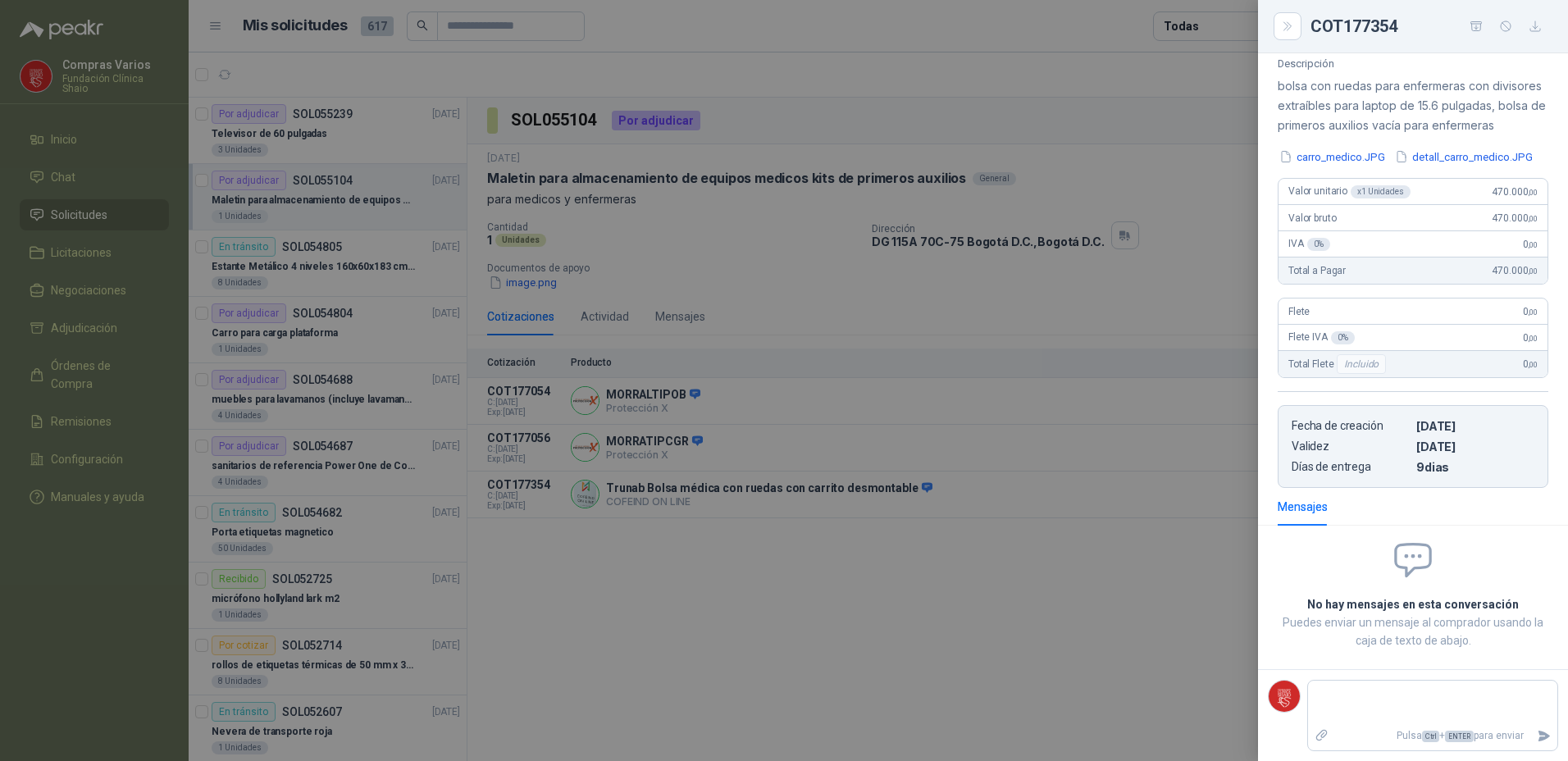
click at [709, 594] on div at bounding box center [784, 380] width 1568 height 761
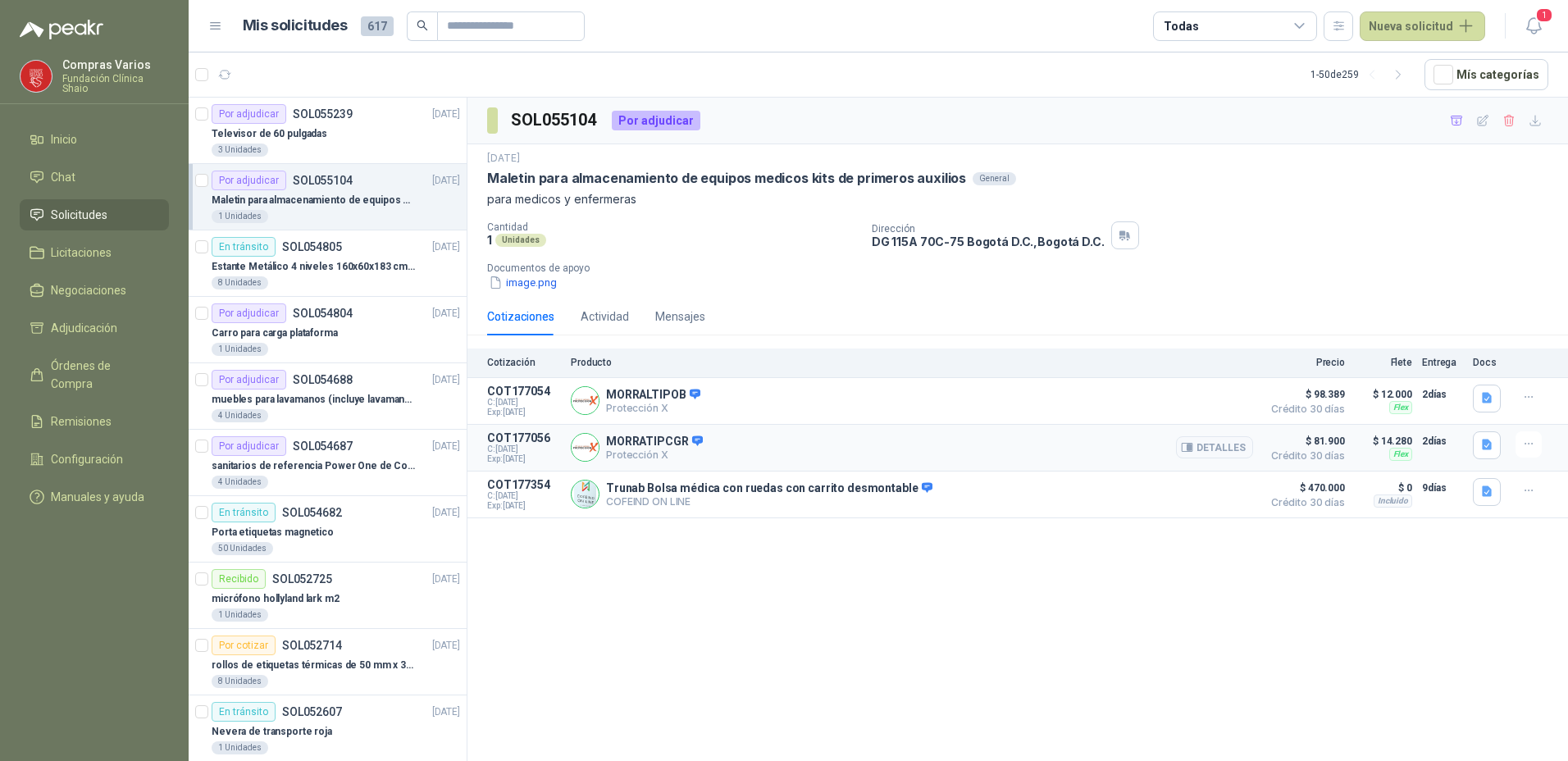
click at [575, 452] on img at bounding box center [585, 447] width 27 height 27
click at [580, 456] on img at bounding box center [585, 447] width 27 height 27
click at [584, 442] on img at bounding box center [585, 447] width 27 height 27
click at [581, 405] on img at bounding box center [585, 400] width 27 height 27
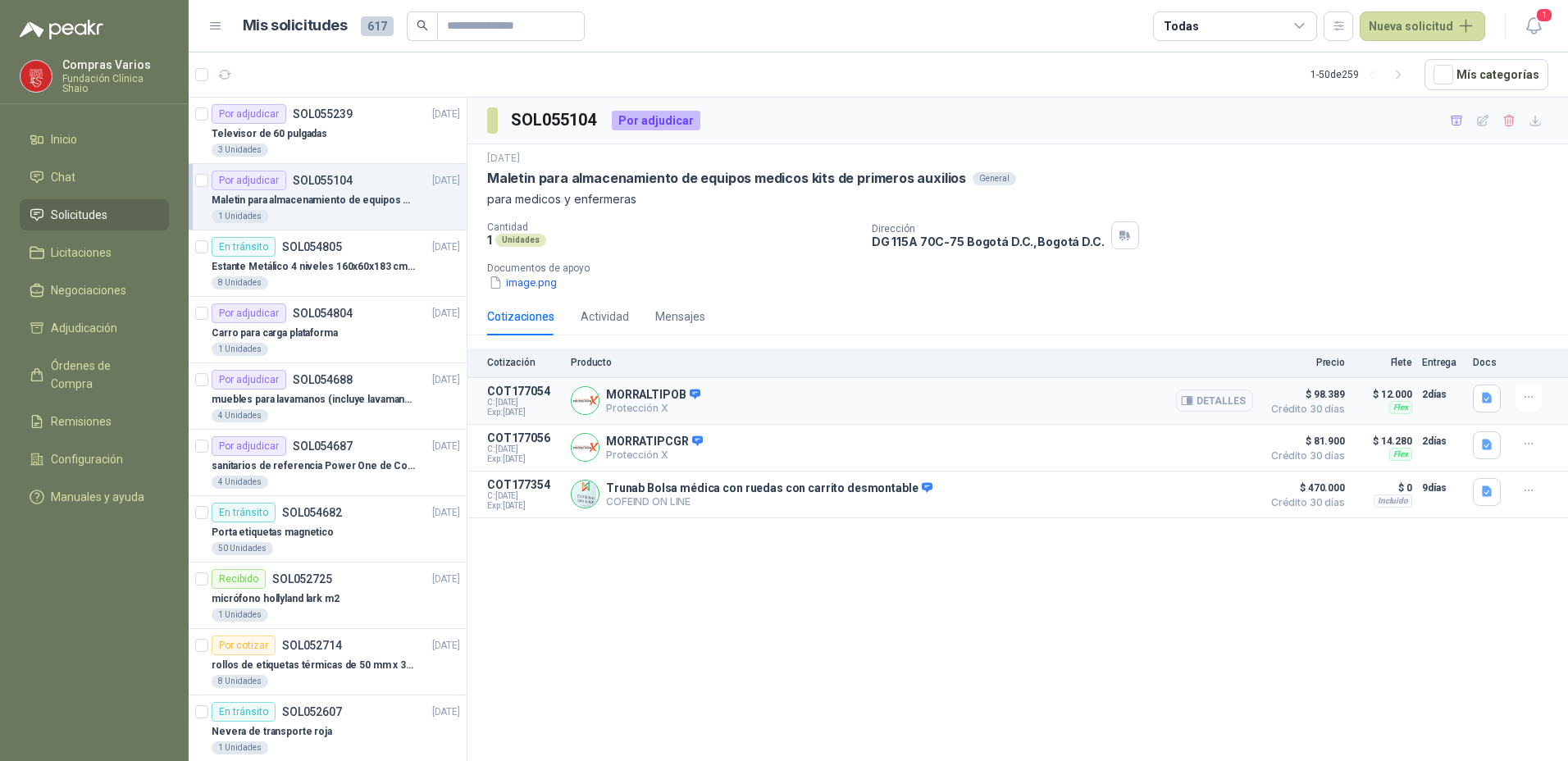
click at [581, 405] on img at bounding box center [585, 400] width 27 height 27
click at [509, 398] on span "C: [DATE]" at bounding box center [524, 402] width 74 height 10
click at [628, 407] on p "Protección X" at bounding box center [652, 408] width 94 height 12
click at [644, 392] on p "MORRALTIPOB" at bounding box center [652, 395] width 94 height 15
click at [1219, 404] on button "Detalles" at bounding box center [1214, 400] width 77 height 22
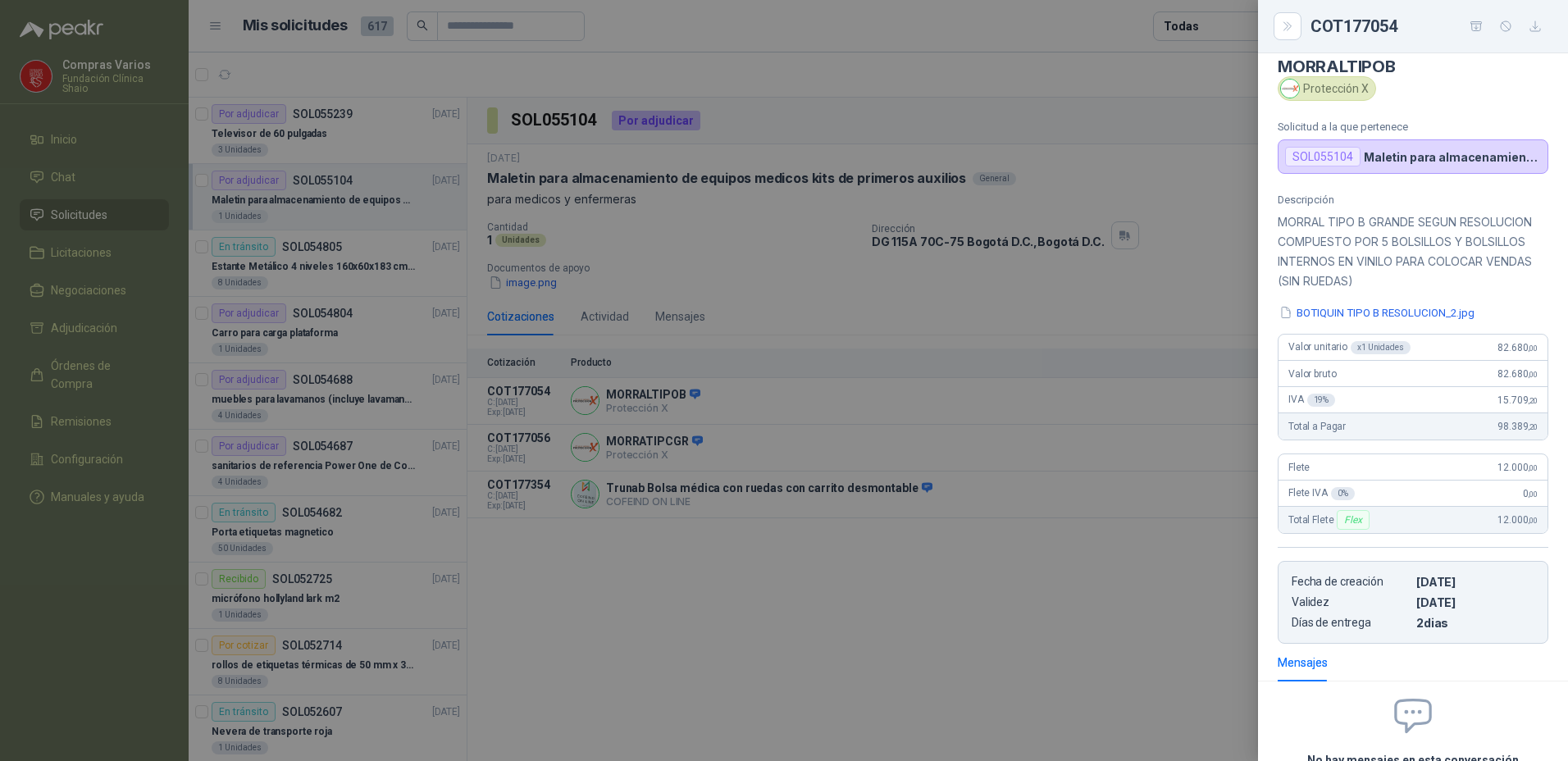
scroll to position [0, 0]
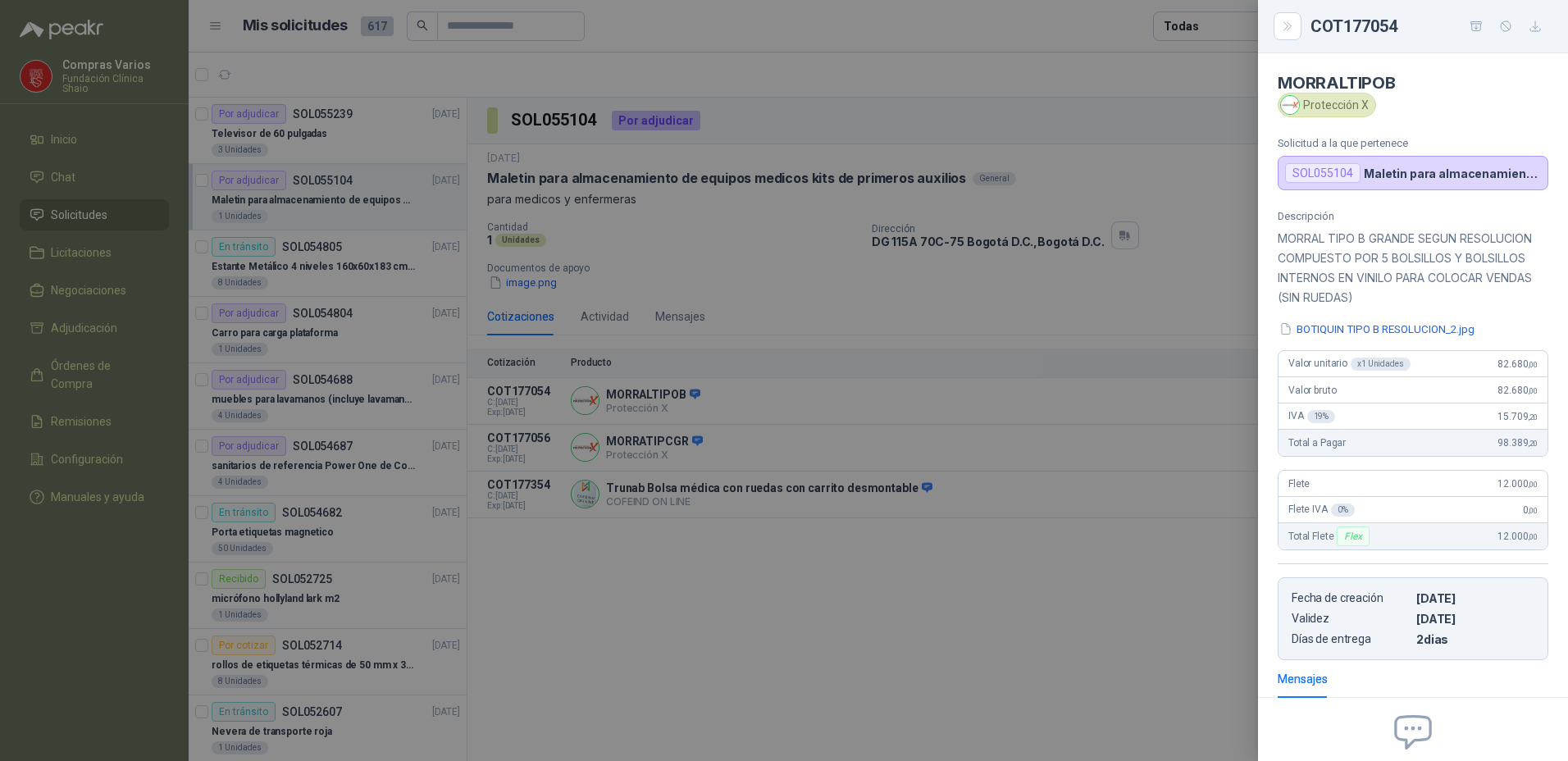
click at [652, 501] on div at bounding box center [784, 380] width 1568 height 761
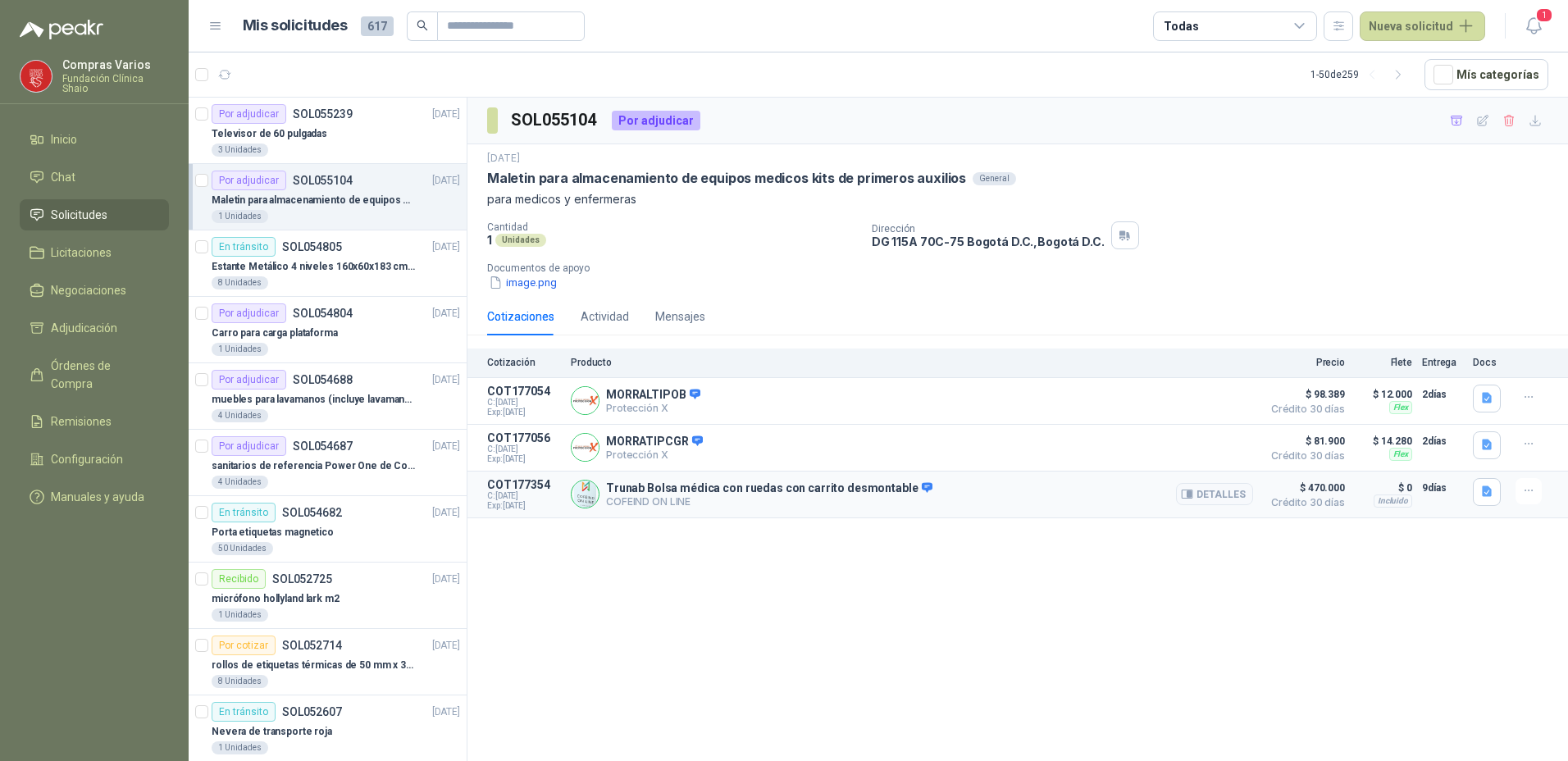
click at [672, 494] on p "Trunab Bolsa médica con ruedas con carrito desmontable" at bounding box center [769, 488] width 327 height 15
click at [1100, 492] on div "Trunab Bolsa médica con ruedas con carrito desmontable COFEIND ON LINE Detalles" at bounding box center [911, 494] width 682 height 32
click at [1210, 487] on button "Detalles" at bounding box center [1214, 493] width 77 height 22
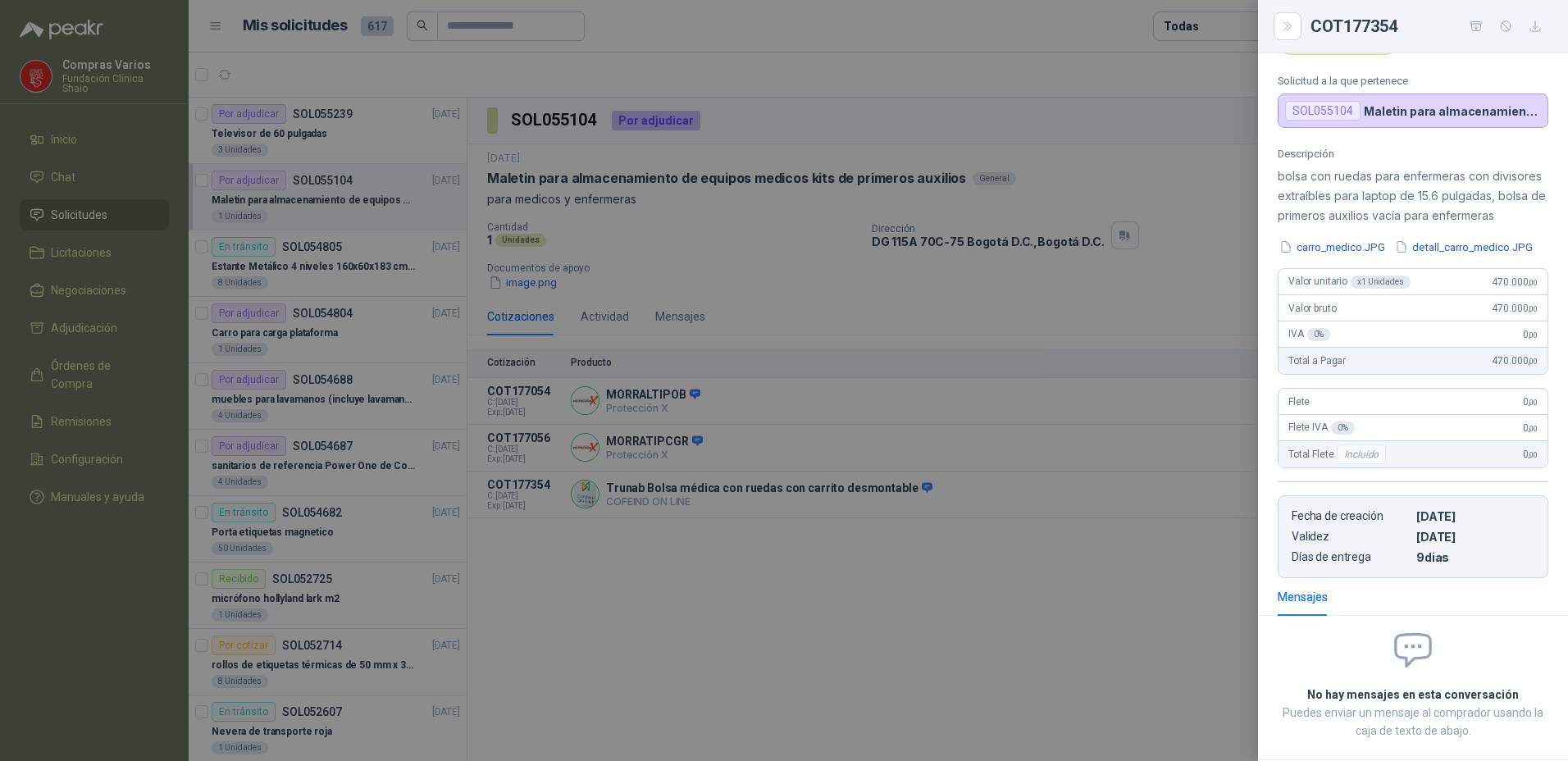
scroll to position [0, 0]
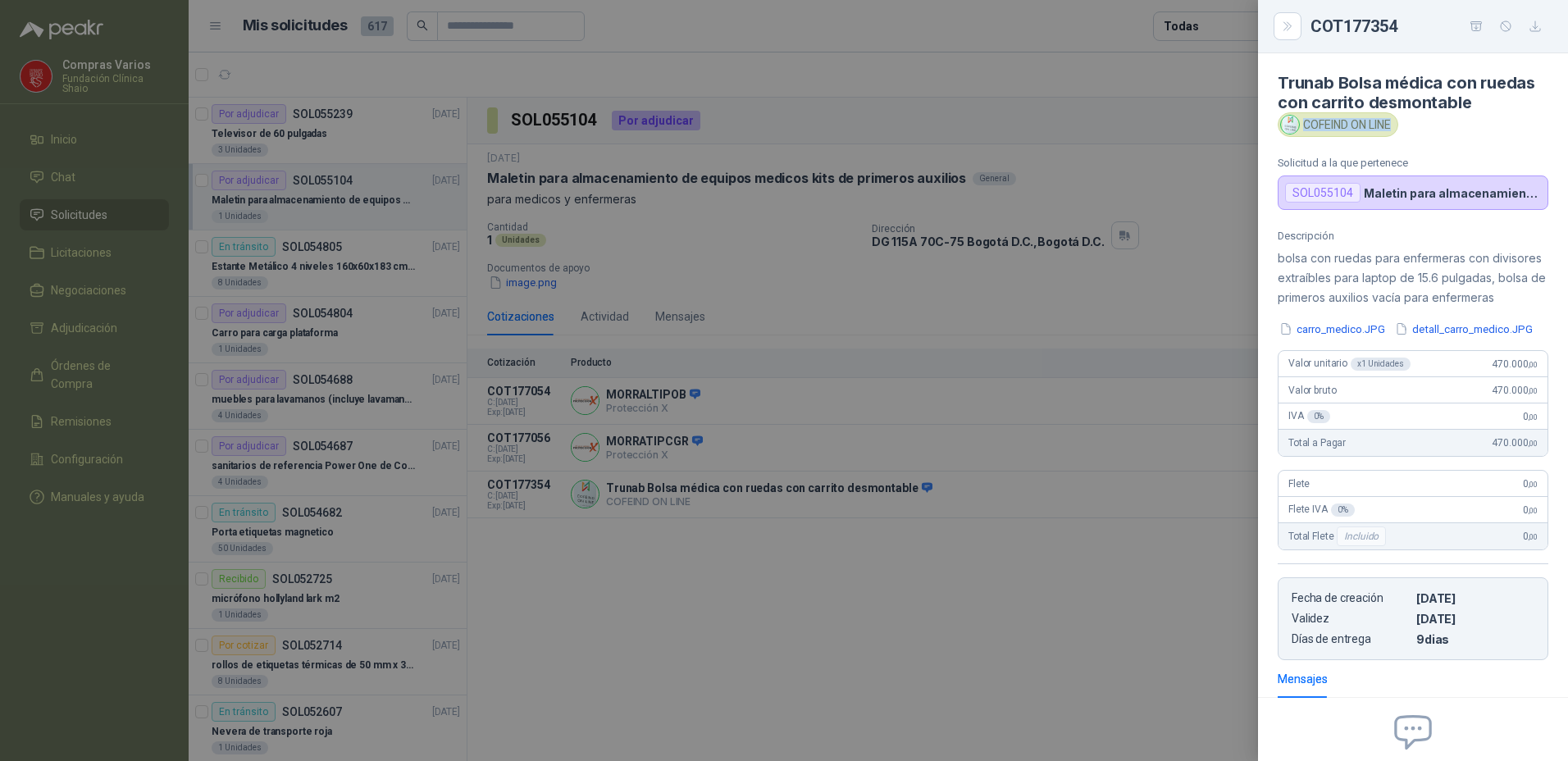
drag, startPoint x: 1305, startPoint y: 121, endPoint x: 1395, endPoint y: 120, distance: 90.0
click at [1395, 120] on div "COFEIND ON LINE" at bounding box center [1337, 125] width 120 height 25
click at [1389, 133] on div "COFEIND ON LINE" at bounding box center [1337, 125] width 120 height 25
drag, startPoint x: 1302, startPoint y: 126, endPoint x: 1395, endPoint y: 122, distance: 93.1
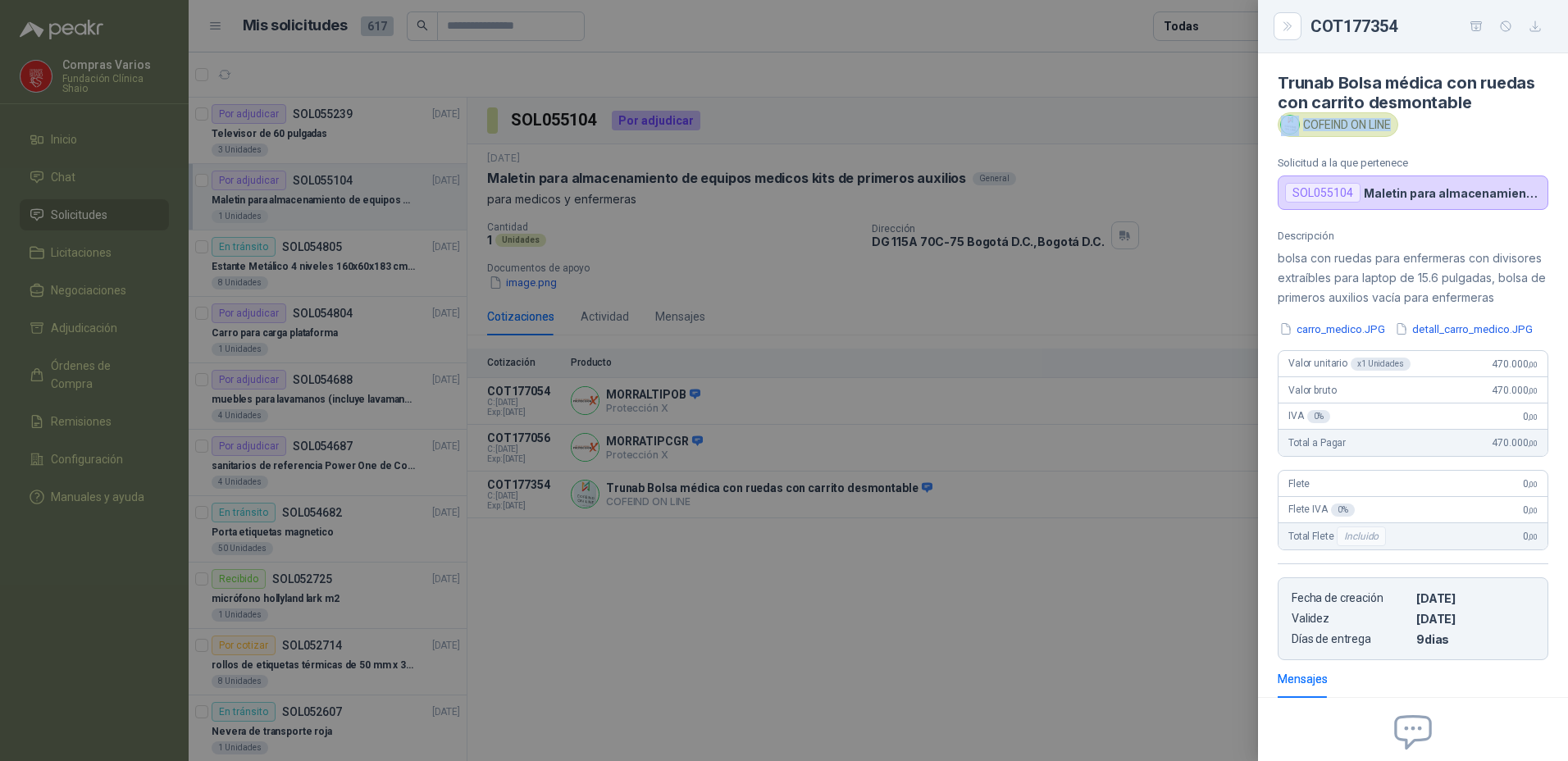
click at [1395, 122] on div "COFEIND ON LINE" at bounding box center [1337, 125] width 120 height 25
copy div "COFEIND ON LINE"
